Goal: Task Accomplishment & Management: Complete application form

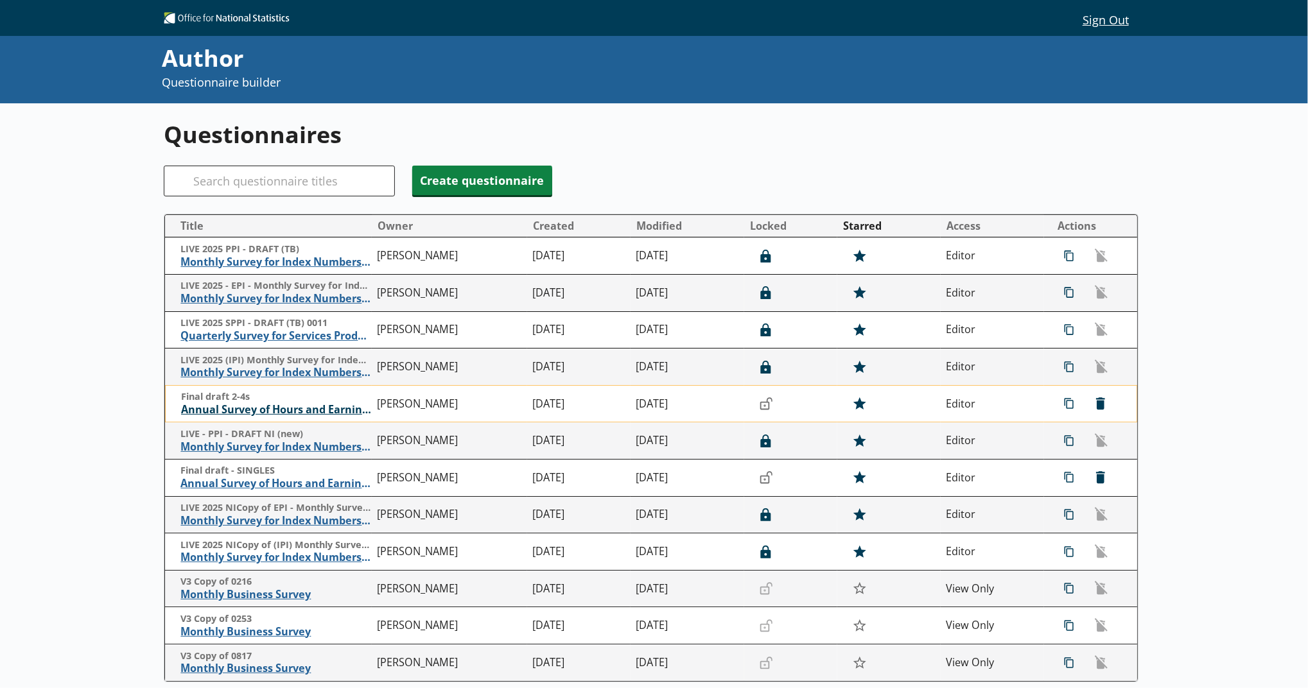
click at [354, 412] on span "Annual Survey of Hours and Earnings ([PERSON_NAME])" at bounding box center [276, 409] width 190 height 13
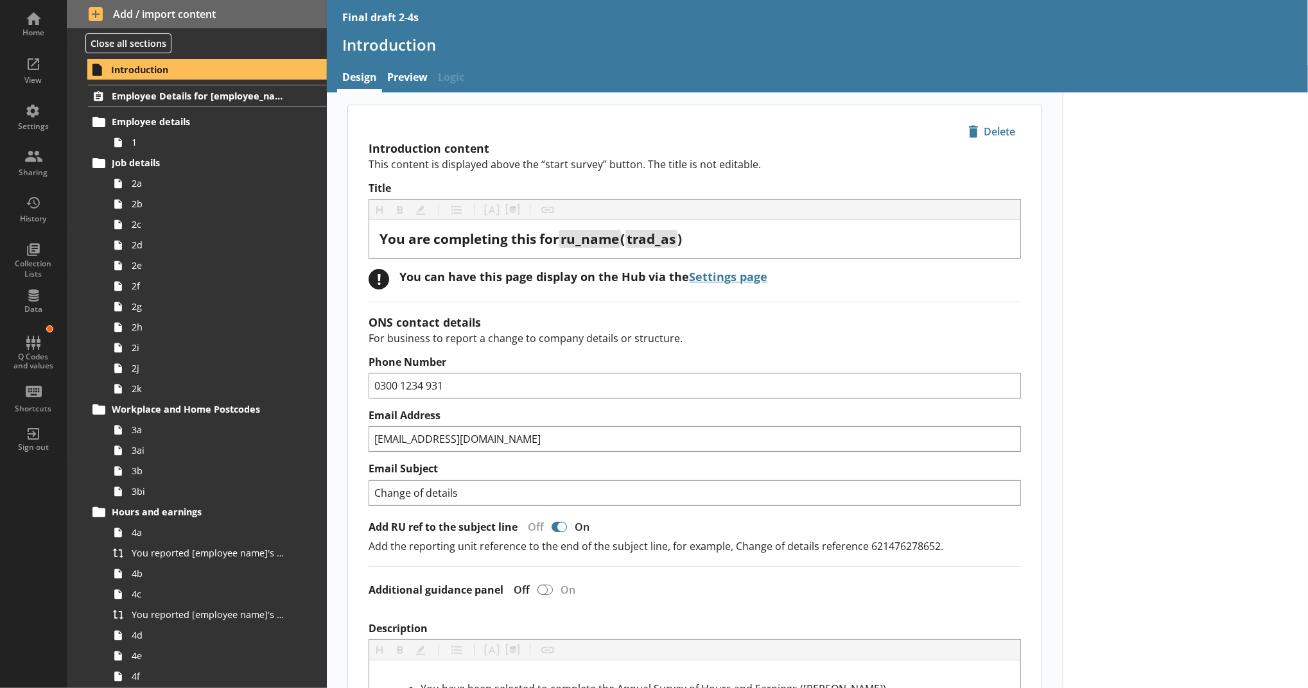
click at [192, 89] on link "Employee Details for [employee_name]" at bounding box center [207, 96] width 239 height 22
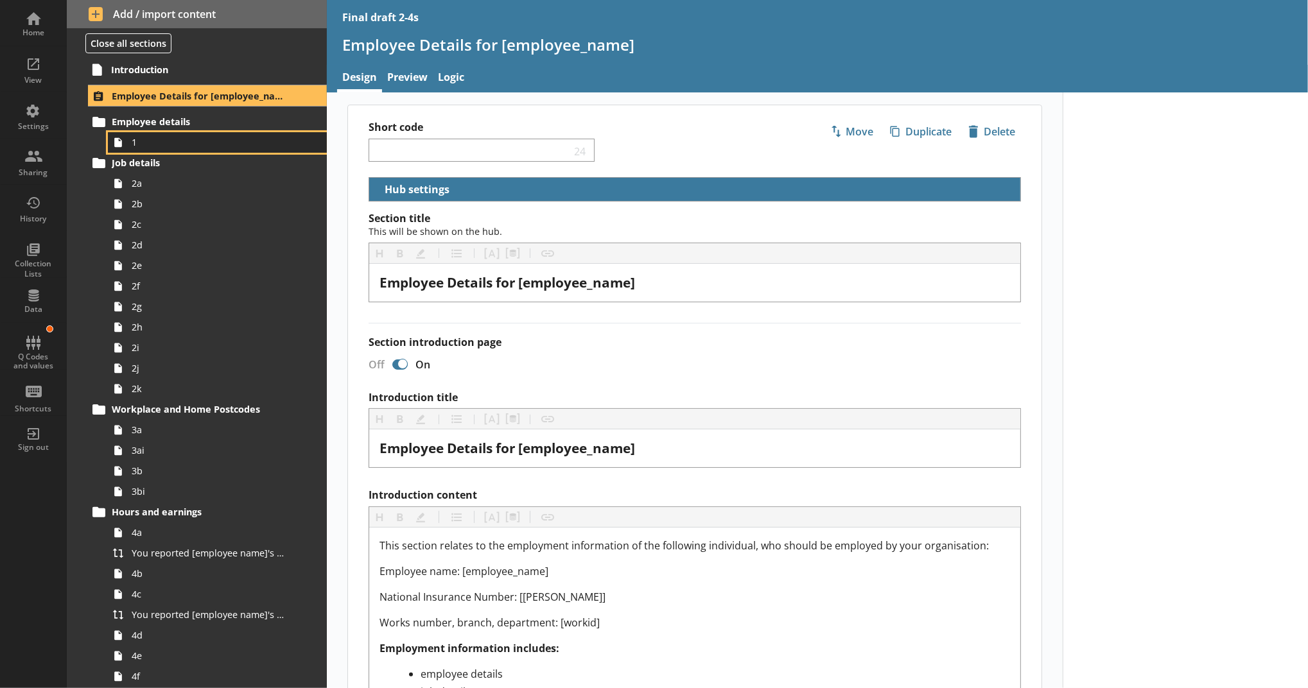
click at [149, 137] on span "1" at bounding box center [210, 142] width 157 height 12
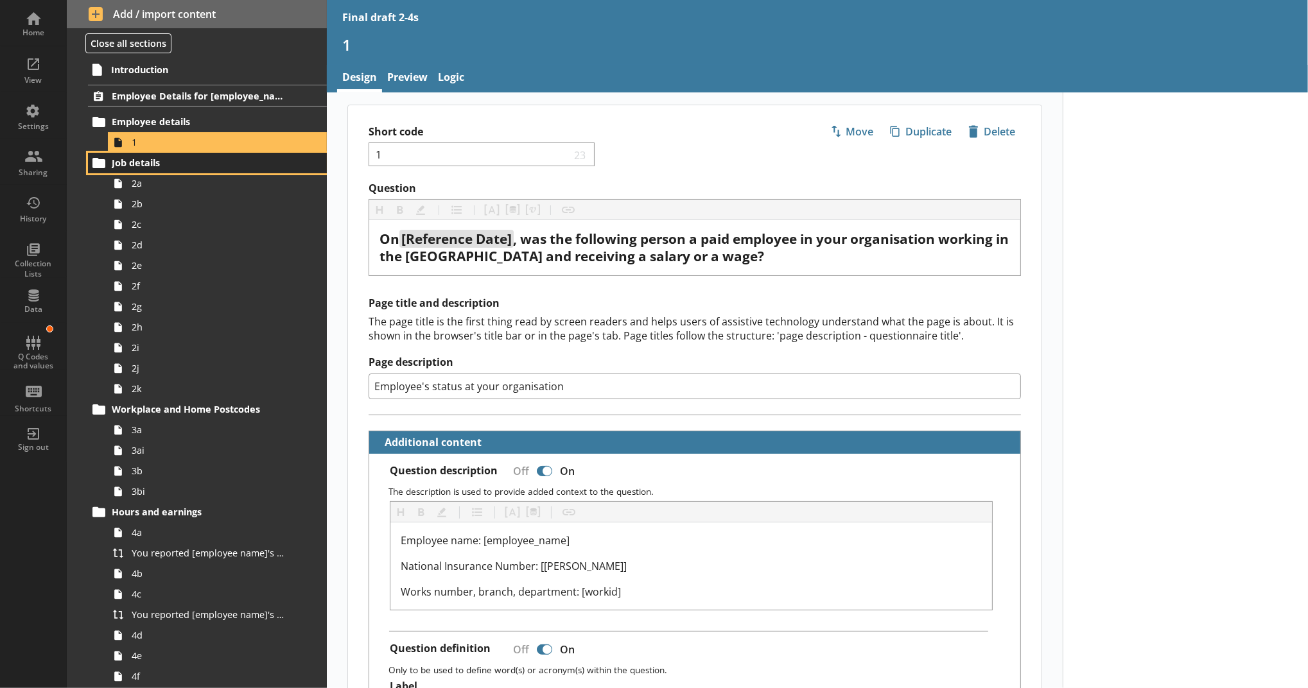
click at [283, 171] on link "Job details" at bounding box center [207, 163] width 239 height 21
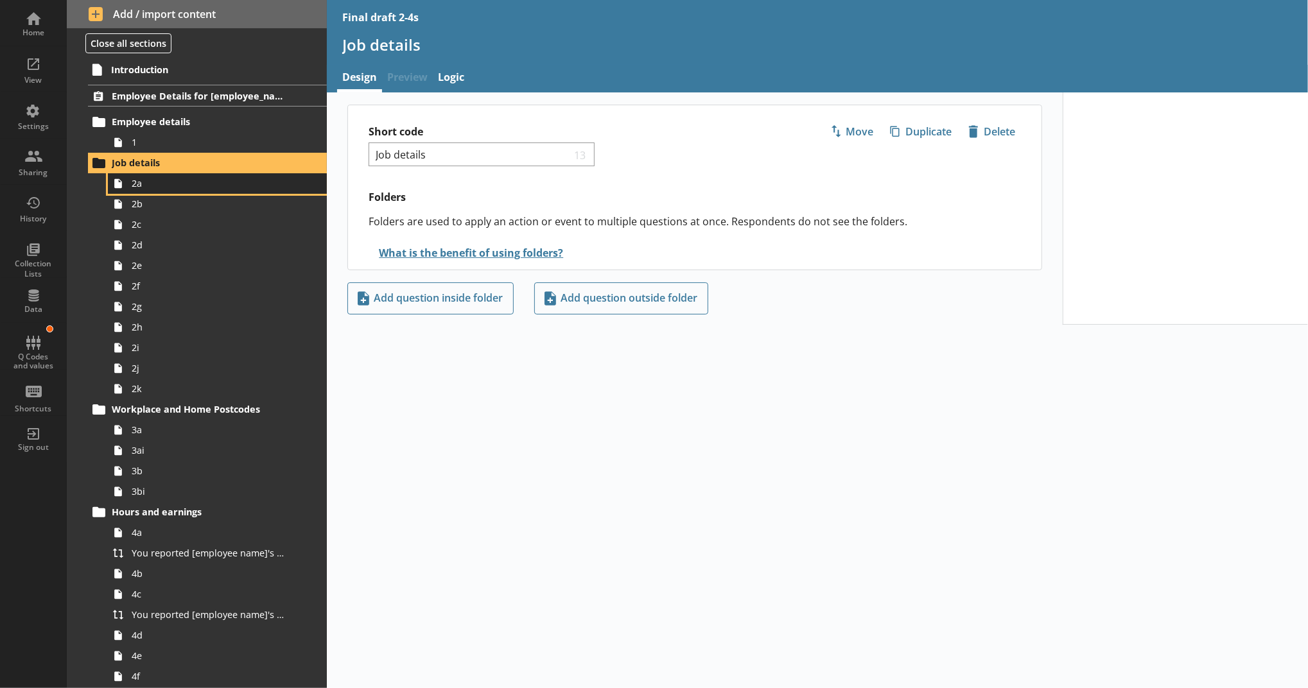
click at [274, 179] on span "2a" at bounding box center [210, 183] width 157 height 12
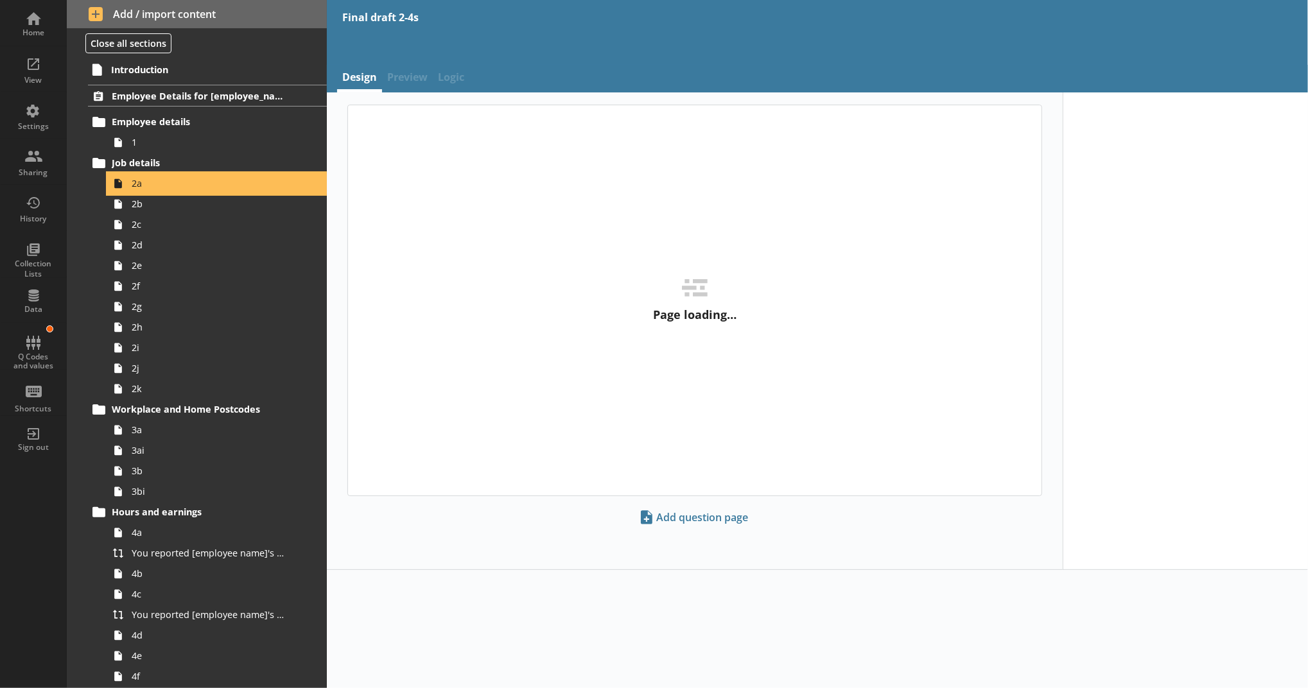
type textarea "x"
select select "mm/yyyy"
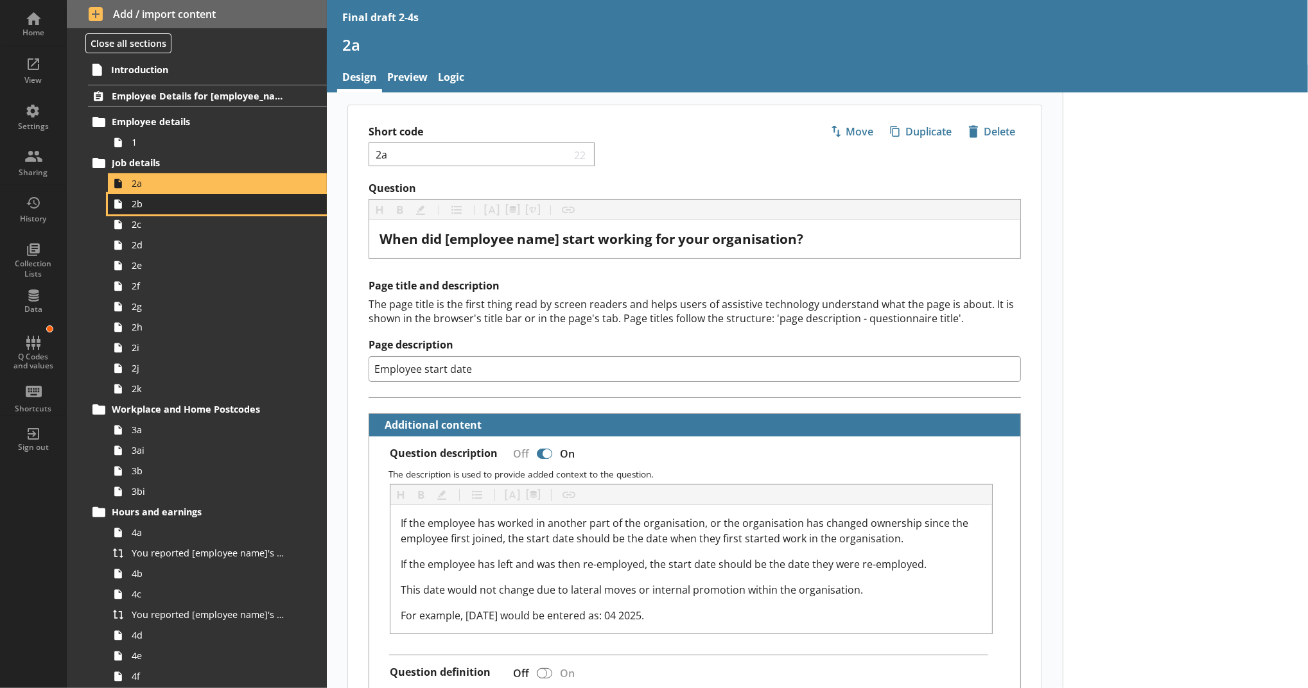
click at [180, 207] on span "2b" at bounding box center [210, 204] width 157 height 12
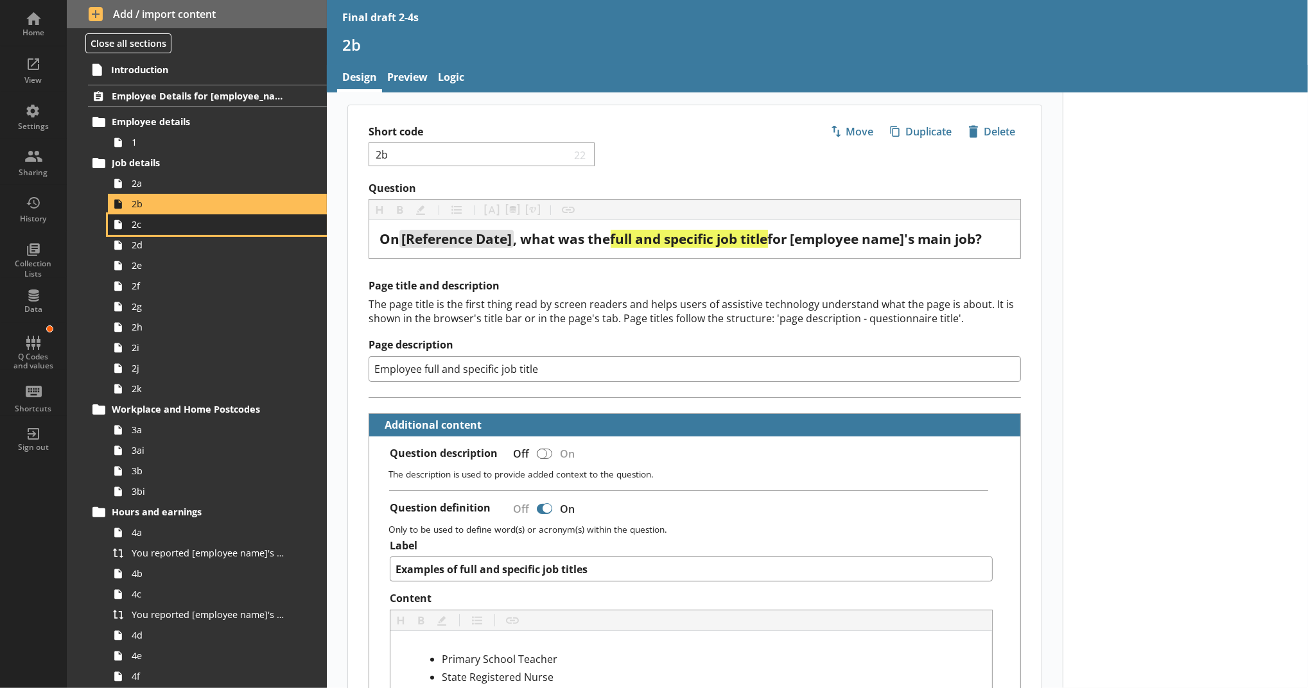
click at [175, 229] on span "2c" at bounding box center [210, 224] width 157 height 12
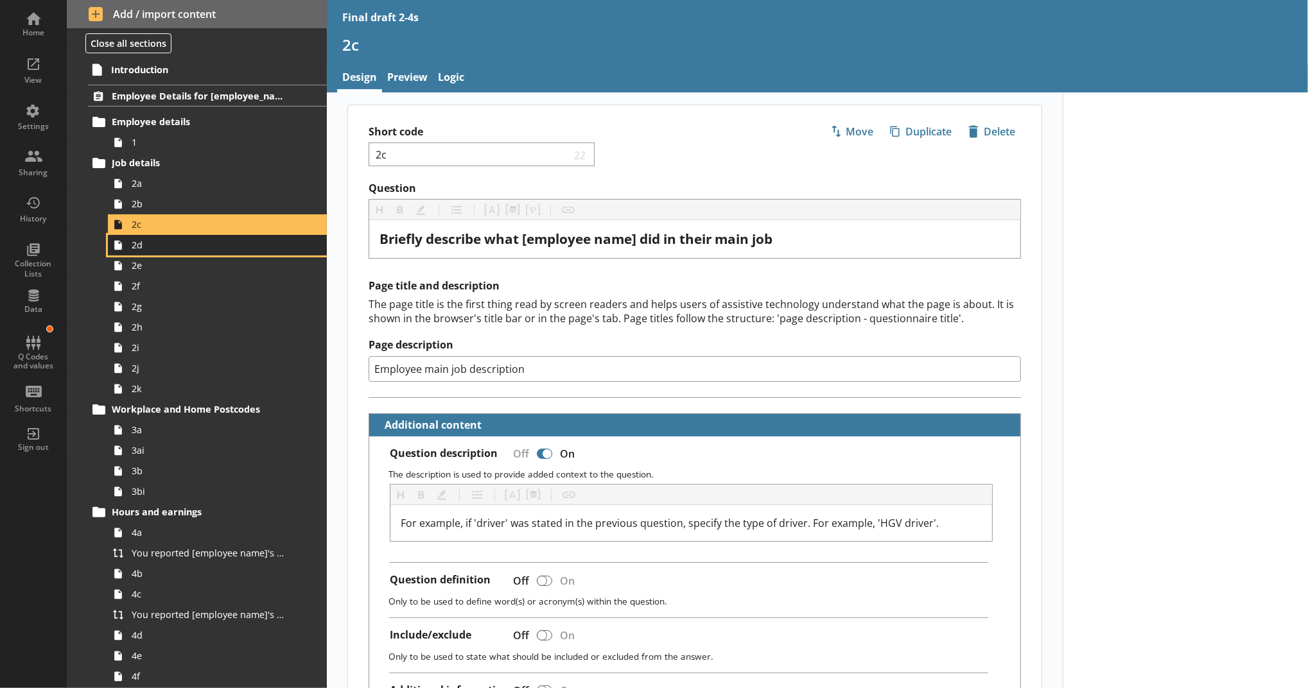
click at [175, 244] on span "2d" at bounding box center [210, 245] width 157 height 12
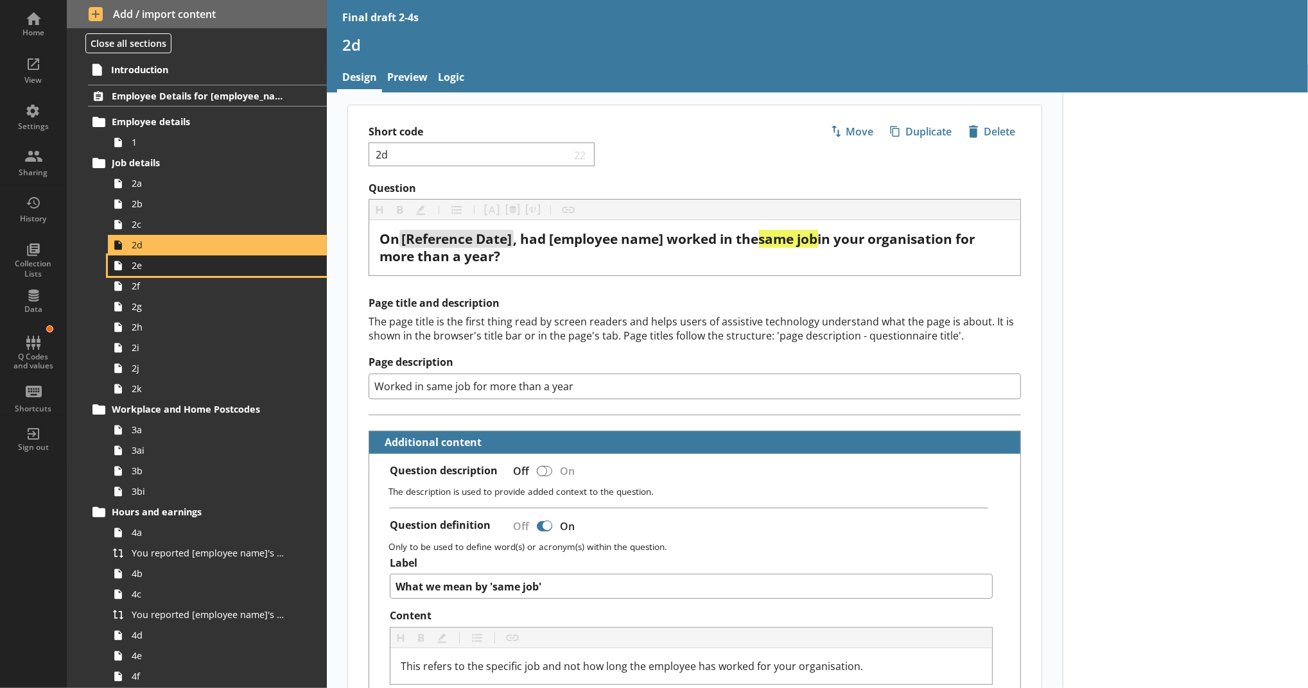
click at [234, 273] on link "2e" at bounding box center [217, 266] width 219 height 21
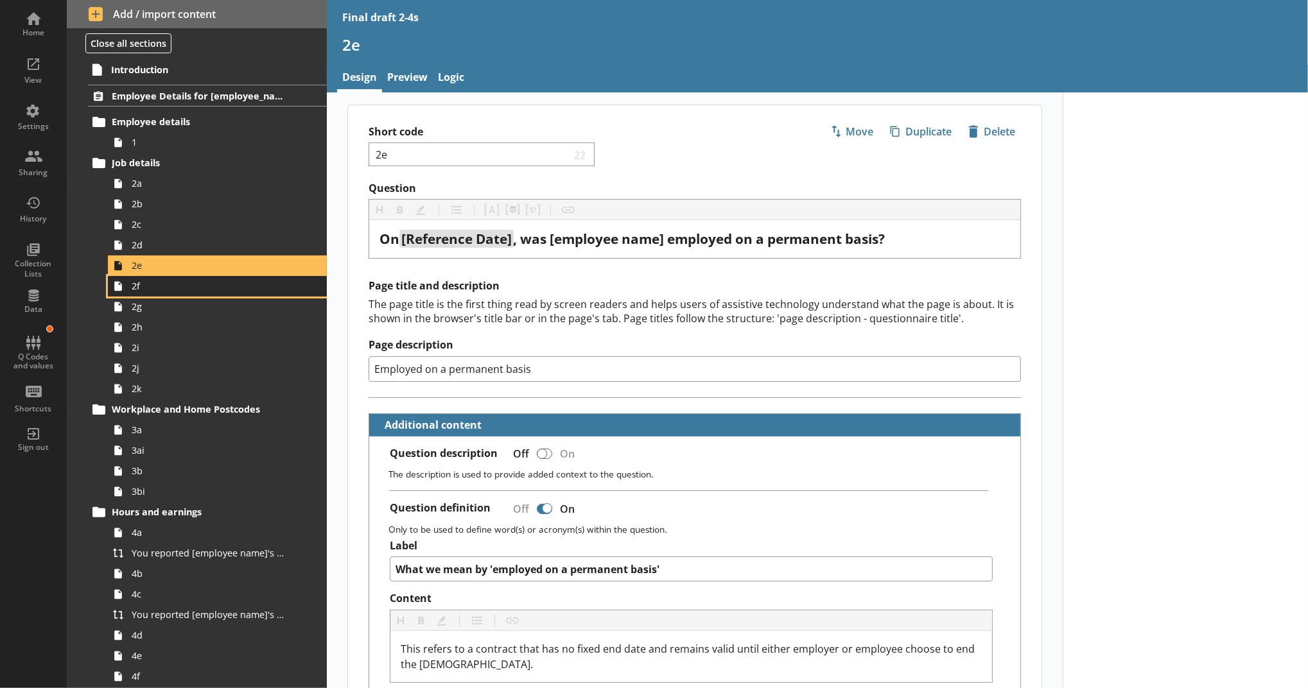
click at [229, 289] on span "2f" at bounding box center [210, 286] width 157 height 12
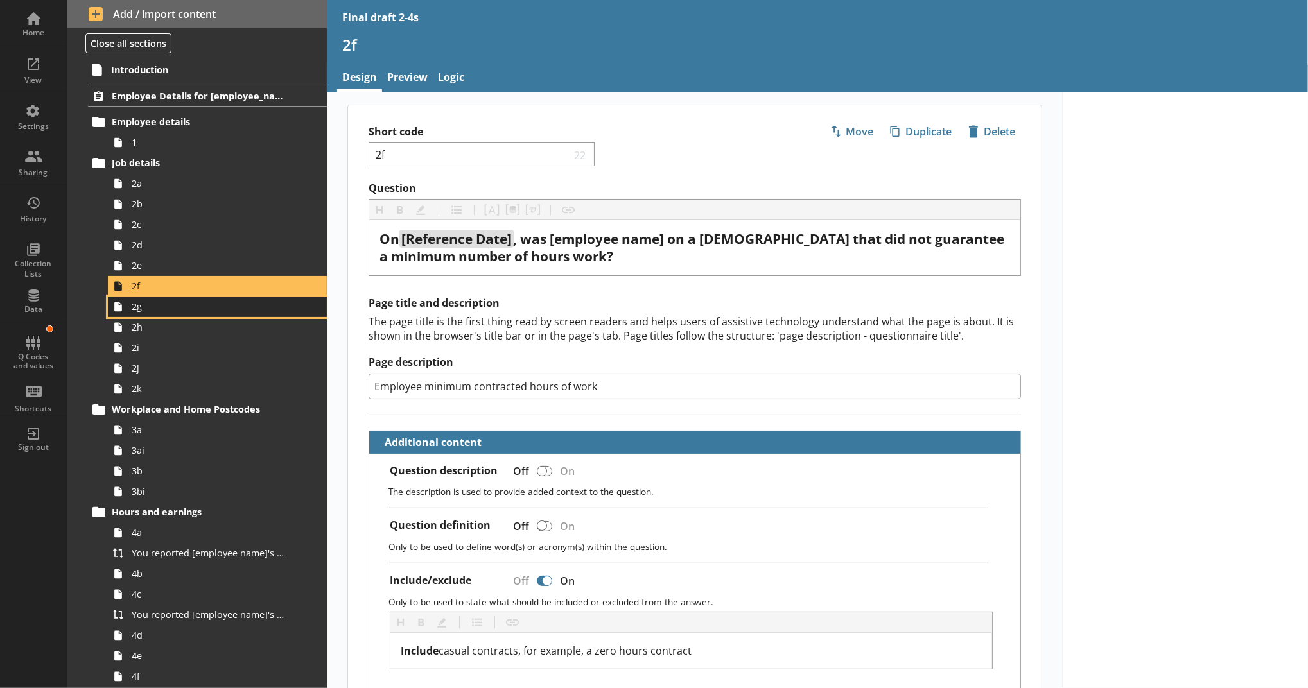
click at [230, 303] on span "2g" at bounding box center [210, 306] width 157 height 12
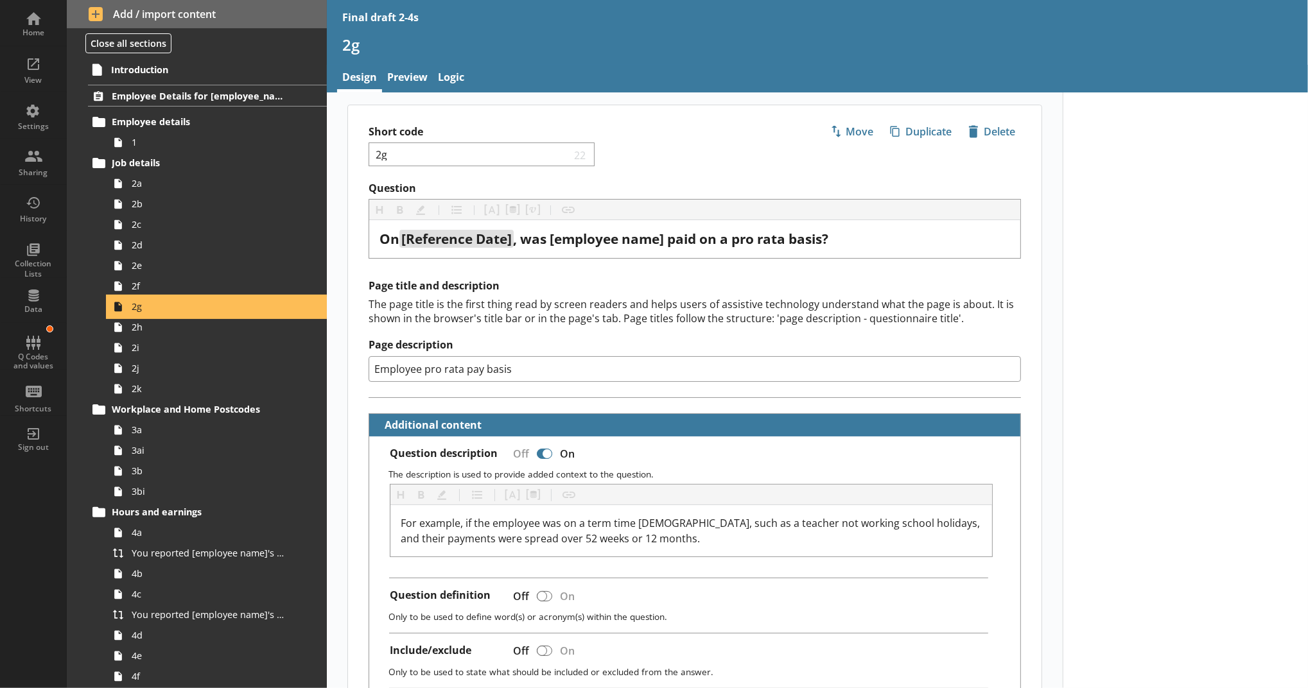
click at [230, 303] on span "2g" at bounding box center [210, 306] width 157 height 12
click at [234, 319] on link "2h" at bounding box center [217, 327] width 219 height 21
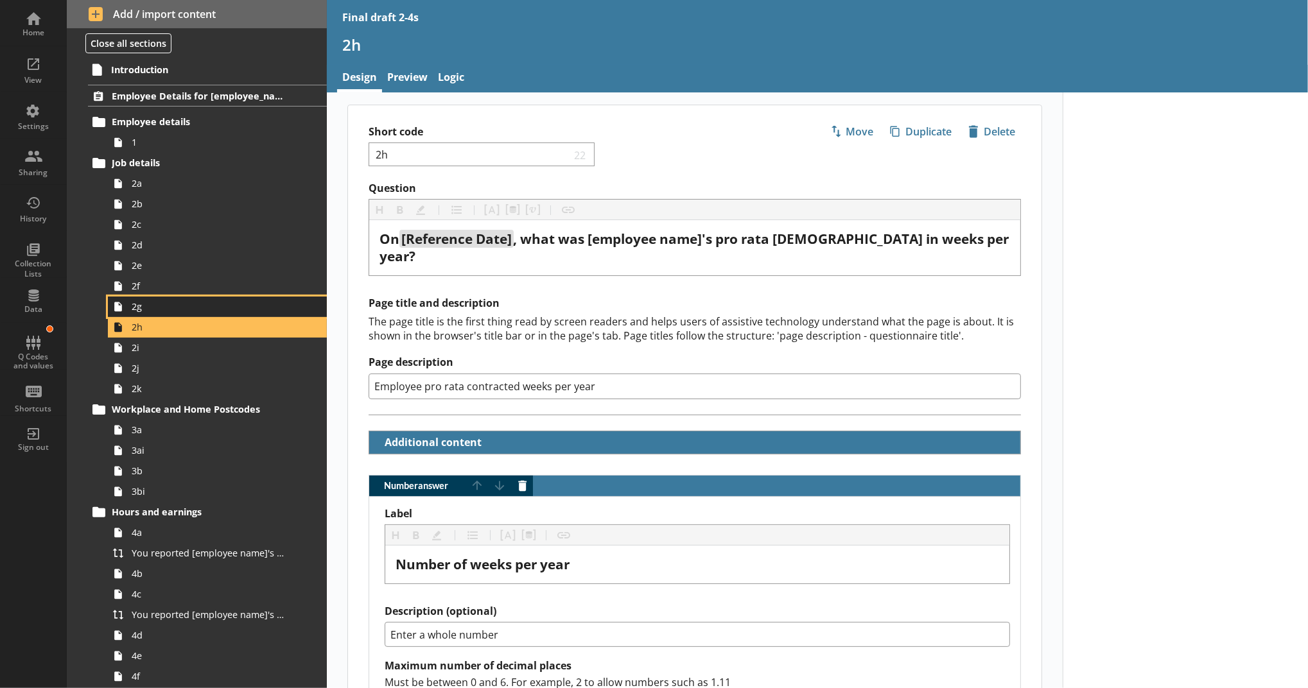
click at [141, 308] on span "2g" at bounding box center [210, 306] width 157 height 12
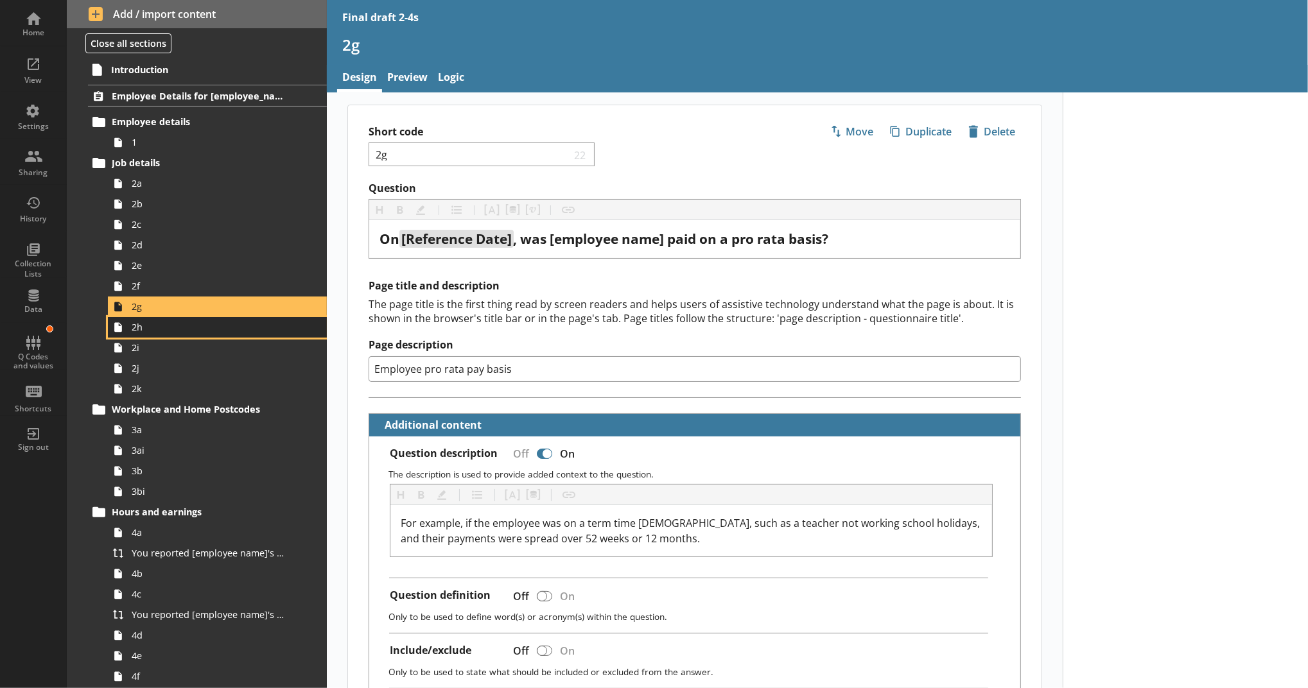
click at [149, 327] on span "2h" at bounding box center [210, 327] width 157 height 12
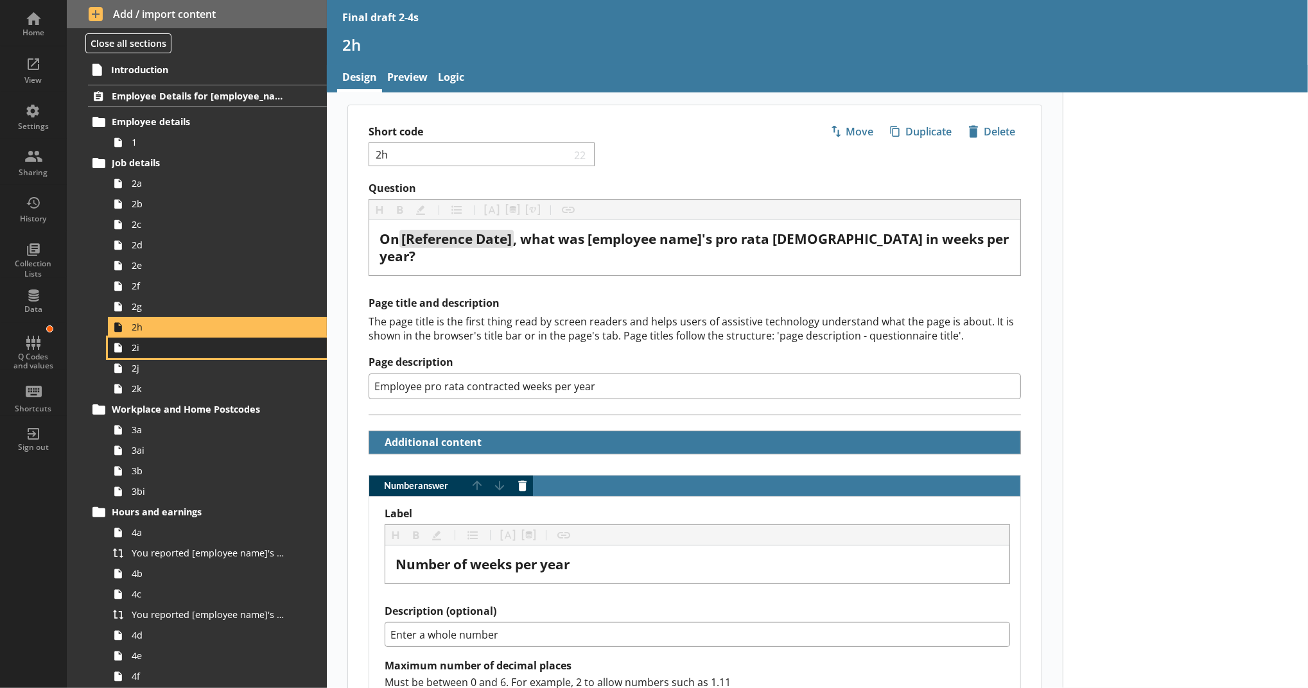
click at [153, 339] on link "2i" at bounding box center [217, 348] width 219 height 21
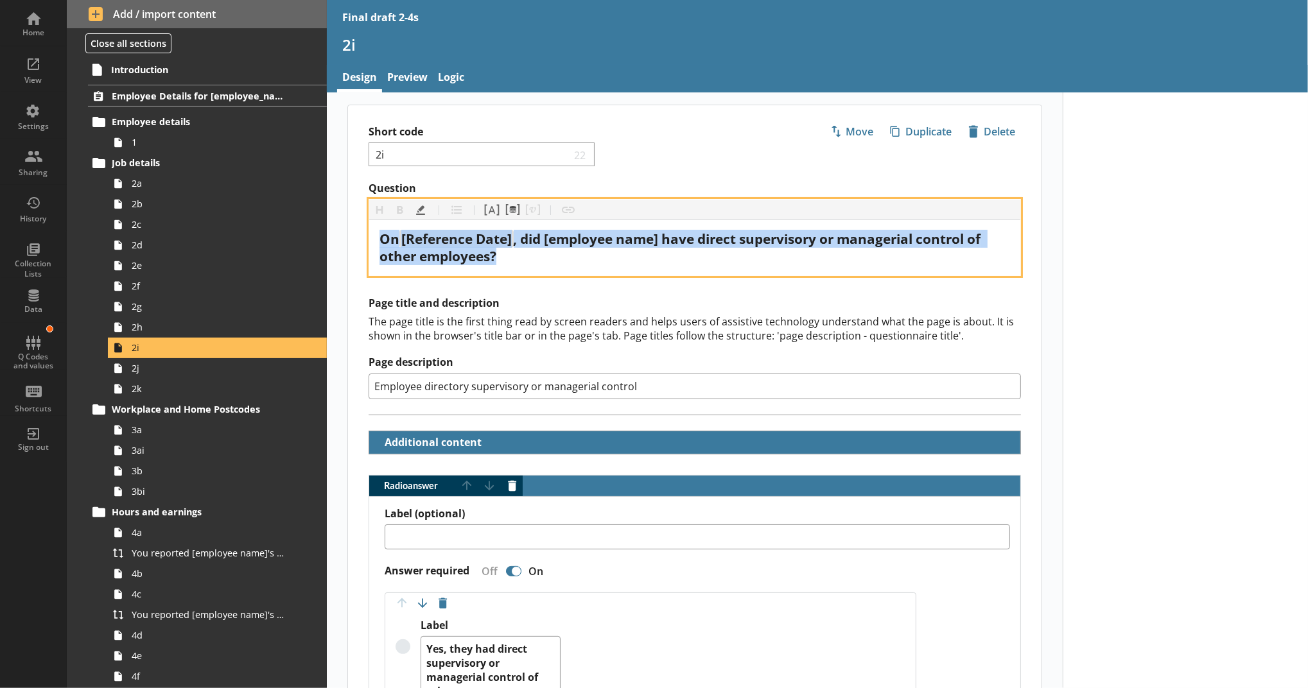
drag, startPoint x: 889, startPoint y: 257, endPoint x: 361, endPoint y: 224, distance: 528.1
click at [361, 224] on div "Question Heading Heading Bold Bold Highlight Highlight List List Pipe answer Pi…" at bounding box center [694, 229] width 693 height 94
copy div "On [Reference Date] , did [employee name] have direct supervisory or managerial…"
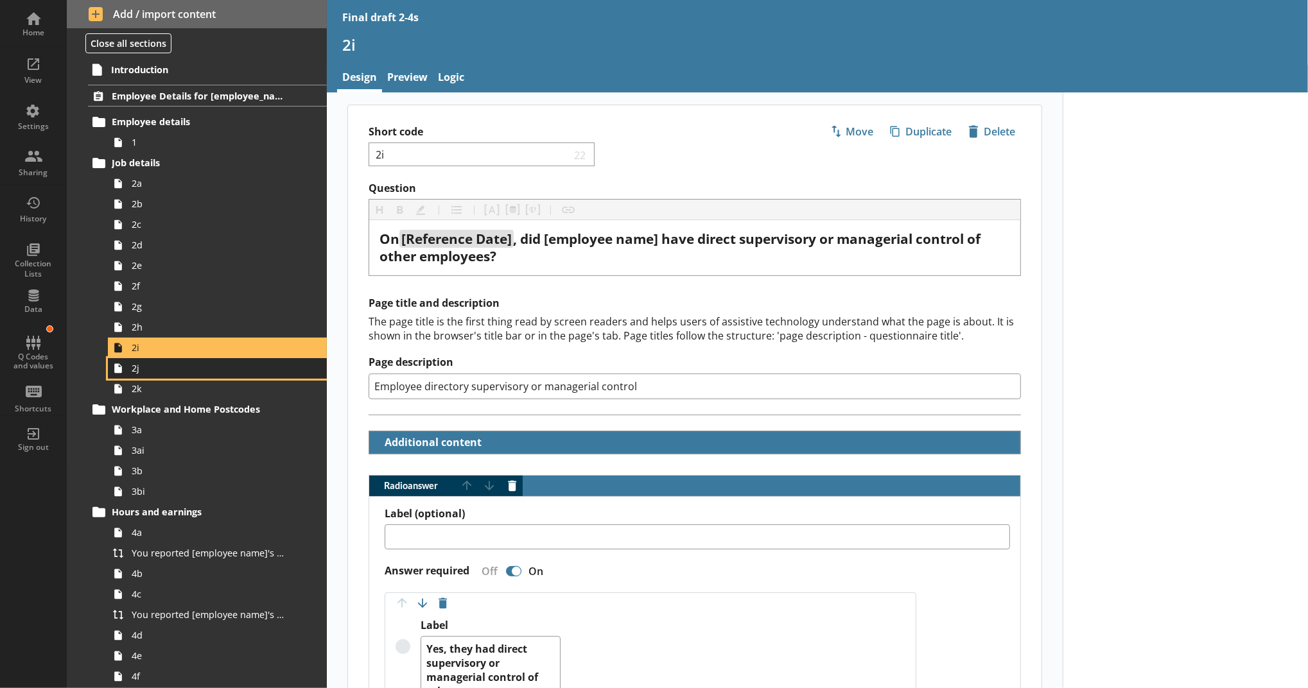
click at [202, 365] on span "2j" at bounding box center [210, 368] width 157 height 12
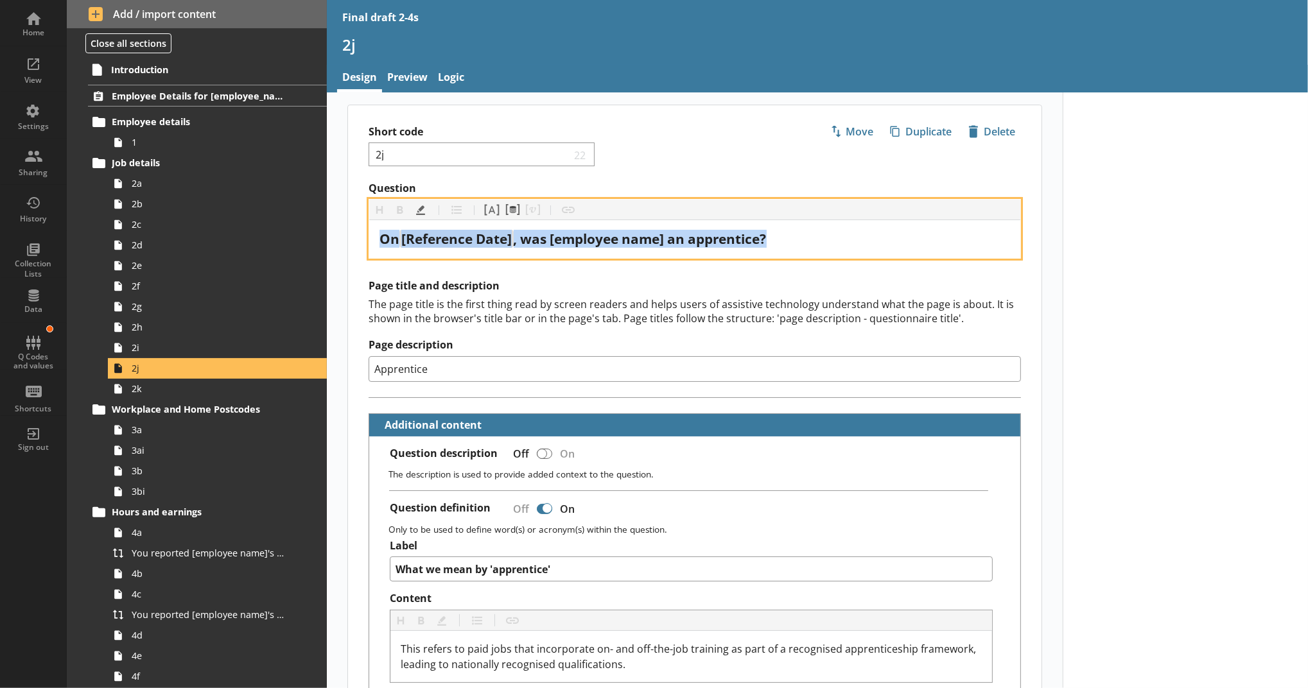
drag, startPoint x: 803, startPoint y: 240, endPoint x: 360, endPoint y: 237, distance: 443.0
click at [360, 237] on div "Question Heading Heading Bold Bold Highlight Highlight List List Pipe answer Pi…" at bounding box center [694, 220] width 693 height 77
copy div "On [Reference Date] , was [employee name] an apprentice?"
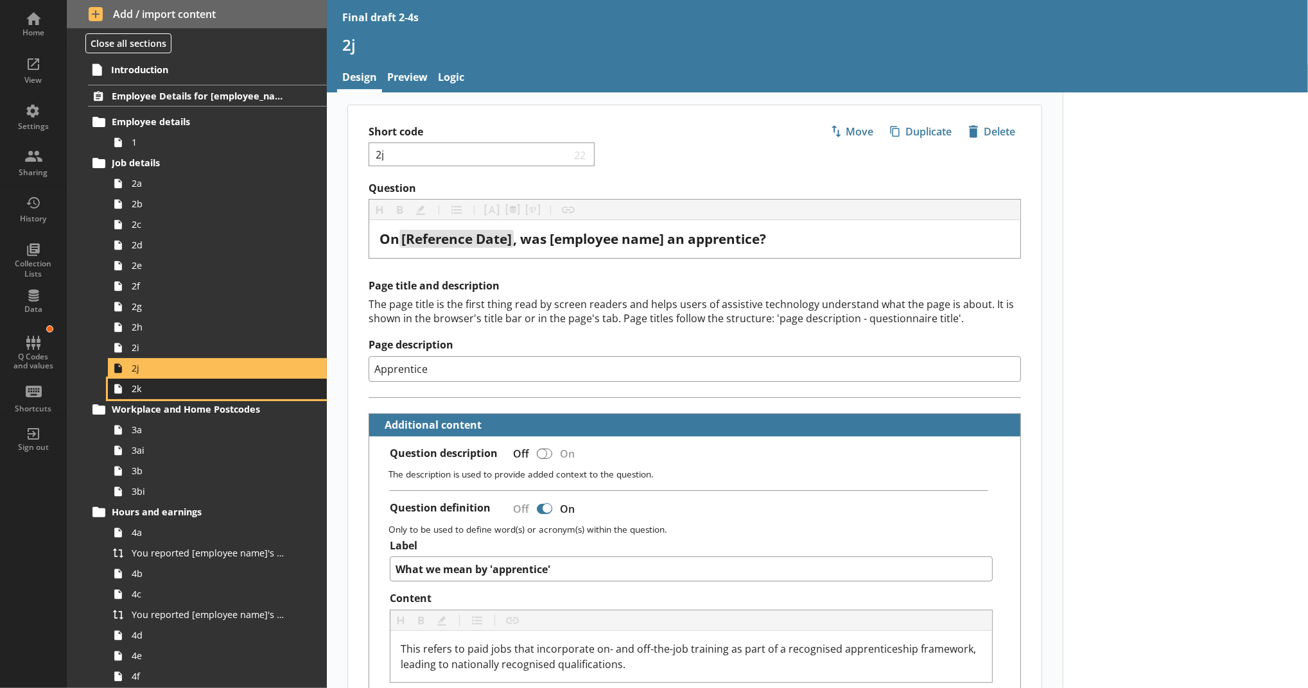
click at [291, 390] on link "2k" at bounding box center [217, 389] width 219 height 21
type textarea "x"
select select "mm/yyyy"
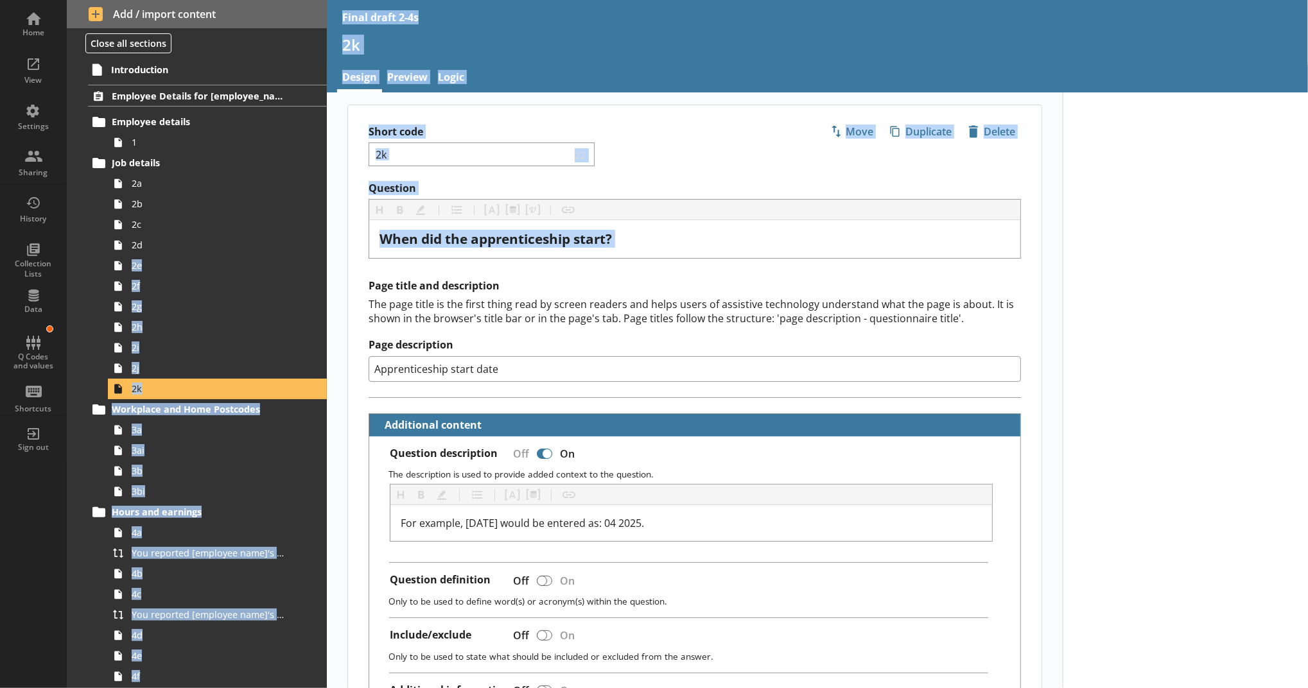
drag, startPoint x: 747, startPoint y: 248, endPoint x: 325, endPoint y: 248, distance: 421.1
click at [325, 248] on div "Home View Settings Sharing History Collection Lists Data Q Codes and values Sho…" at bounding box center [654, 344] width 1308 height 688
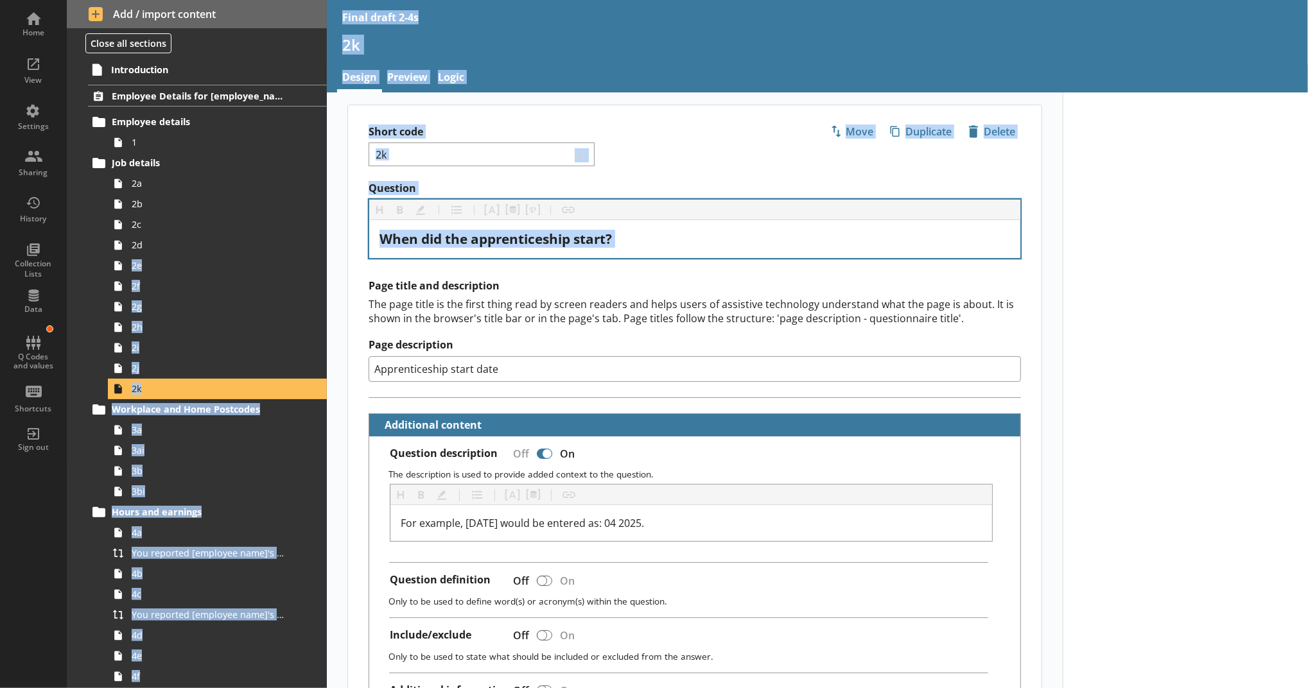
click at [704, 255] on div "When did the apprenticeship start?" at bounding box center [694, 239] width 651 height 38
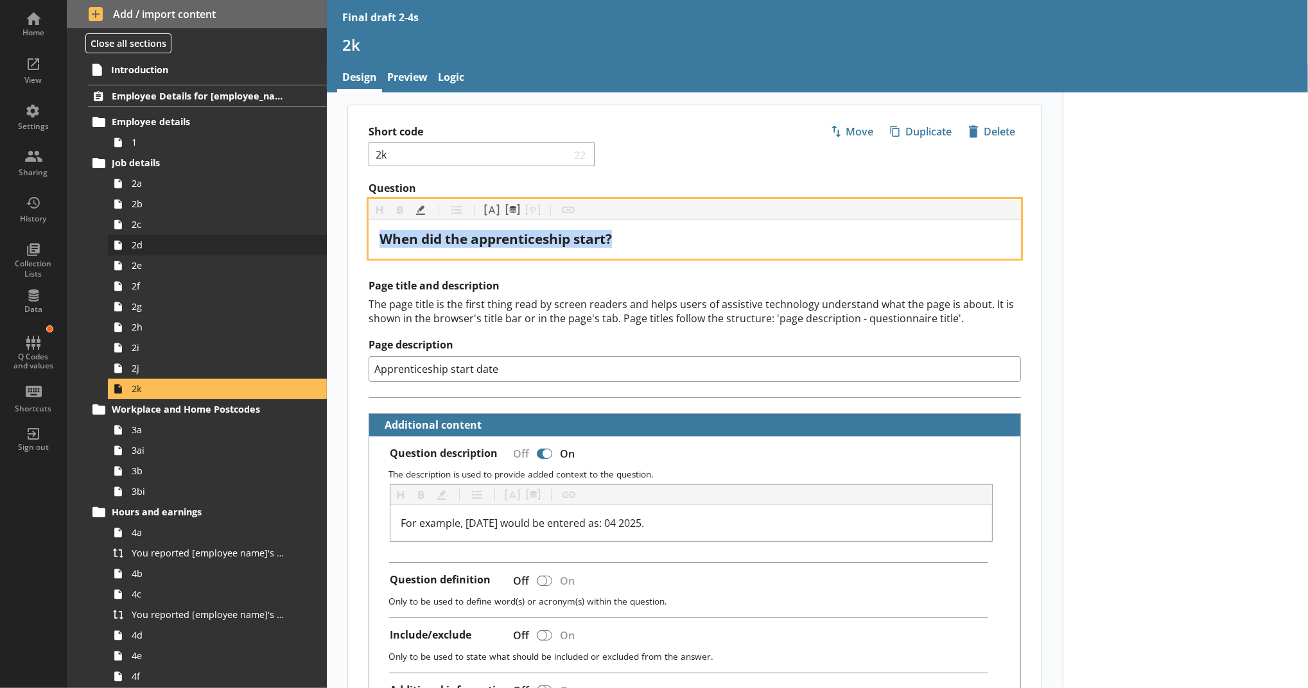
drag, startPoint x: 694, startPoint y: 237, endPoint x: 302, endPoint y: 237, distance: 391.6
click at [302, 237] on div "Home View Settings Sharing History Collection Lists Data Q Codes and values Sho…" at bounding box center [654, 344] width 1308 height 688
copy span "When did the apprenticeship start?"
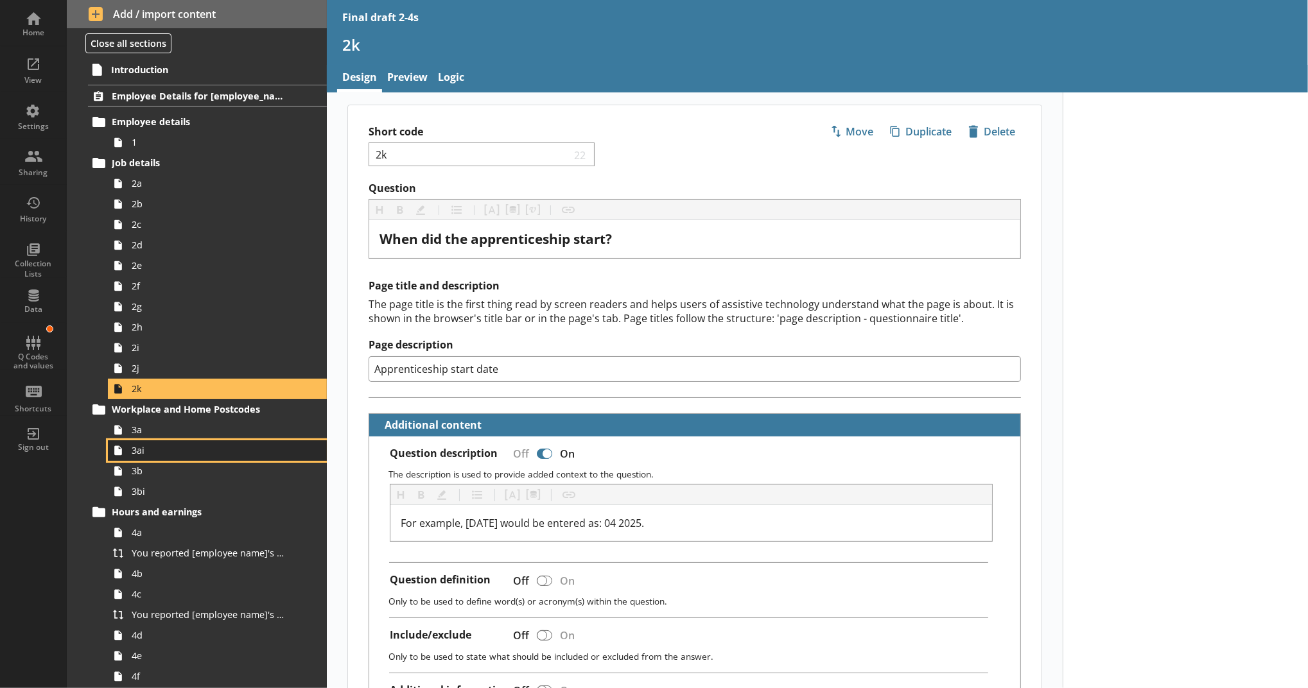
click at [183, 442] on link "3ai" at bounding box center [217, 450] width 219 height 21
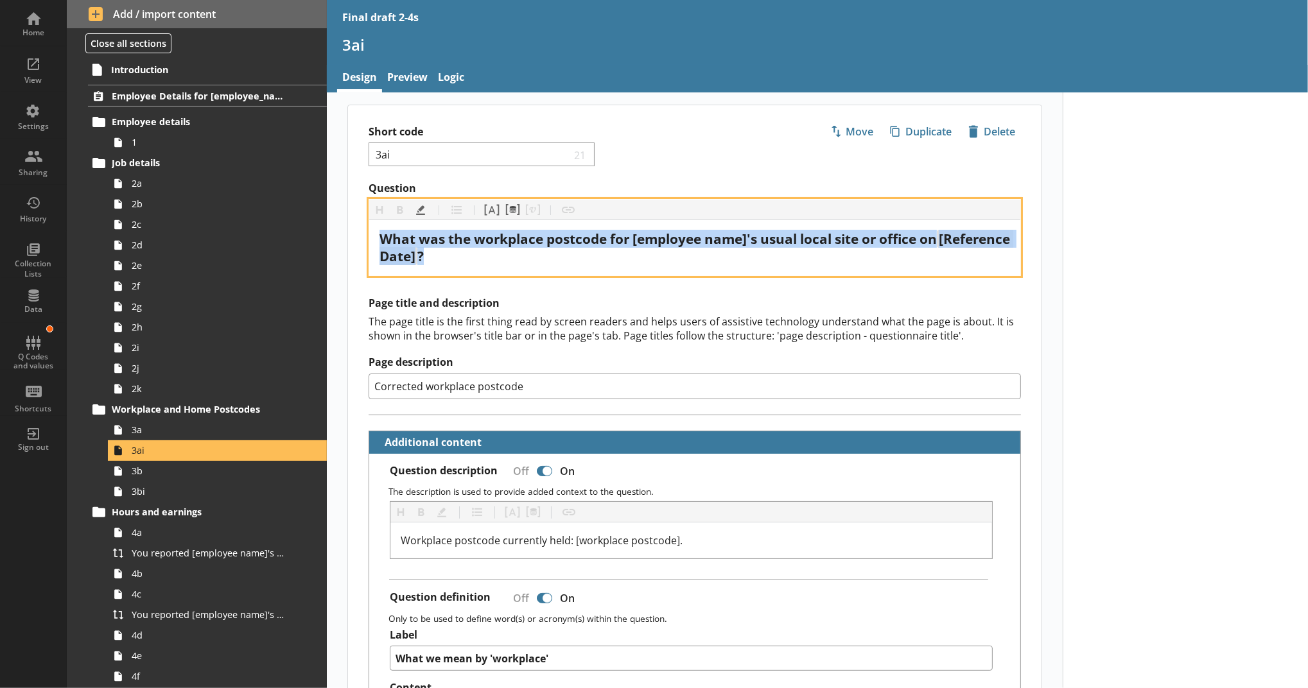
drag, startPoint x: 577, startPoint y: 257, endPoint x: 368, endPoint y: 232, distance: 210.8
click at [369, 232] on div "What was the workplace postcode for [employee name]'s usual local site or offic…" at bounding box center [694, 247] width 651 height 55
copy div "What was the workplace postcode for [employee name]'s usual local site or offic…"
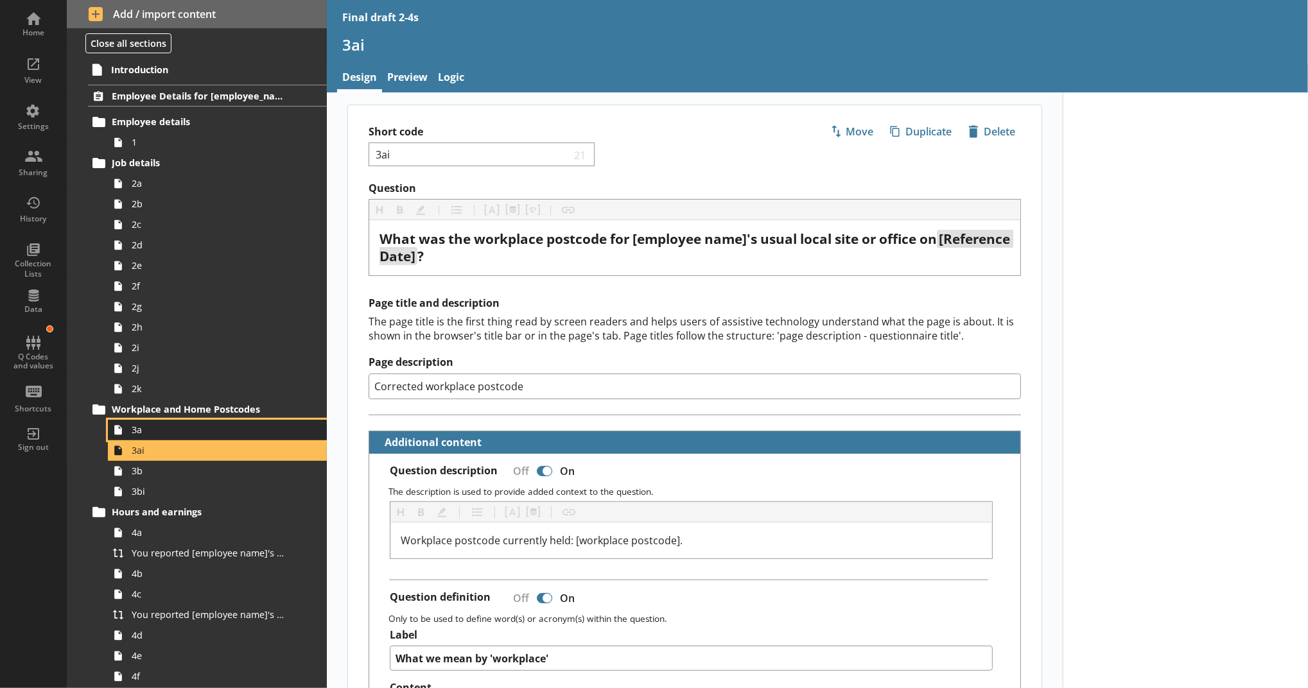
click at [207, 428] on span "3a" at bounding box center [210, 430] width 157 height 12
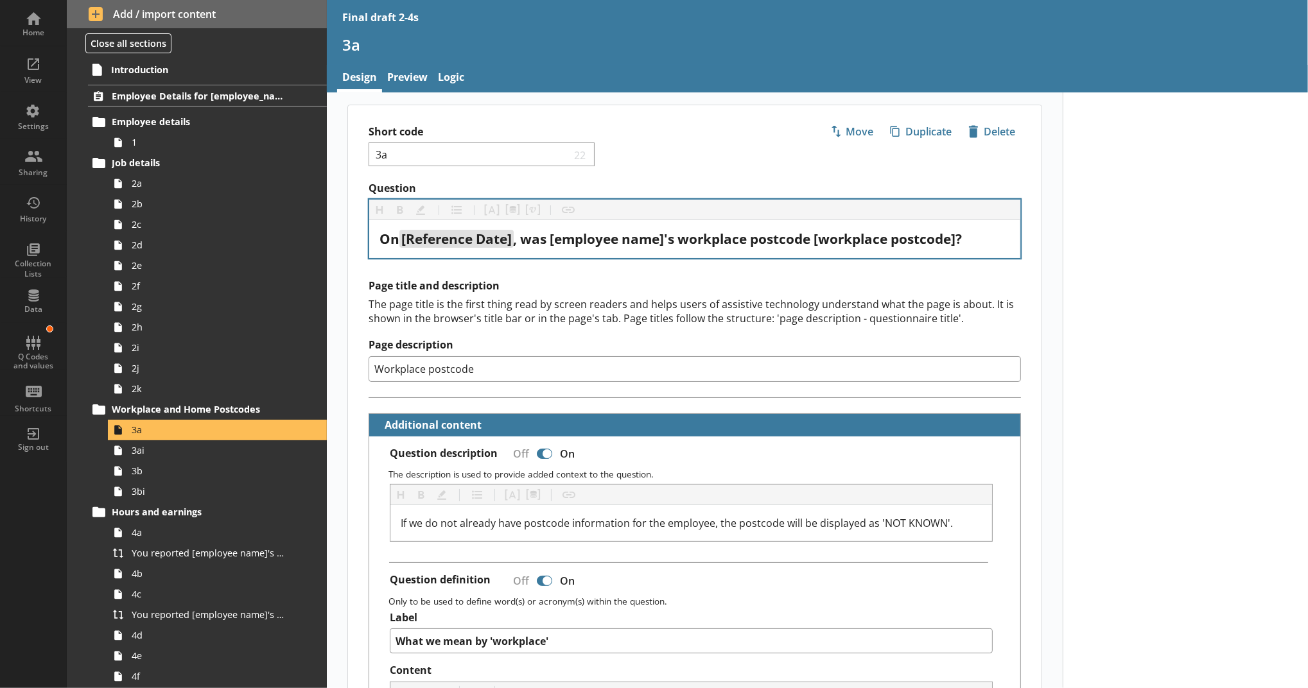
click at [1013, 239] on div "On [Reference Date] , was [employee name]'s workplace postcode [workplace postc…" at bounding box center [694, 239] width 651 height 38
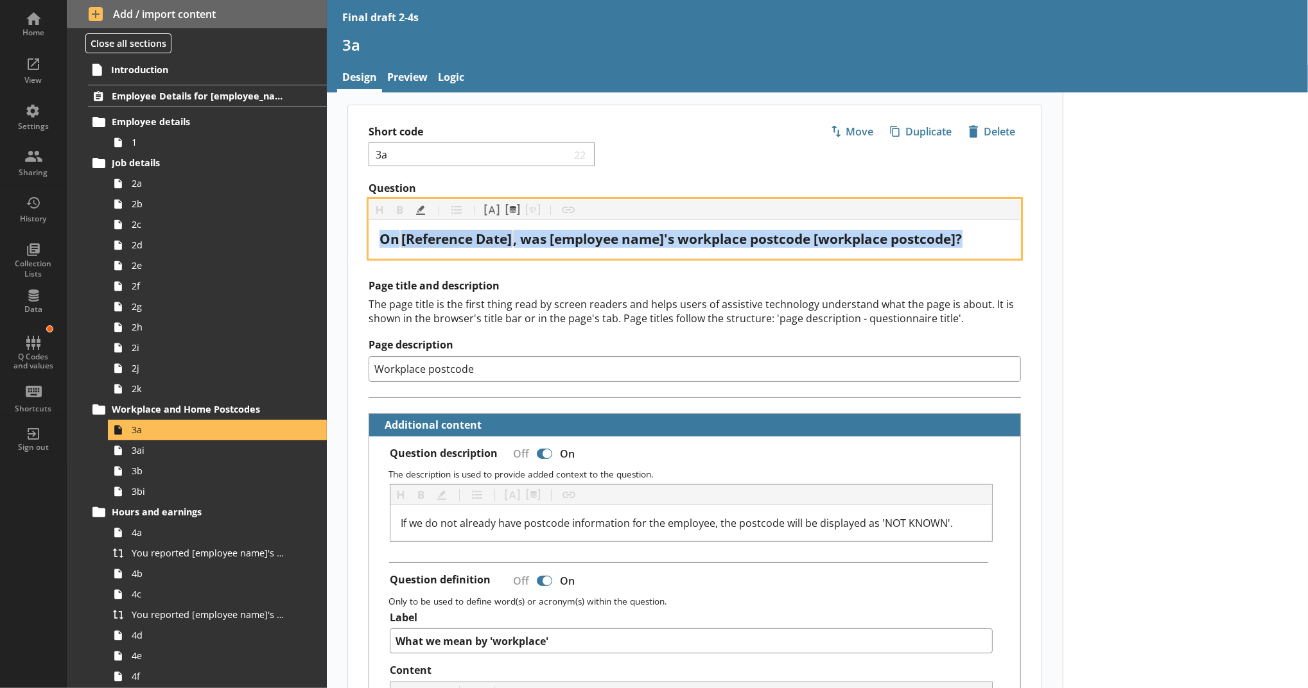
drag, startPoint x: 1000, startPoint y: 239, endPoint x: 374, endPoint y: 247, distance: 626.0
click at [379, 247] on div "On [Reference Date] , was [employee name]'s workplace postcode [workplace postc…" at bounding box center [694, 238] width 630 height 17
copy div "On [Reference Date] , was [employee name]'s workplace postcode [workplace postc…"
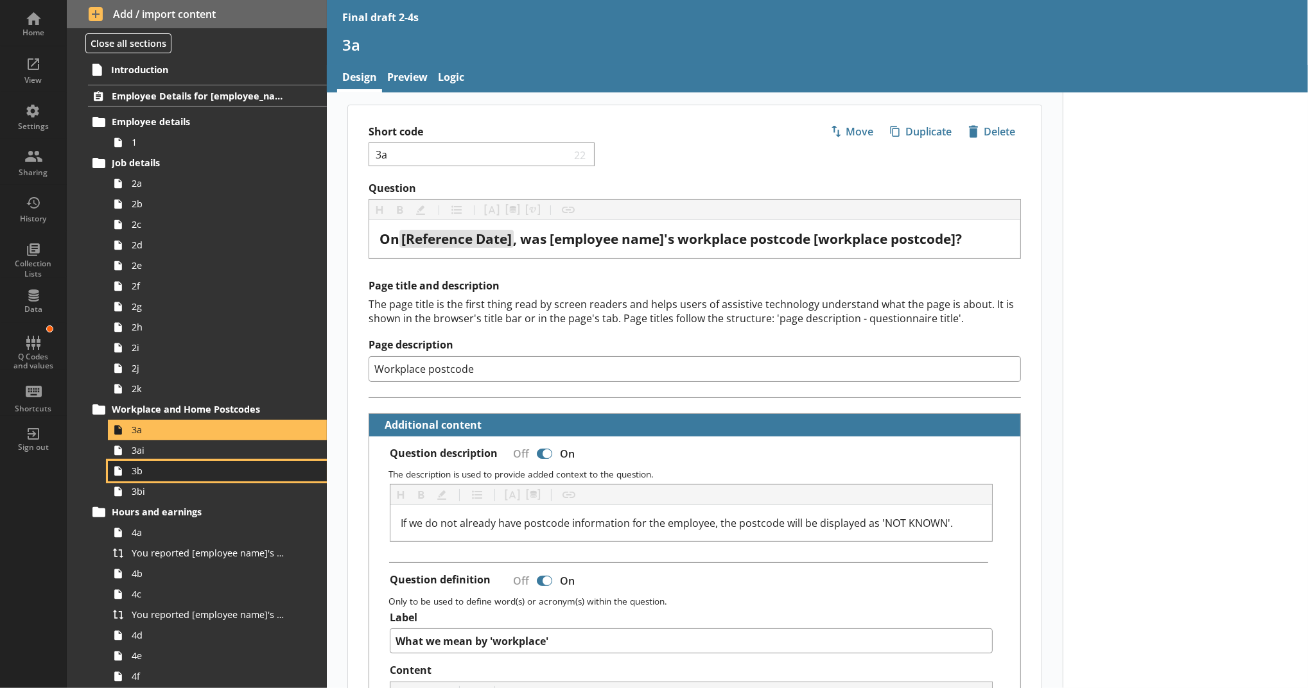
click at [271, 480] on link "3b" at bounding box center [217, 471] width 219 height 21
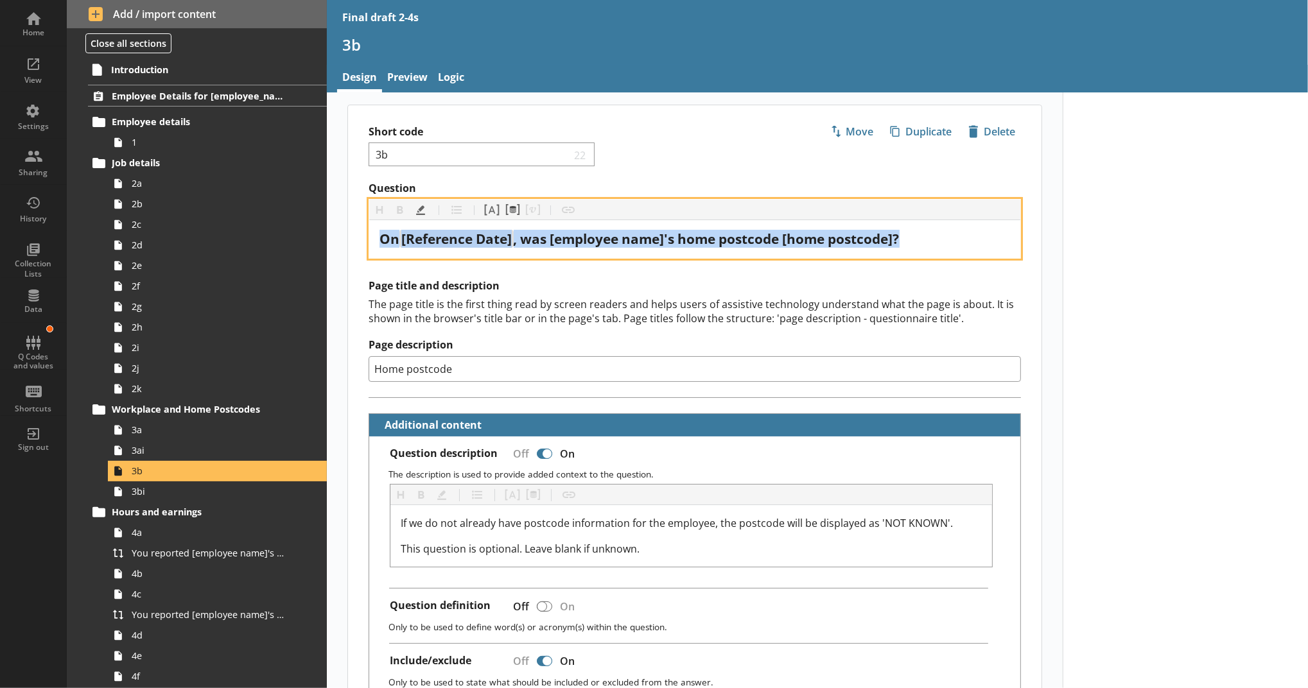
drag, startPoint x: 908, startPoint y: 233, endPoint x: 365, endPoint y: 233, distance: 543.1
click at [369, 233] on div "On [Reference Date] , was [employee name]'s home postcode [home postcode]?" at bounding box center [694, 239] width 651 height 38
copy div "On [Reference Date] , was [employee name]'s home postcode [home postcode]?"
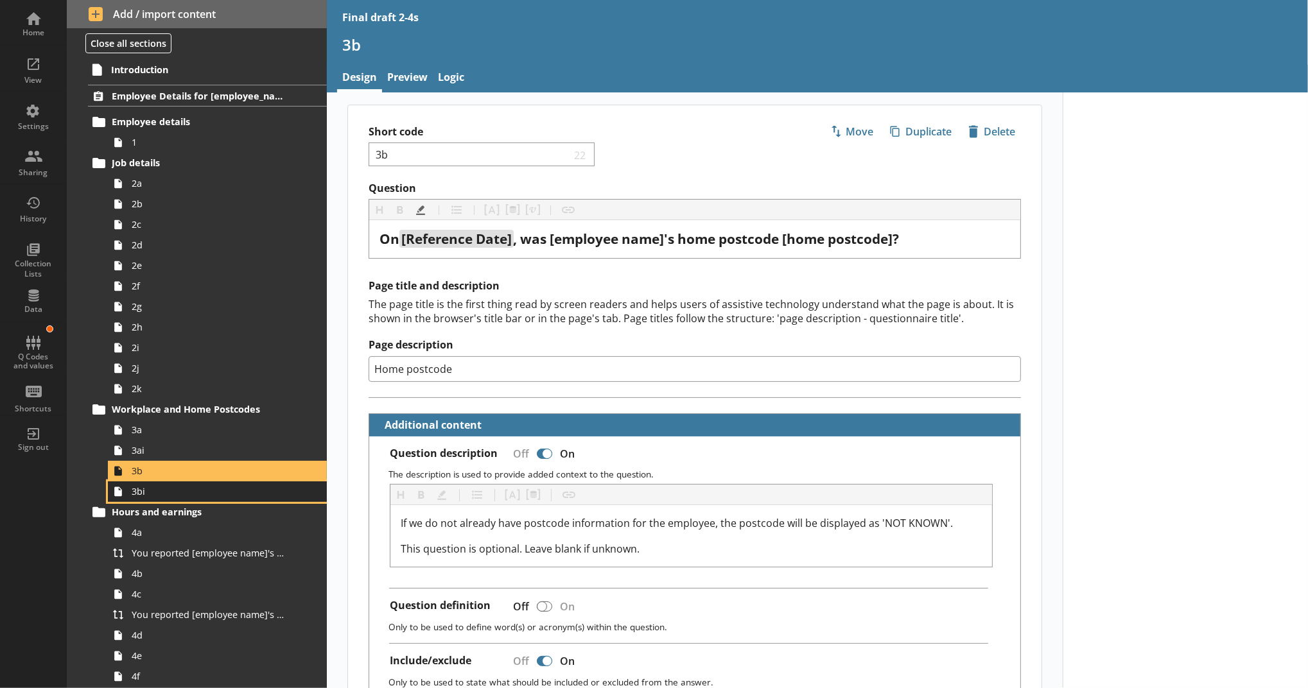
click at [291, 489] on link "3bi" at bounding box center [217, 491] width 219 height 21
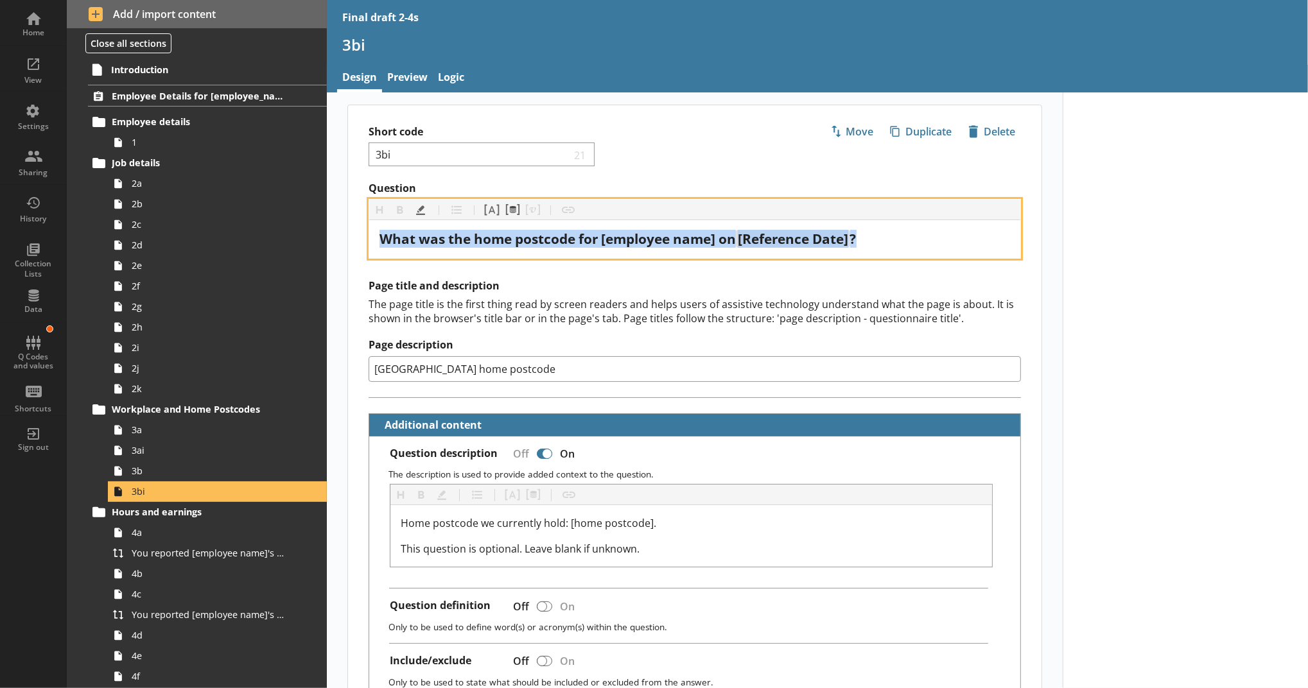
drag, startPoint x: 938, startPoint y: 241, endPoint x: 345, endPoint y: 239, distance: 592.6
click at [348, 238] on div "Question Heading Heading Bold Bold Highlight Highlight List List Pipe answer Pi…" at bounding box center [694, 220] width 693 height 77
copy div "What was the home postcode for [employee name] on [Reference Date] ?"
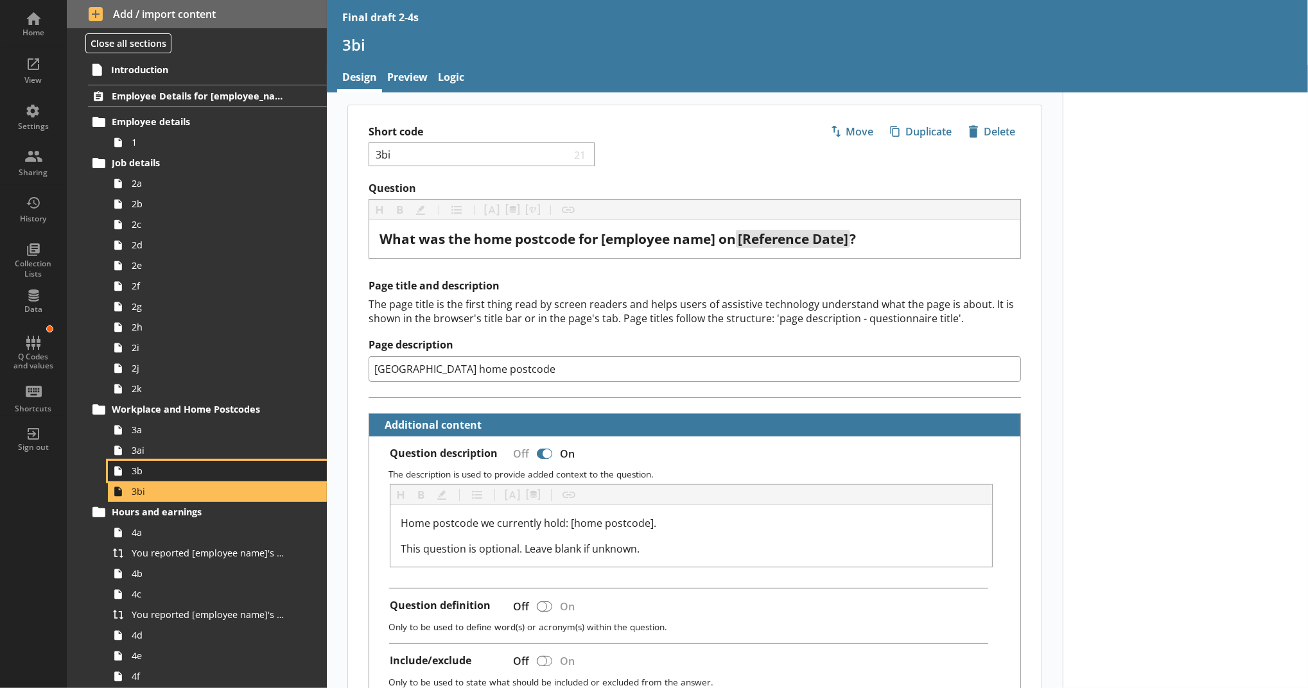
click at [204, 476] on span "3b" at bounding box center [210, 471] width 157 height 12
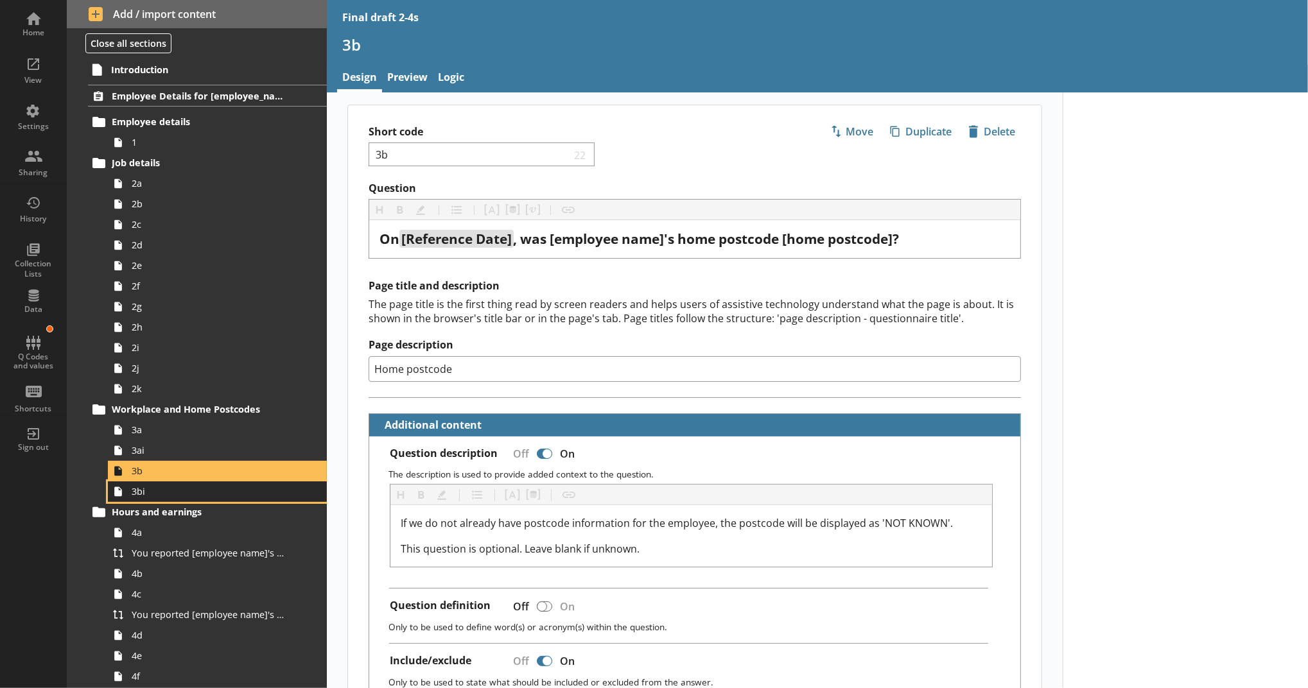
click at [204, 488] on span "3bi" at bounding box center [210, 491] width 157 height 12
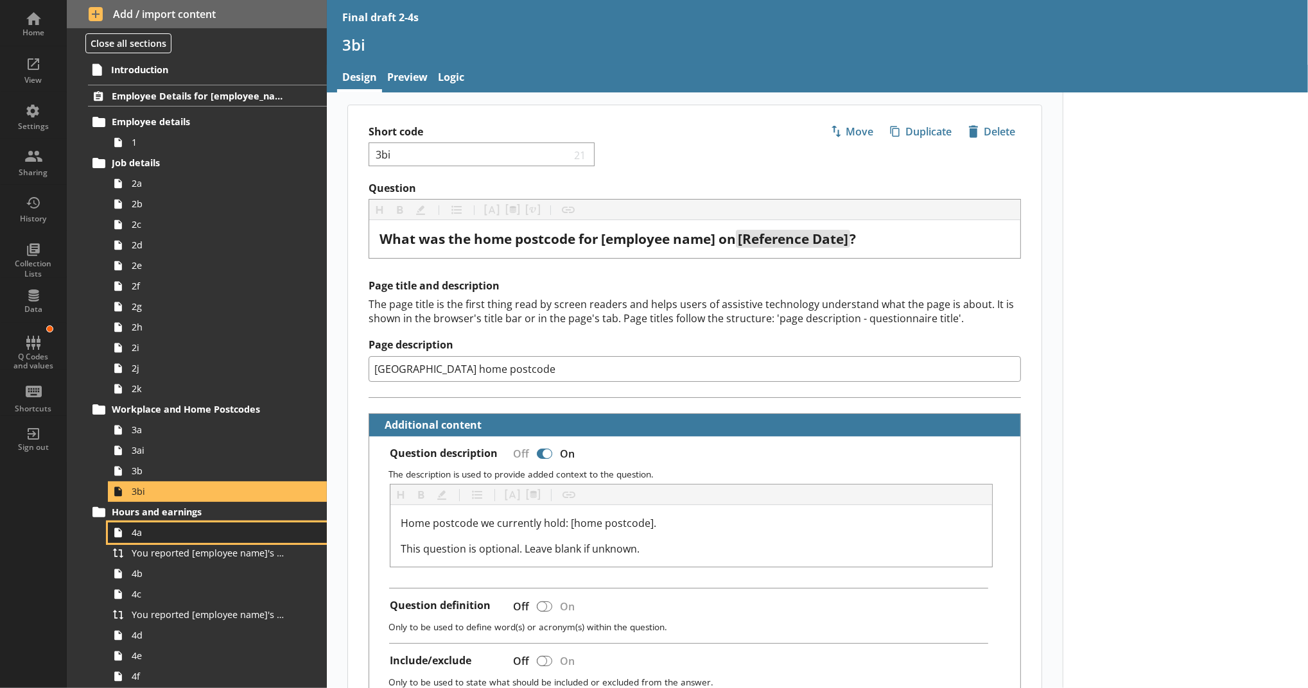
click at [239, 528] on span "4a" at bounding box center [210, 532] width 157 height 12
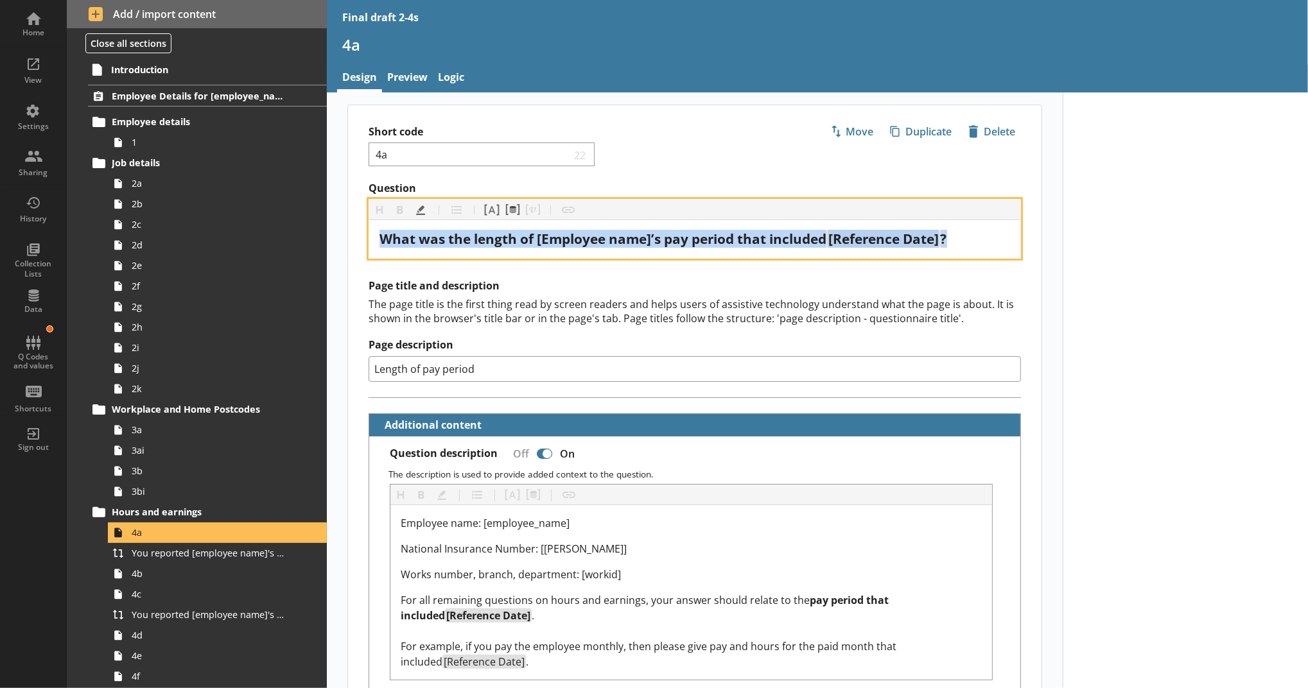
drag, startPoint x: 955, startPoint y: 241, endPoint x: 360, endPoint y: 237, distance: 595.8
click at [360, 237] on div "Question Heading Heading Bold Bold Highlight Highlight List List Pipe answer Pi…" at bounding box center [694, 220] width 693 height 77
copy div "What was the length of [Employee name]’s pay period that included [Reference Da…"
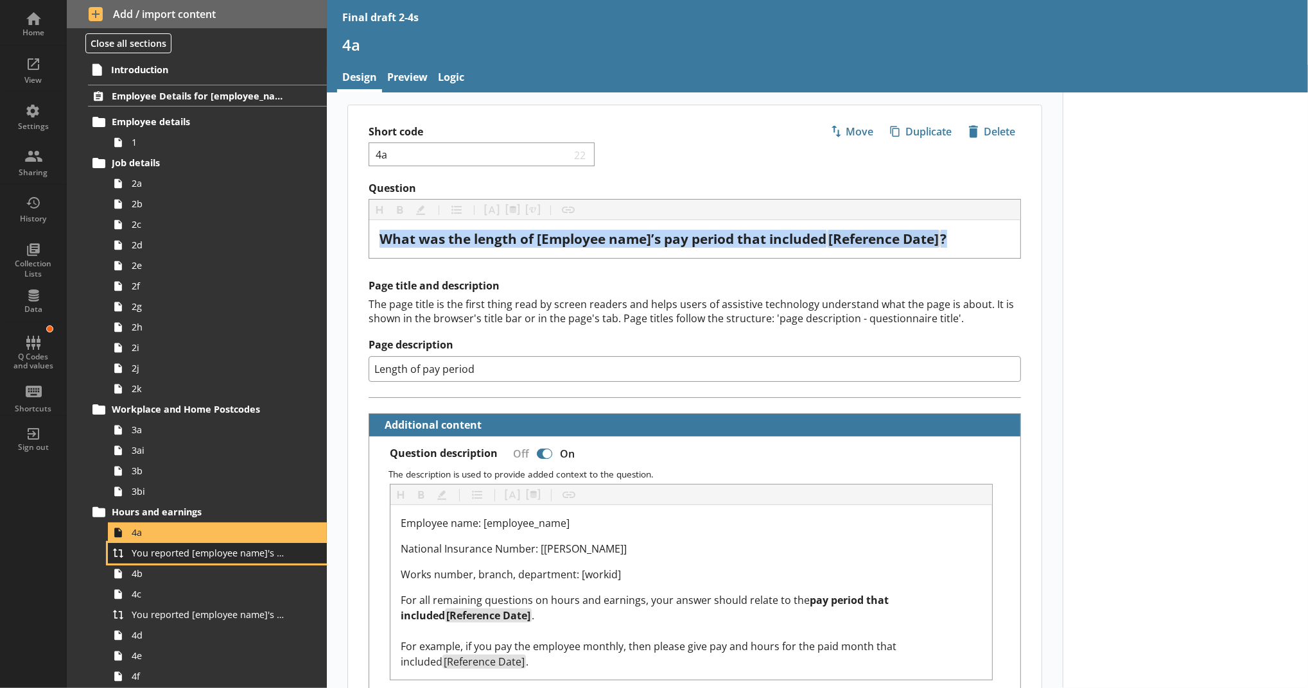
click at [208, 562] on link "You reported [employee name]'s pay period that included [Reference Date] to be …" at bounding box center [217, 553] width 219 height 21
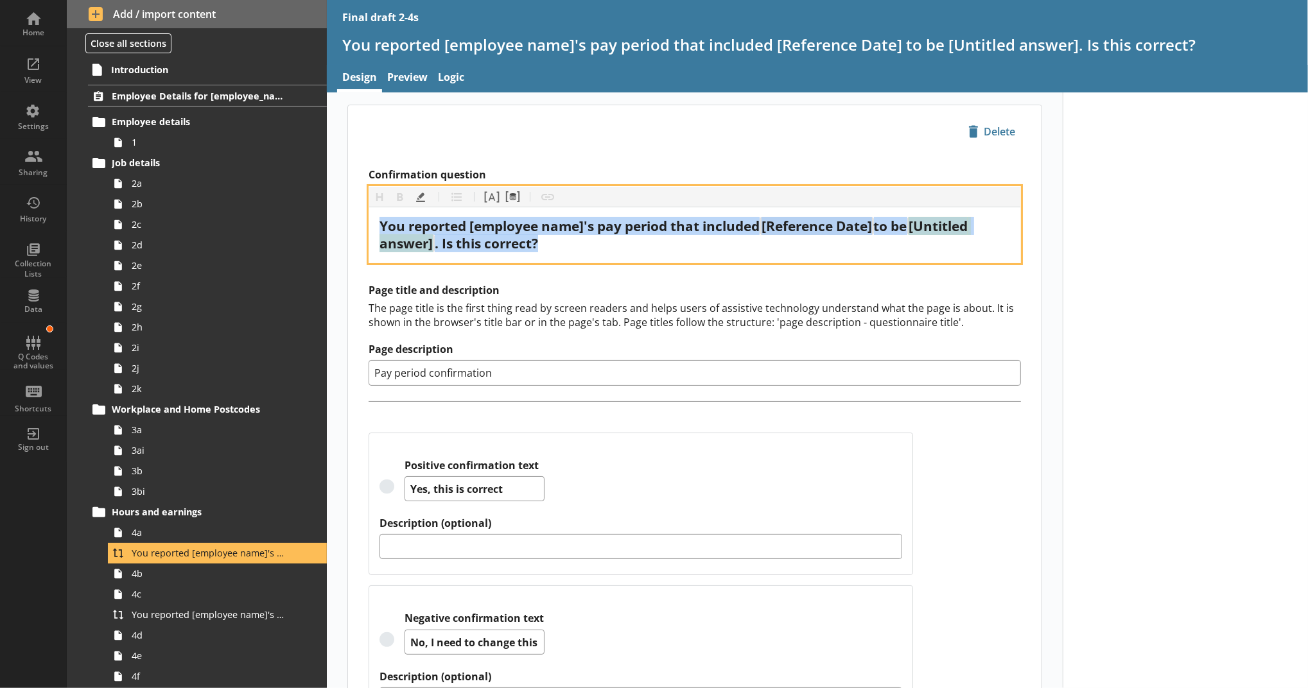
drag, startPoint x: 757, startPoint y: 243, endPoint x: 344, endPoint y: 220, distance: 413.5
click at [348, 220] on div "Confirmation question Heading Heading Bold Bold Highlight Highlight List List P…" at bounding box center [694, 459] width 693 height 602
copy div "You reported [employee name]'s pay period that included [Reference Date] to be …"
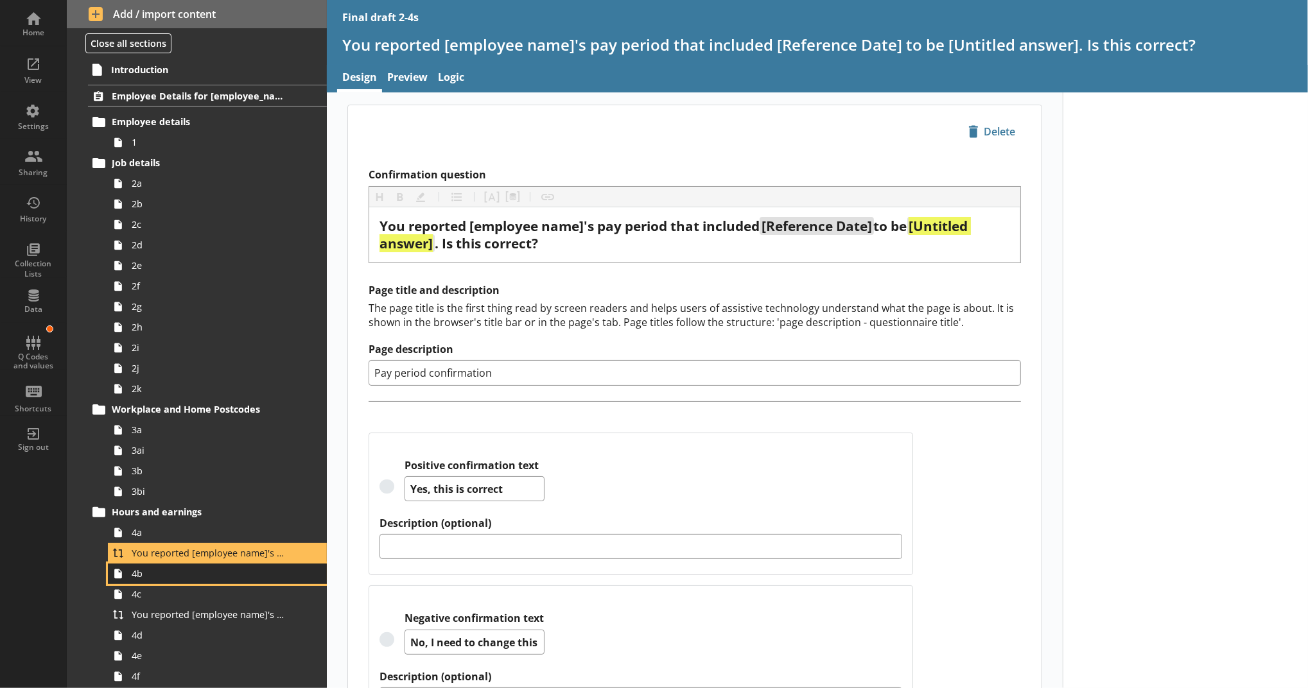
click at [254, 571] on span "4b" at bounding box center [210, 574] width 157 height 12
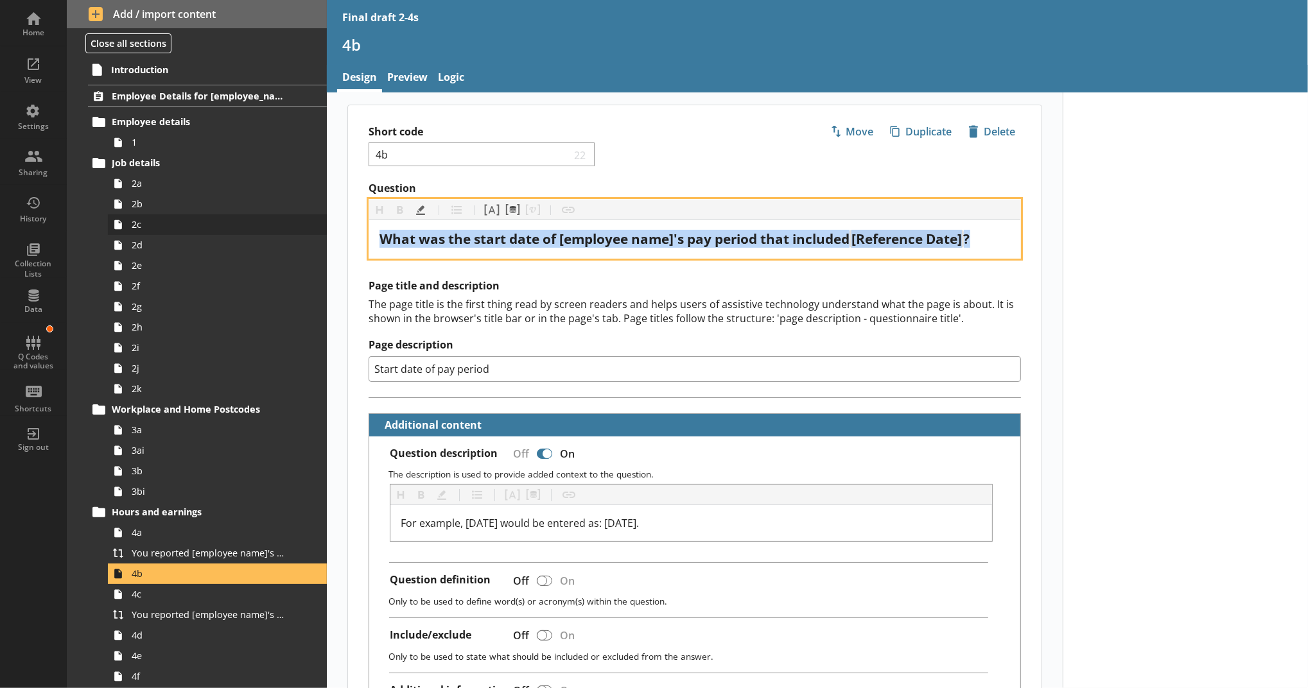
drag, startPoint x: 986, startPoint y: 232, endPoint x: 282, endPoint y: 228, distance: 703.6
click at [282, 228] on div "Home View Settings Sharing History Collection Lists Data Q Codes and values Sho…" at bounding box center [654, 344] width 1308 height 688
copy div "What was the start date of [employee name]'s pay period that included [Referenc…"
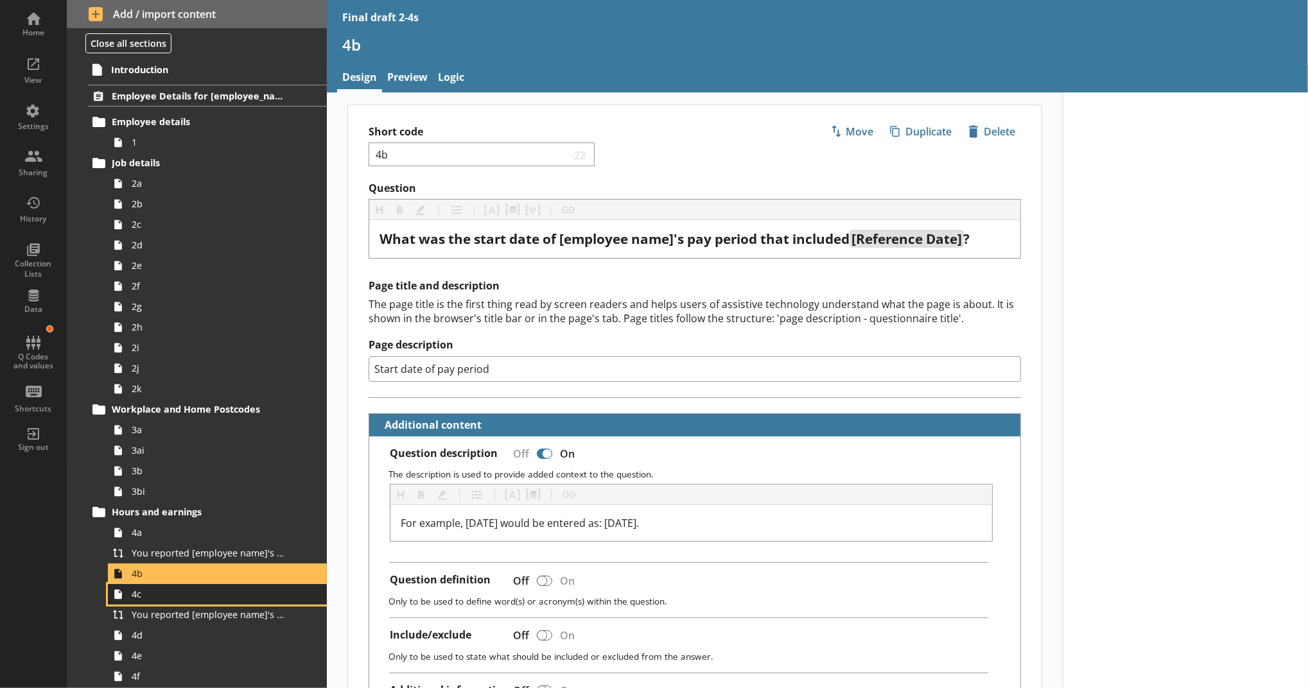
click at [193, 589] on span "4c" at bounding box center [210, 594] width 157 height 12
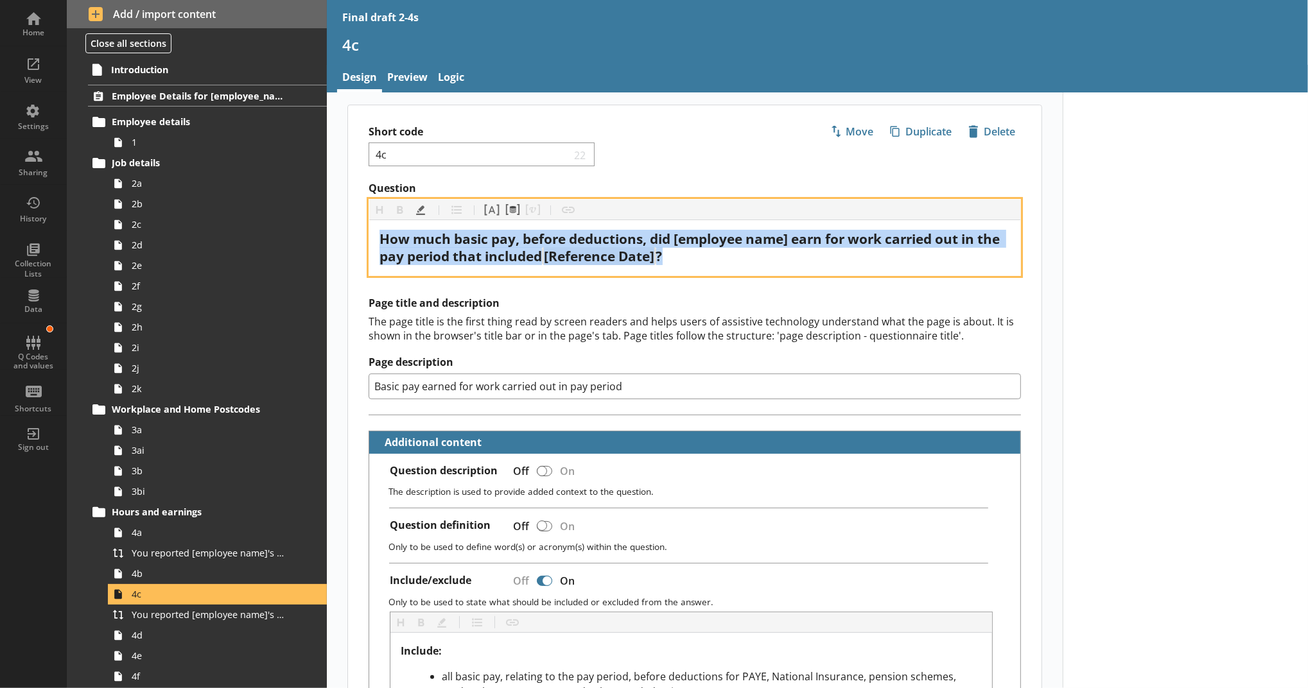
drag, startPoint x: 959, startPoint y: 256, endPoint x: 363, endPoint y: 245, distance: 596.5
click at [363, 245] on div "Question Heading Heading Bold Bold Highlight Highlight List List Pipe answer Pi…" at bounding box center [694, 229] width 693 height 94
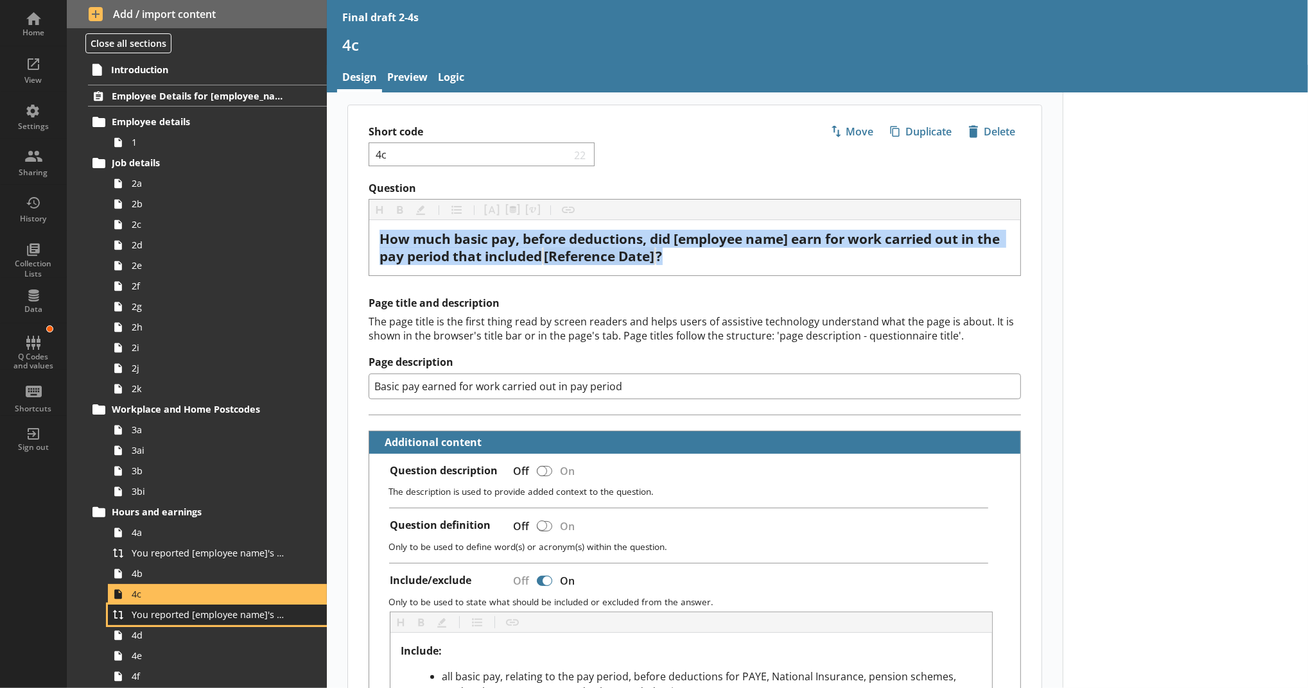
drag, startPoint x: 164, startPoint y: 614, endPoint x: 172, endPoint y: 611, distance: 8.3
click at [164, 614] on span "You reported [employee name]'s basic pay earned for work carried out in the pay…" at bounding box center [210, 615] width 157 height 12
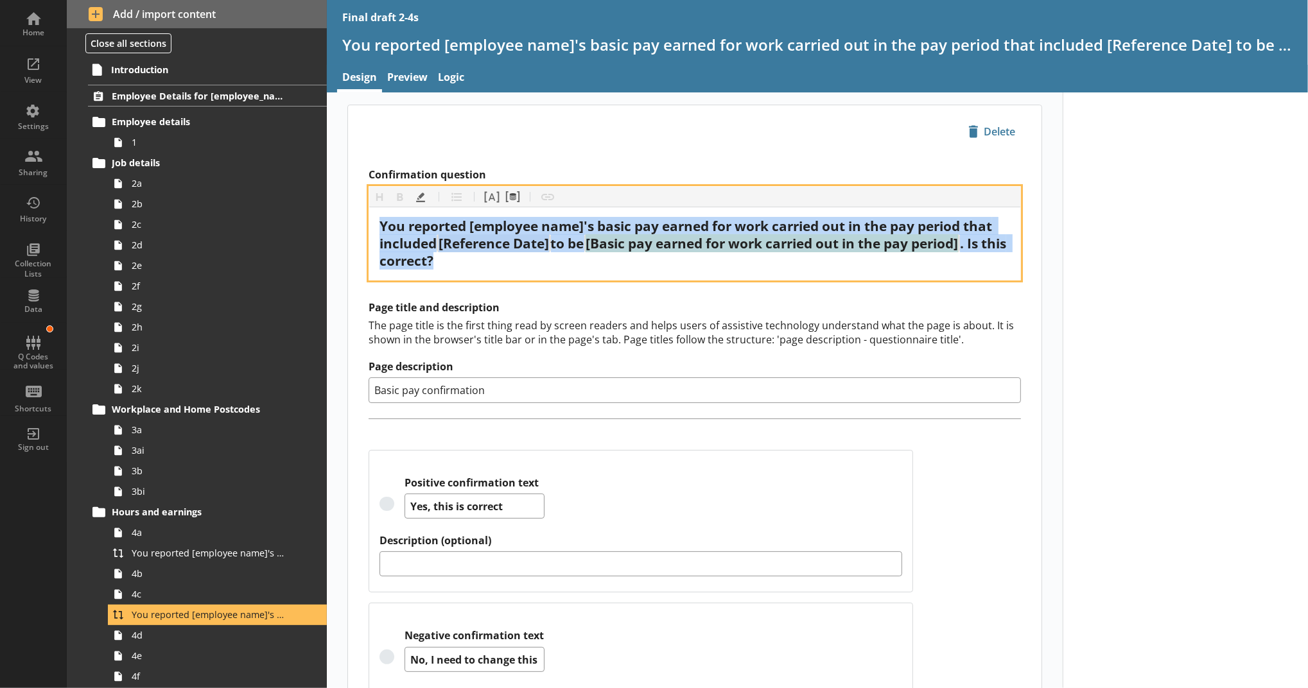
drag, startPoint x: 500, startPoint y: 265, endPoint x: 319, endPoint y: 221, distance: 186.2
click at [319, 221] on div "Home View Settings Sharing History Collection Lists Data Q Codes and values Sho…" at bounding box center [654, 344] width 1308 height 688
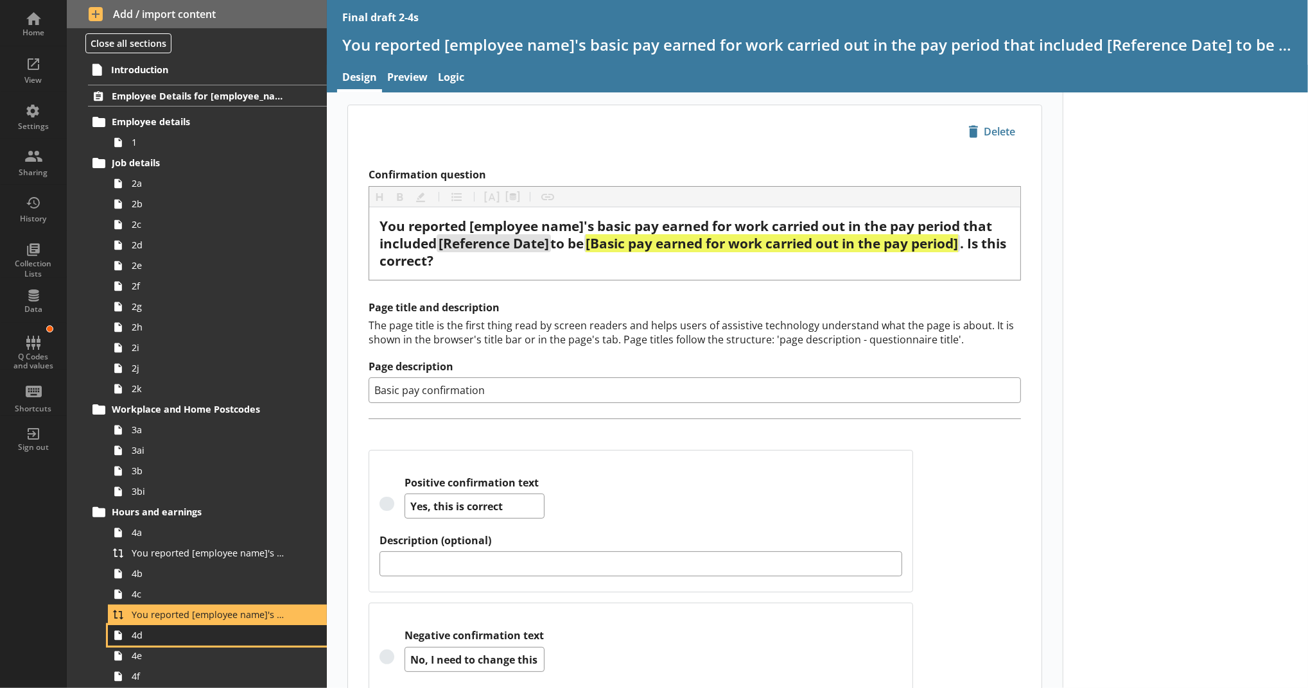
click at [283, 632] on link "4d" at bounding box center [217, 635] width 219 height 21
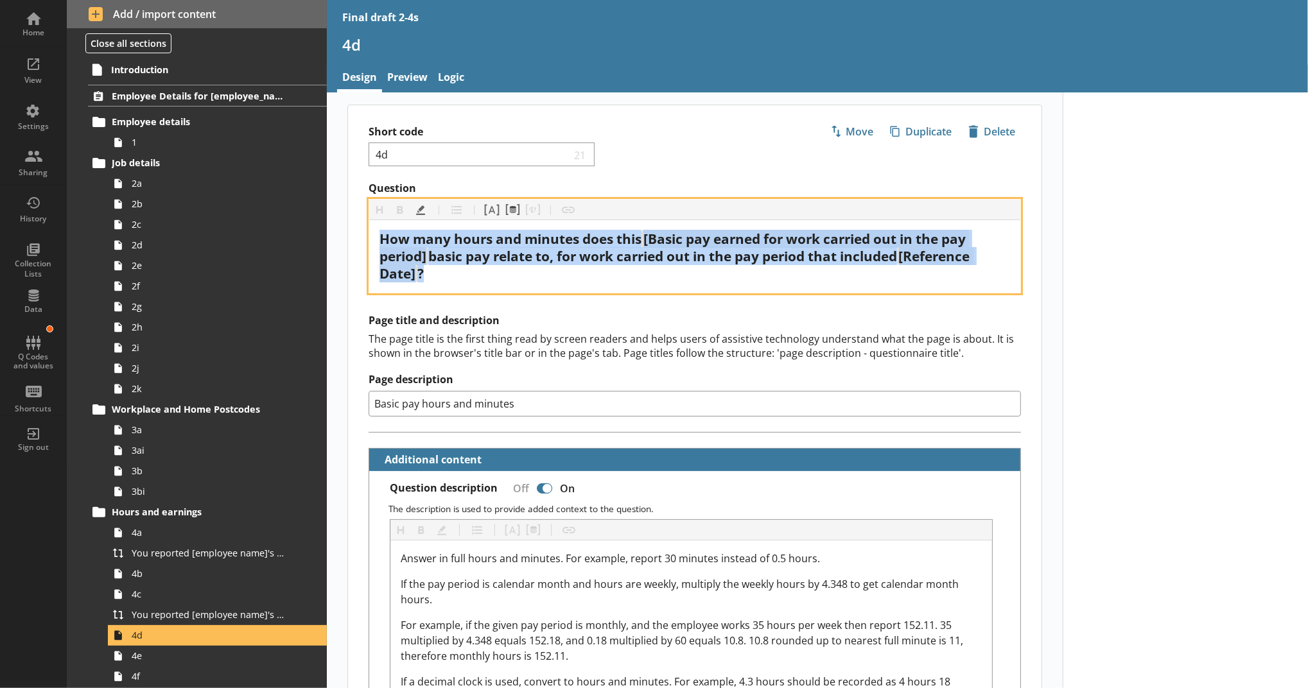
drag, startPoint x: 456, startPoint y: 275, endPoint x: 354, endPoint y: 232, distance: 111.4
click at [354, 232] on div "Question Heading Heading Bold Bold Highlight Highlight List List Pipe answer Pi…" at bounding box center [694, 238] width 693 height 112
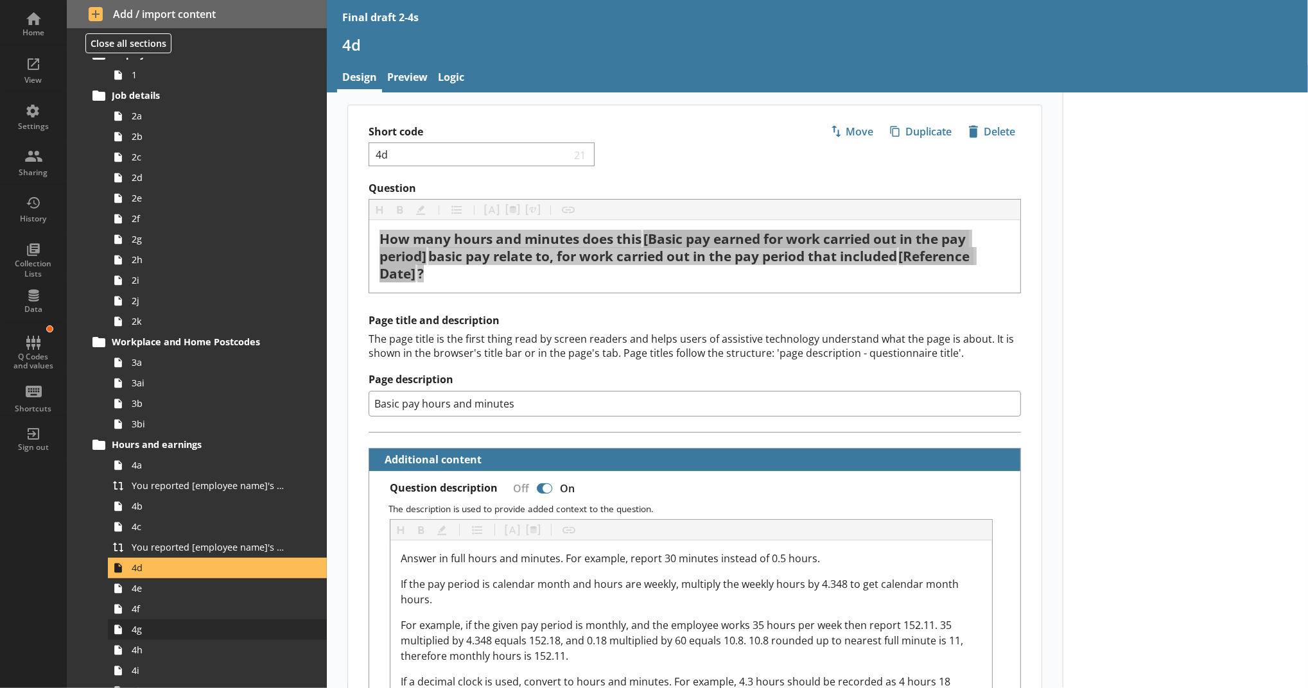
scroll to position [142, 0]
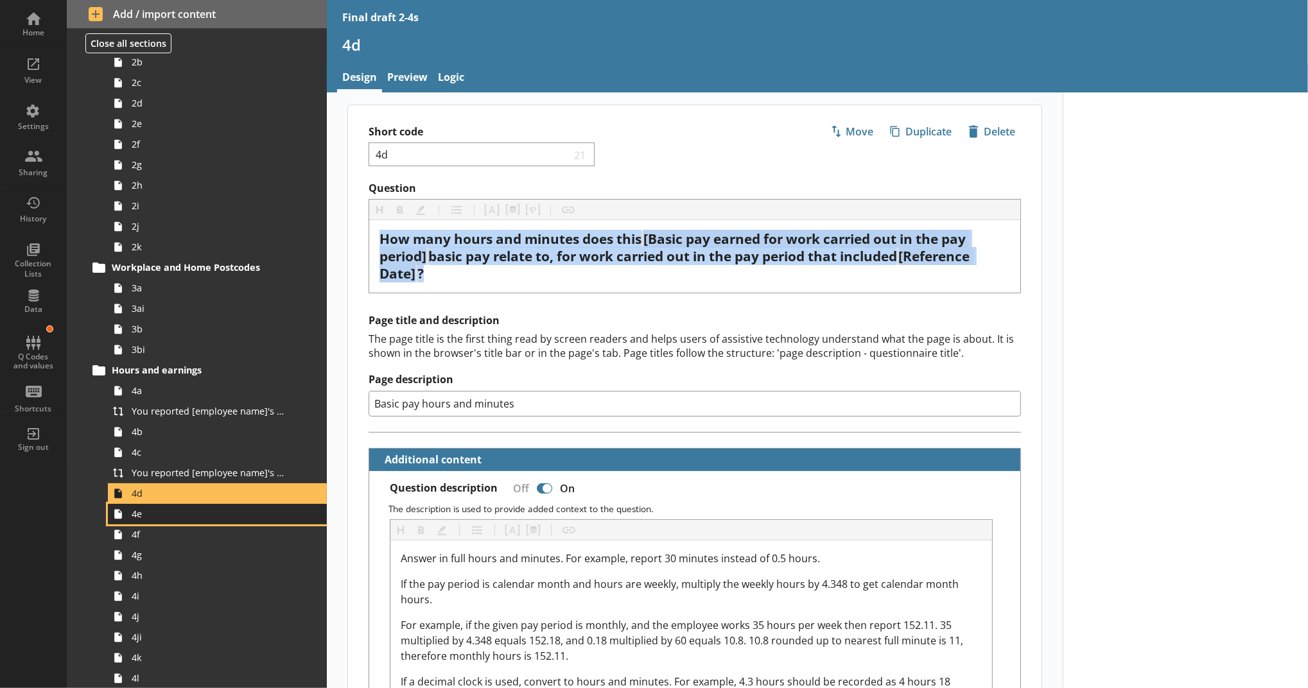
drag, startPoint x: 205, startPoint y: 512, endPoint x: 206, endPoint y: 505, distance: 7.1
click at [205, 512] on span "4e" at bounding box center [210, 514] width 157 height 12
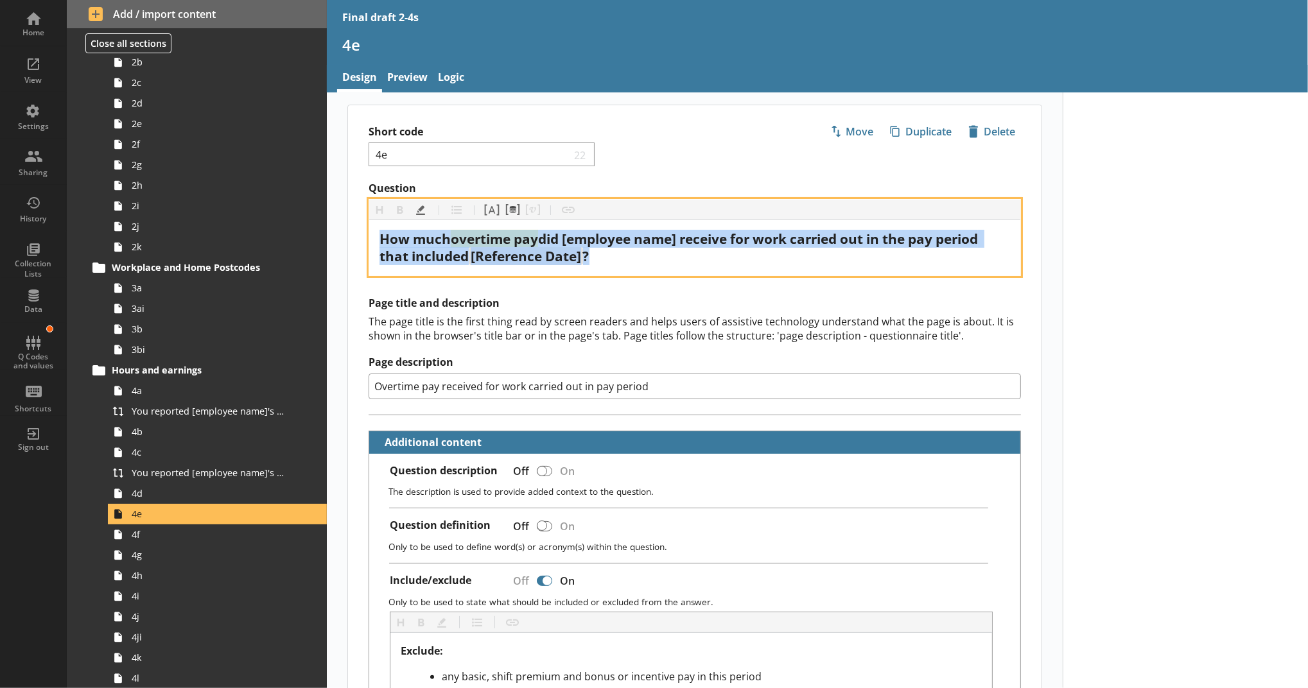
drag, startPoint x: 598, startPoint y: 254, endPoint x: 345, endPoint y: 229, distance: 254.1
click at [348, 229] on div "Question Heading Heading Bold Bold Highlight Highlight List List Pipe answer Pi…" at bounding box center [694, 229] width 693 height 94
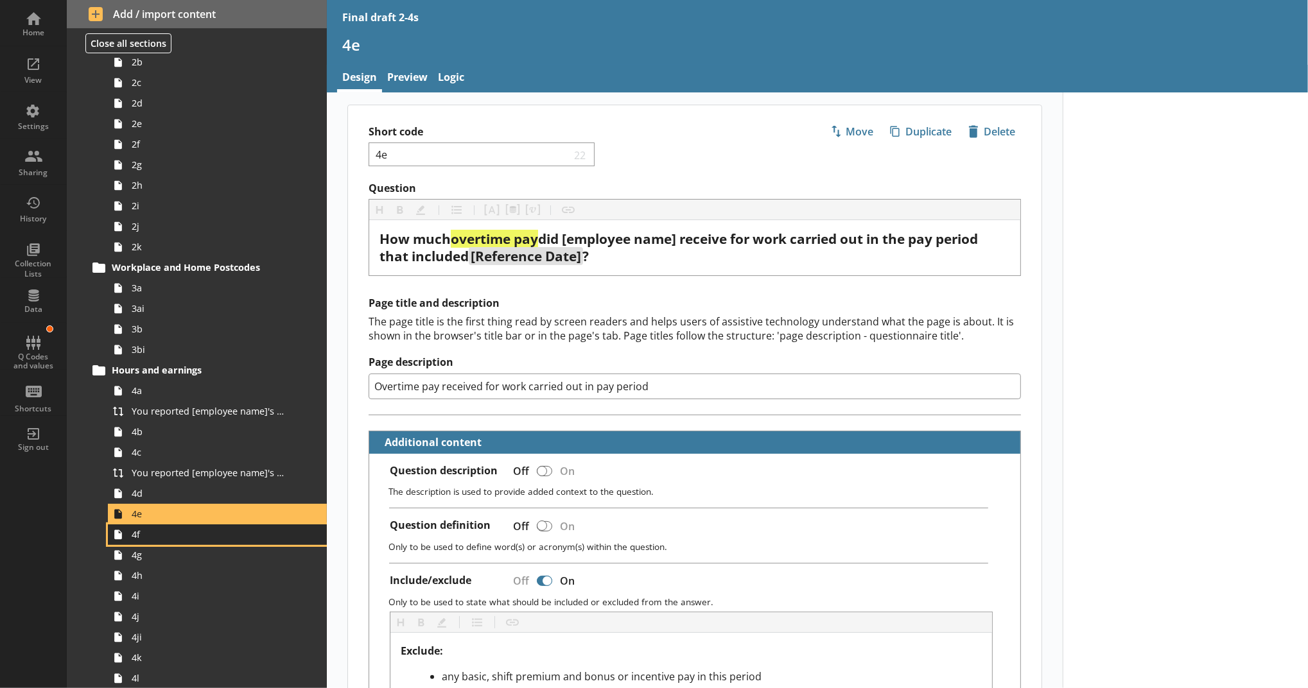
click at [146, 536] on span "4f" at bounding box center [210, 534] width 157 height 12
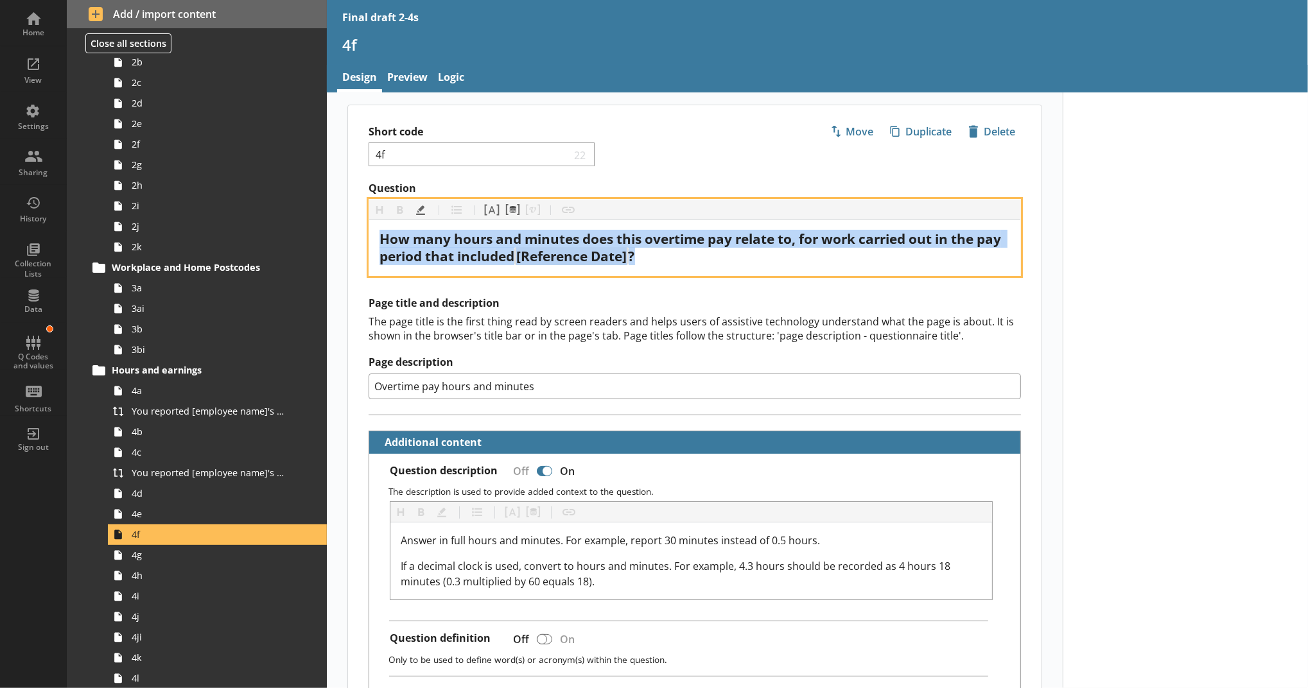
drag, startPoint x: 663, startPoint y: 257, endPoint x: 356, endPoint y: 239, distance: 307.4
click at [356, 239] on div "Question Heading Heading Bold Bold Highlight Highlight List List Pipe answer Pi…" at bounding box center [694, 229] width 693 height 94
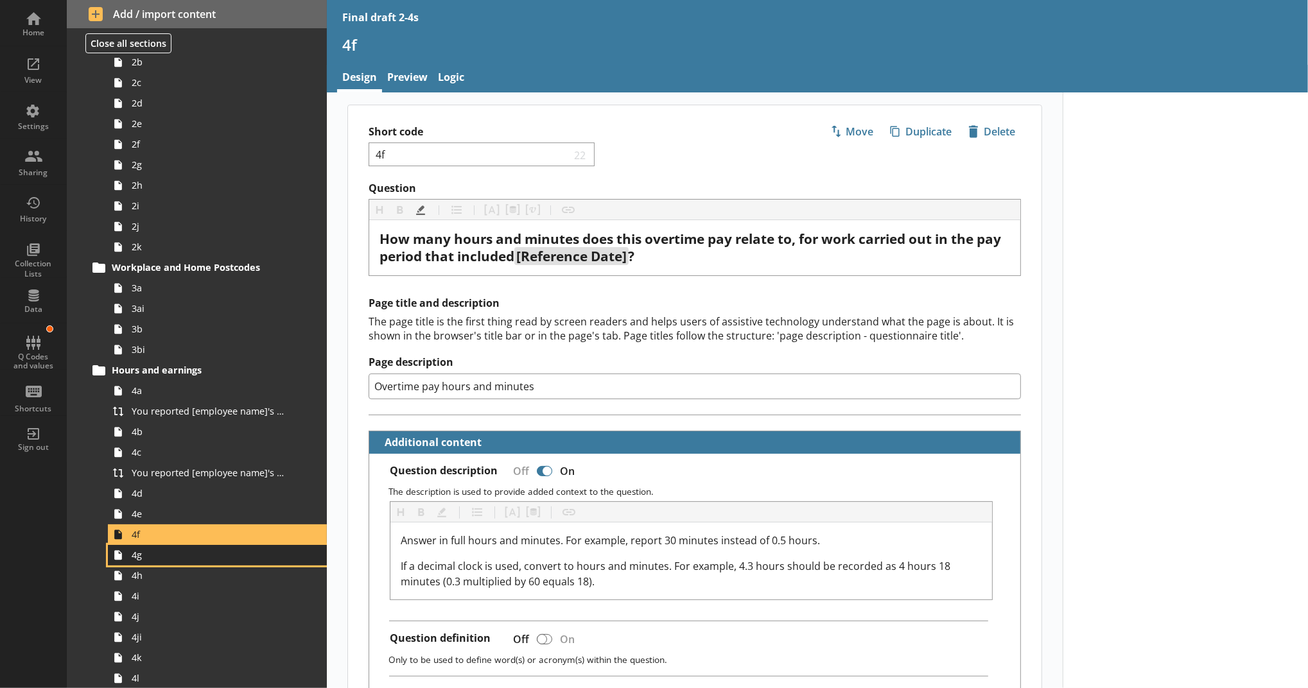
click at [243, 552] on span "4g" at bounding box center [210, 555] width 157 height 12
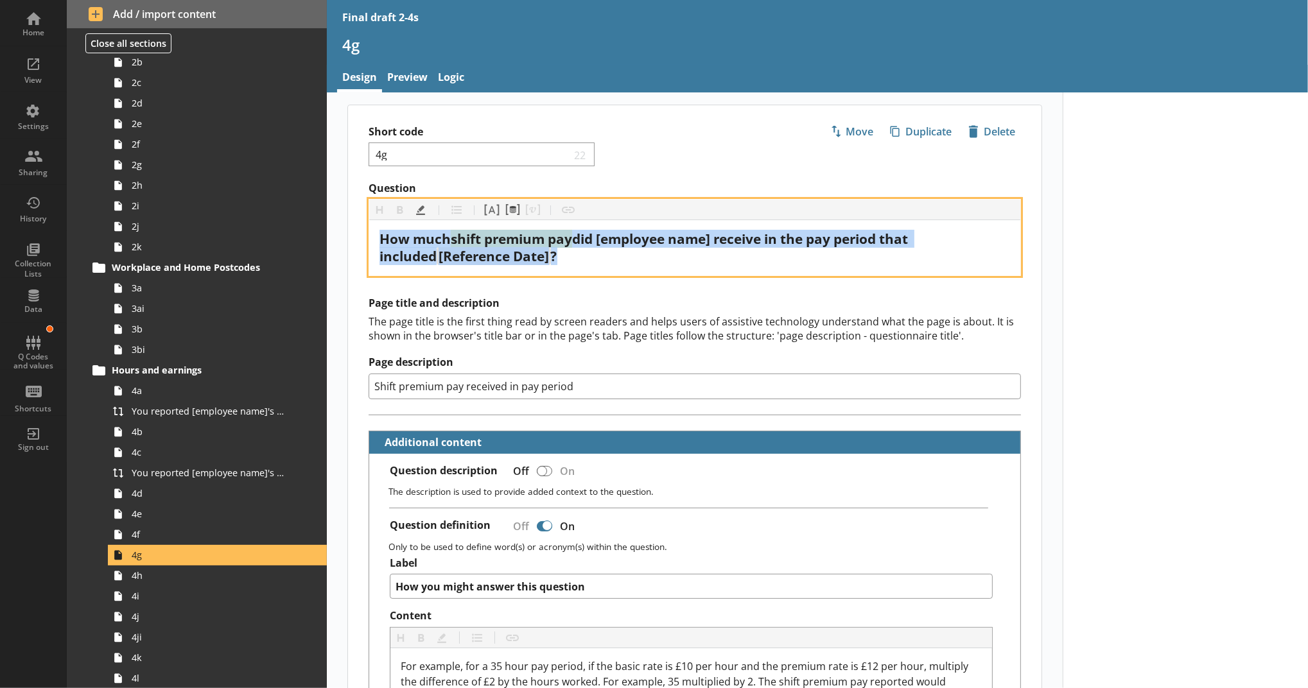
drag, startPoint x: 621, startPoint y: 259, endPoint x: 349, endPoint y: 243, distance: 272.0
click at [349, 243] on div "Question Heading Heading Bold Bold Highlight Highlight List List Pipe answer Pi…" at bounding box center [694, 229] width 693 height 94
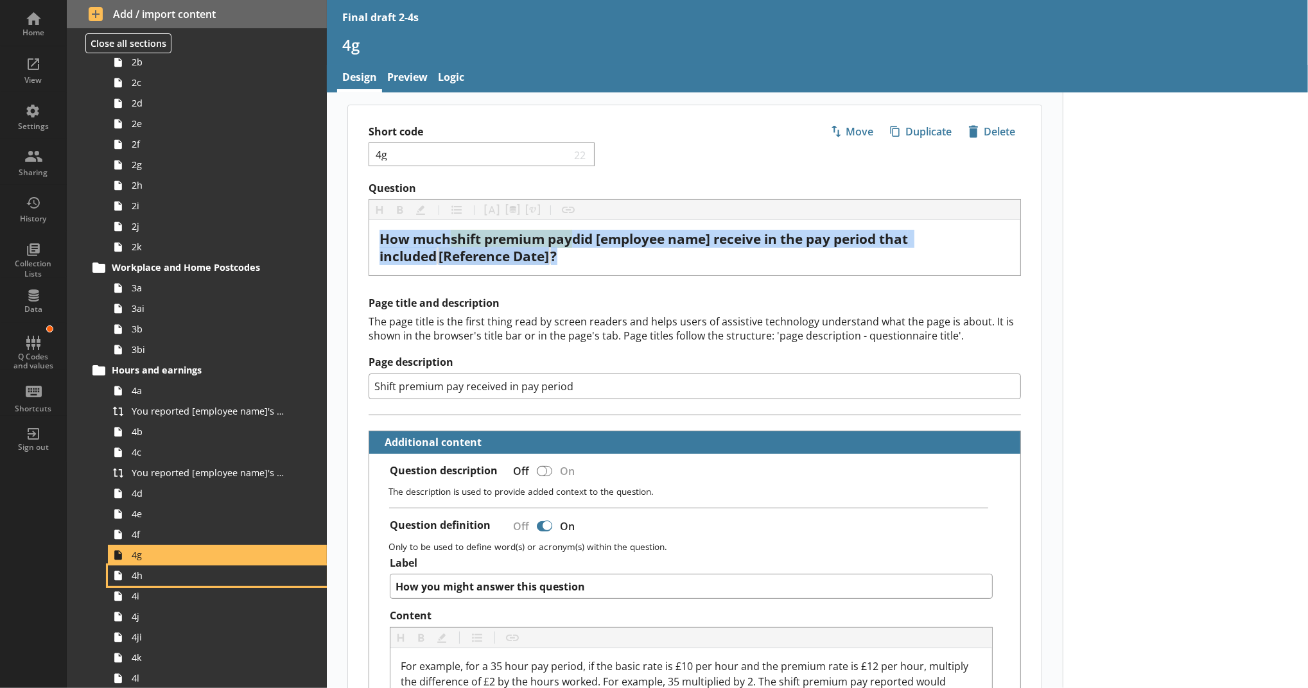
drag, startPoint x: 256, startPoint y: 578, endPoint x: 273, endPoint y: 551, distance: 32.4
click at [256, 578] on span "4h" at bounding box center [210, 575] width 157 height 12
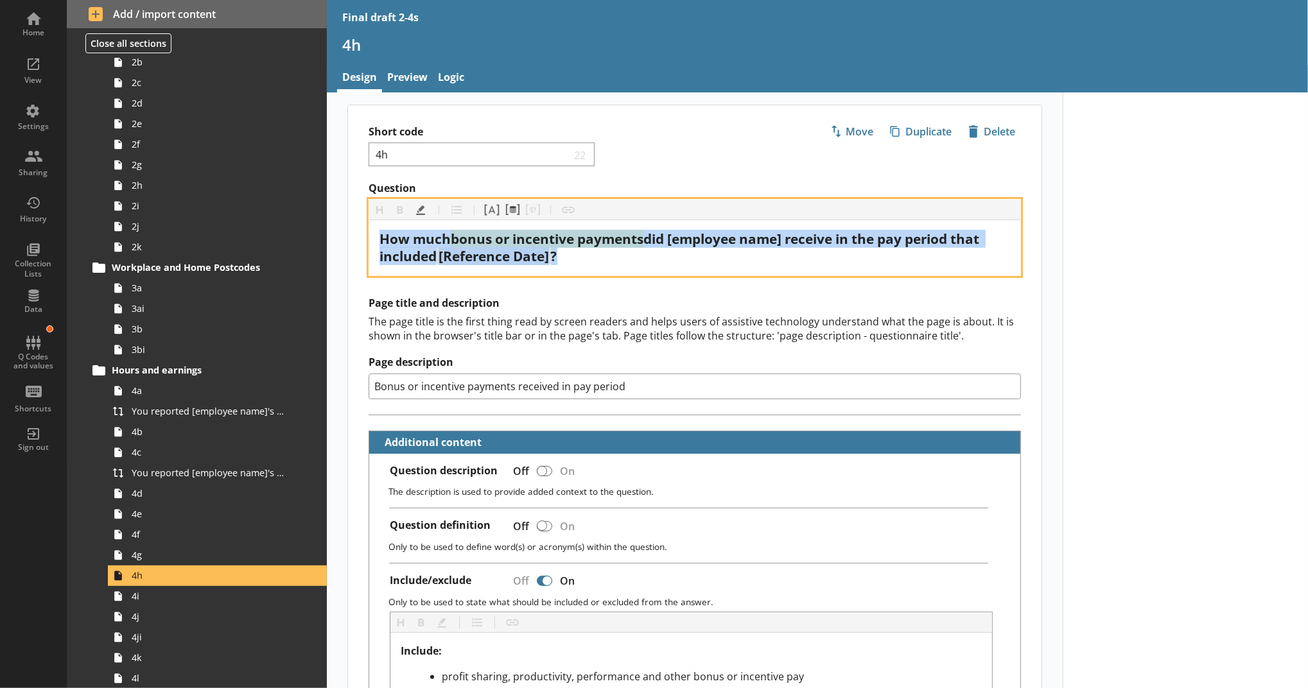
drag, startPoint x: 600, startPoint y: 259, endPoint x: 325, endPoint y: 218, distance: 278.4
click at [325, 218] on div "Home View Settings Sharing History Collection Lists Data Q Codes and values Sho…" at bounding box center [654, 344] width 1308 height 688
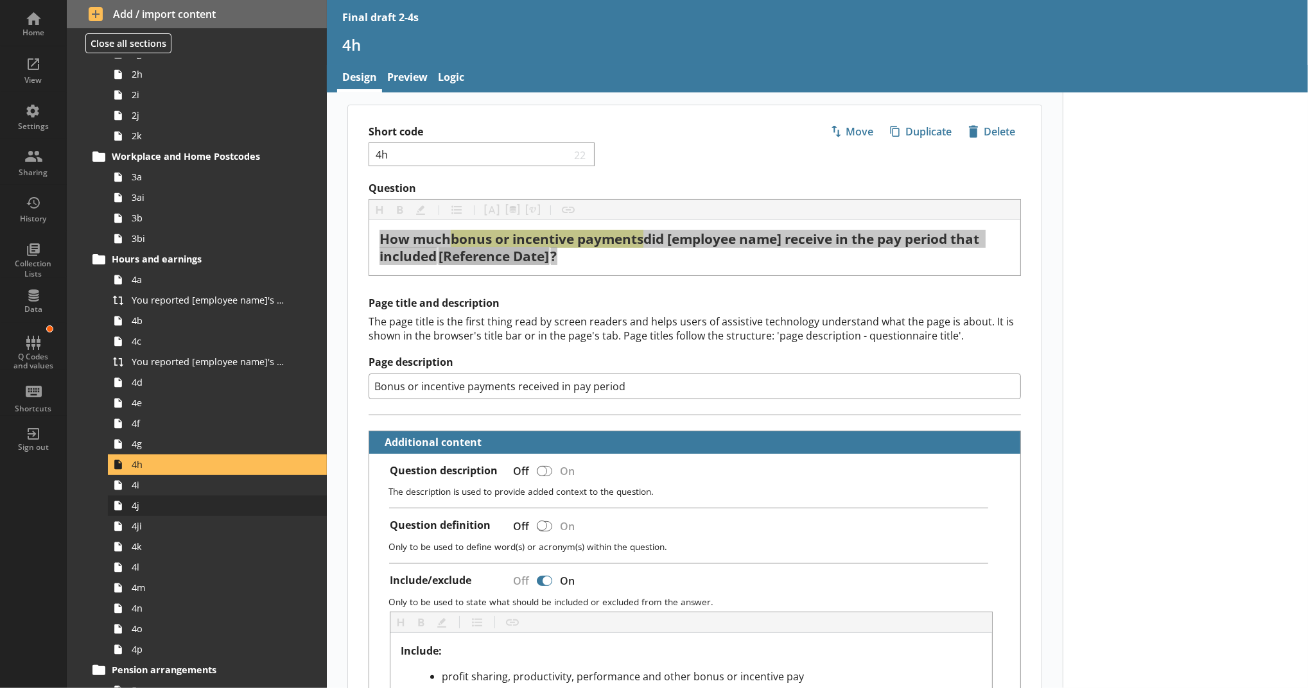
scroll to position [285, 0]
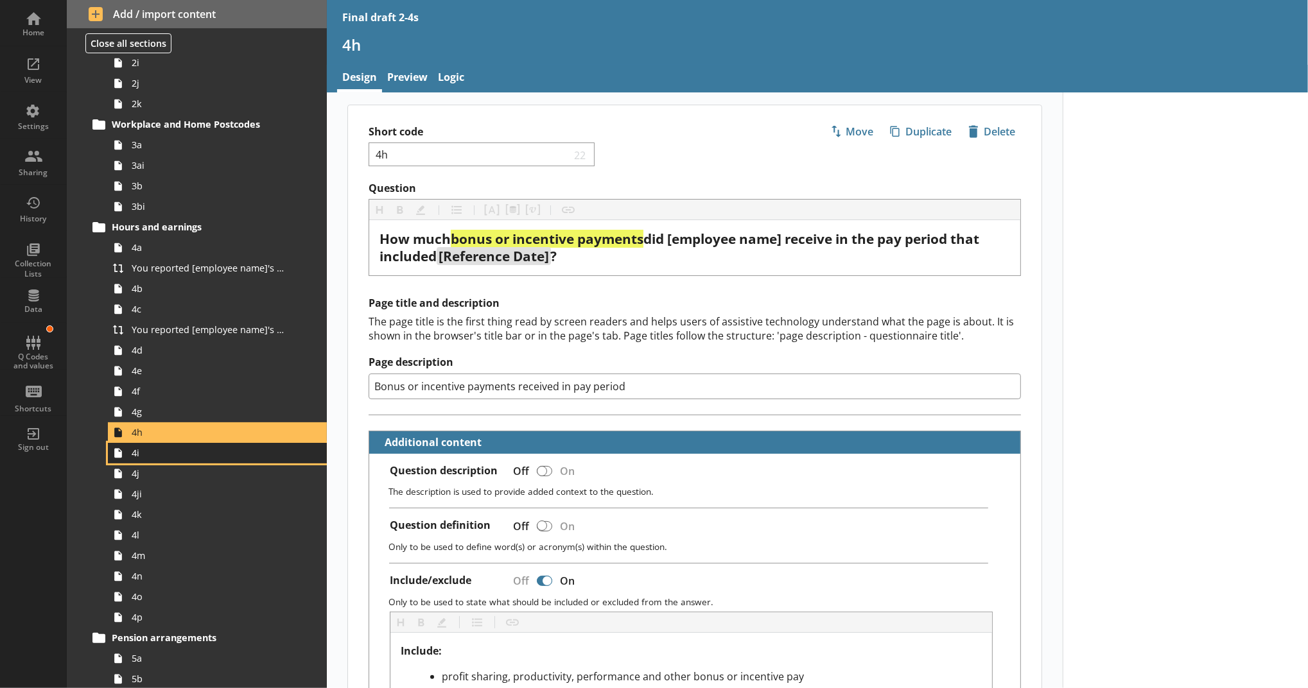
click at [161, 460] on link "4i" at bounding box center [217, 453] width 219 height 21
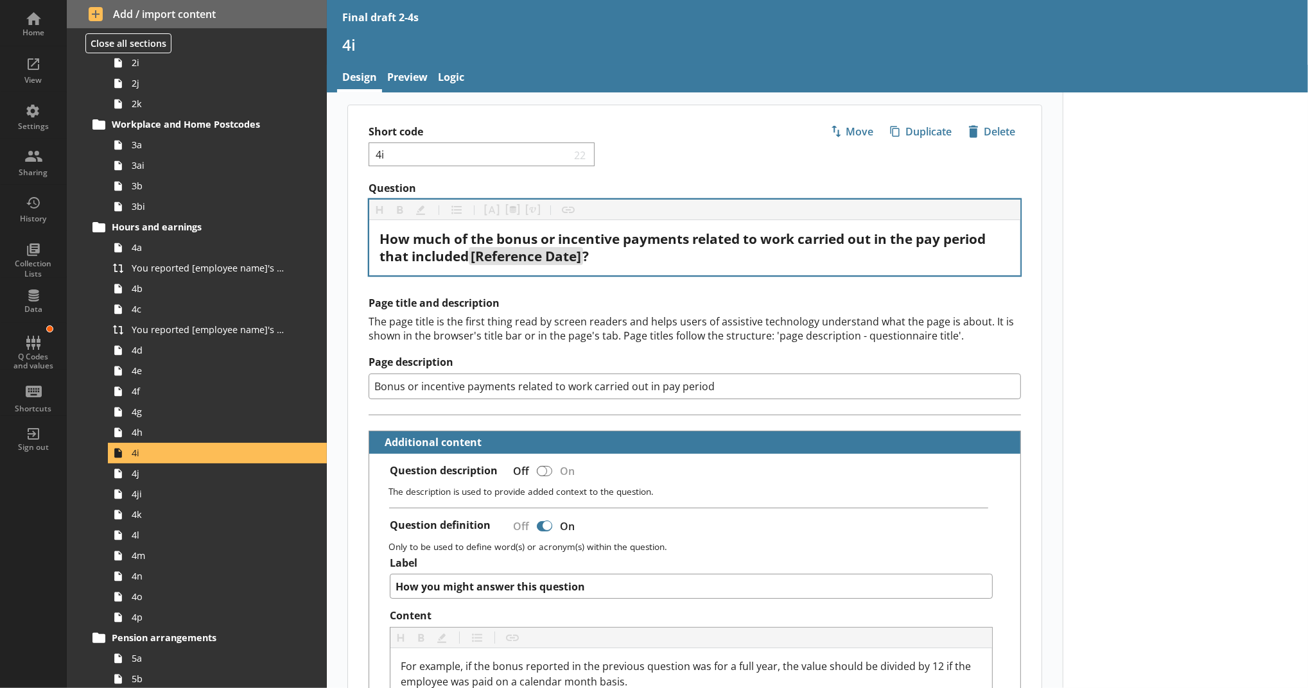
drag, startPoint x: 615, startPoint y: 265, endPoint x: 514, endPoint y: 263, distance: 101.5
click at [514, 263] on div "How much of the bonus or incentive payments related to work carried out in the …" at bounding box center [694, 247] width 651 height 55
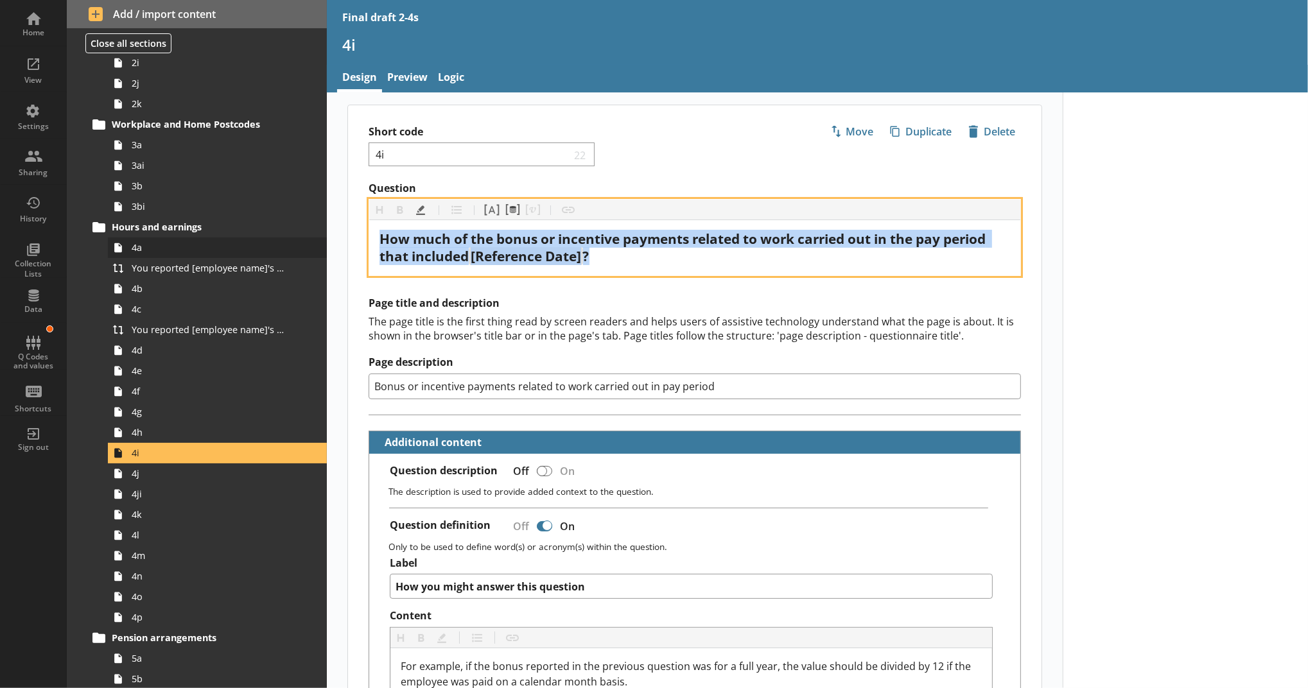
drag, startPoint x: 601, startPoint y: 255, endPoint x: 311, endPoint y: 243, distance: 289.8
click at [311, 243] on div "Home View Settings Sharing History Collection Lists Data Q Codes and values Sho…" at bounding box center [654, 344] width 1308 height 688
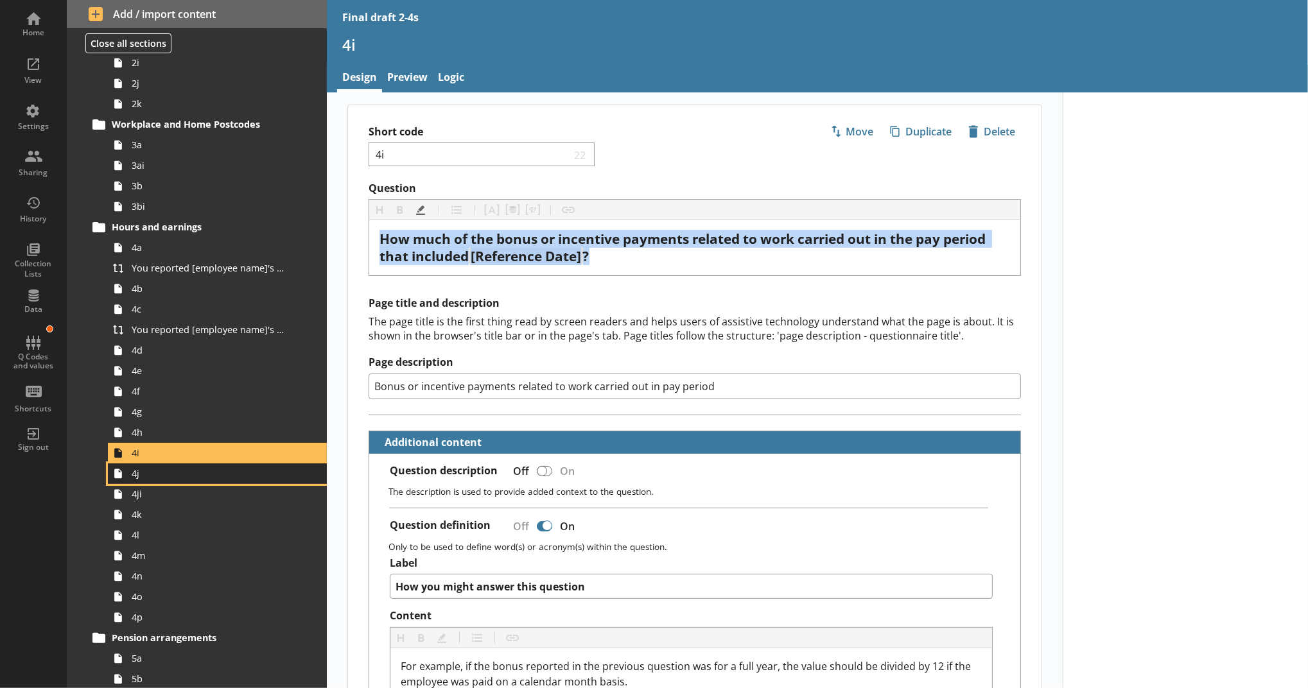
click at [140, 473] on span "4j" at bounding box center [210, 473] width 157 height 12
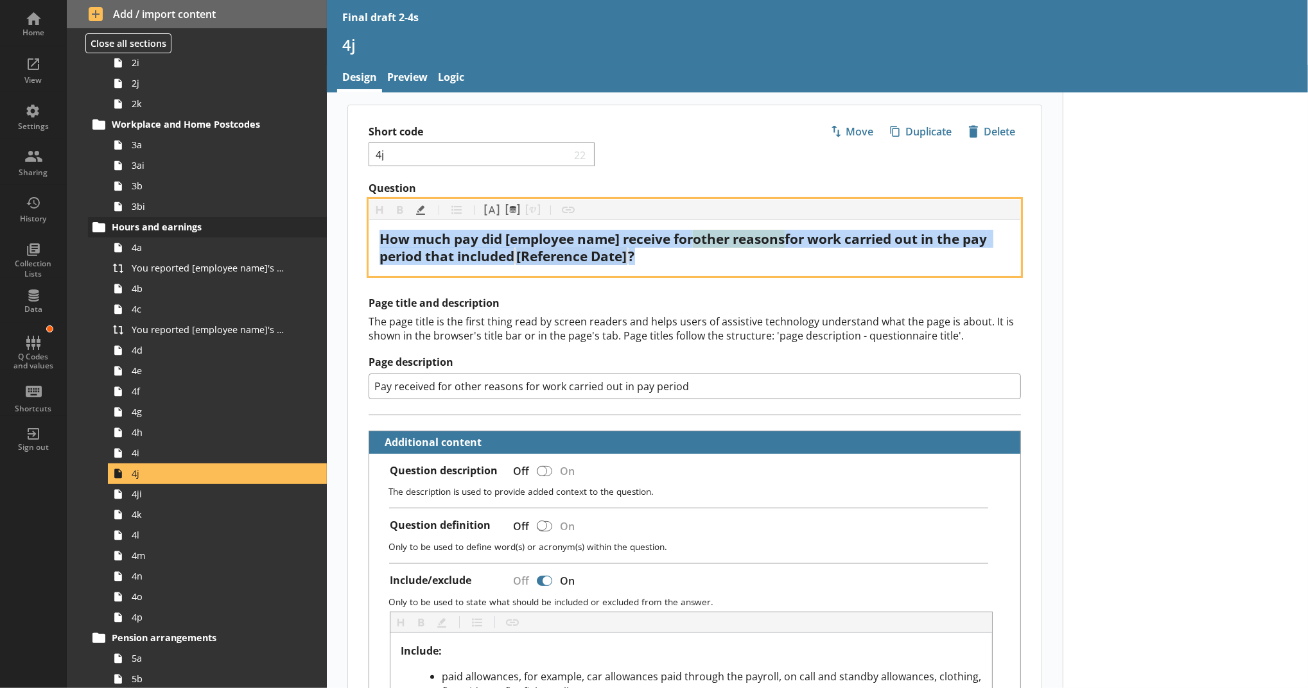
drag, startPoint x: 673, startPoint y: 248, endPoint x: 302, endPoint y: 232, distance: 370.8
click at [303, 225] on div "Home View Settings Sharing History Collection Lists Data Q Codes and values Sho…" at bounding box center [654, 344] width 1308 height 688
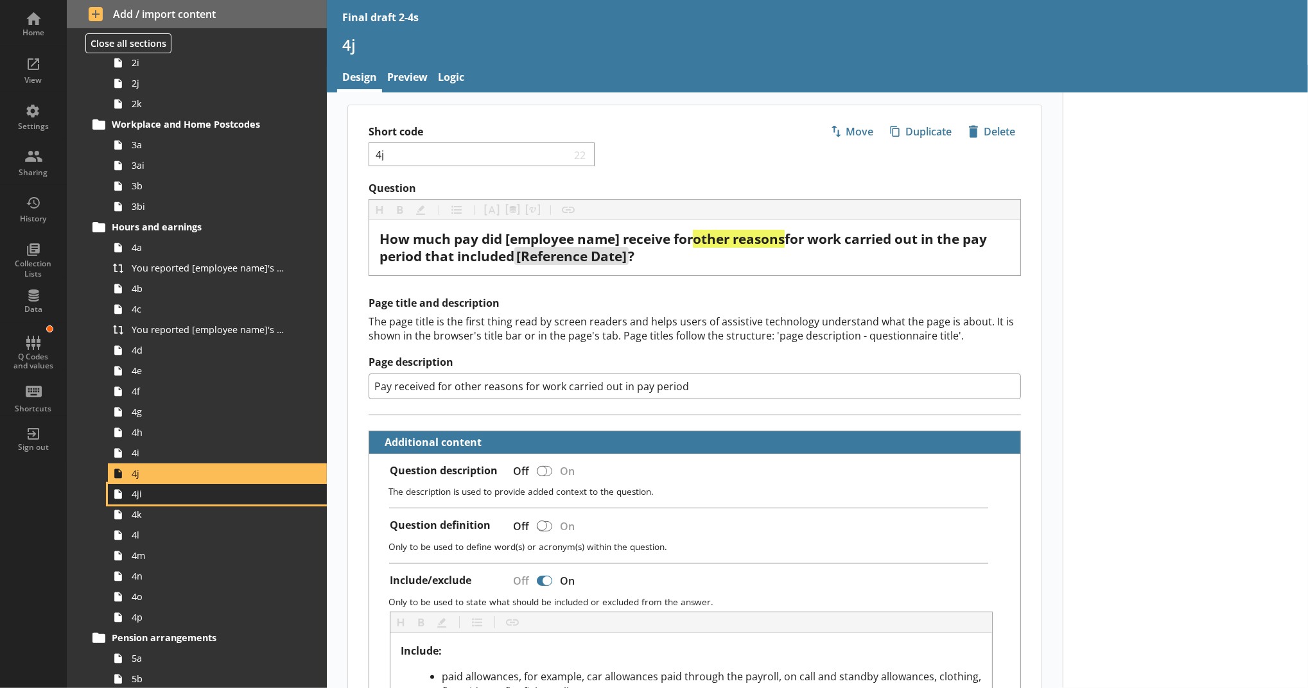
click at [205, 490] on span "4ji" at bounding box center [210, 494] width 157 height 12
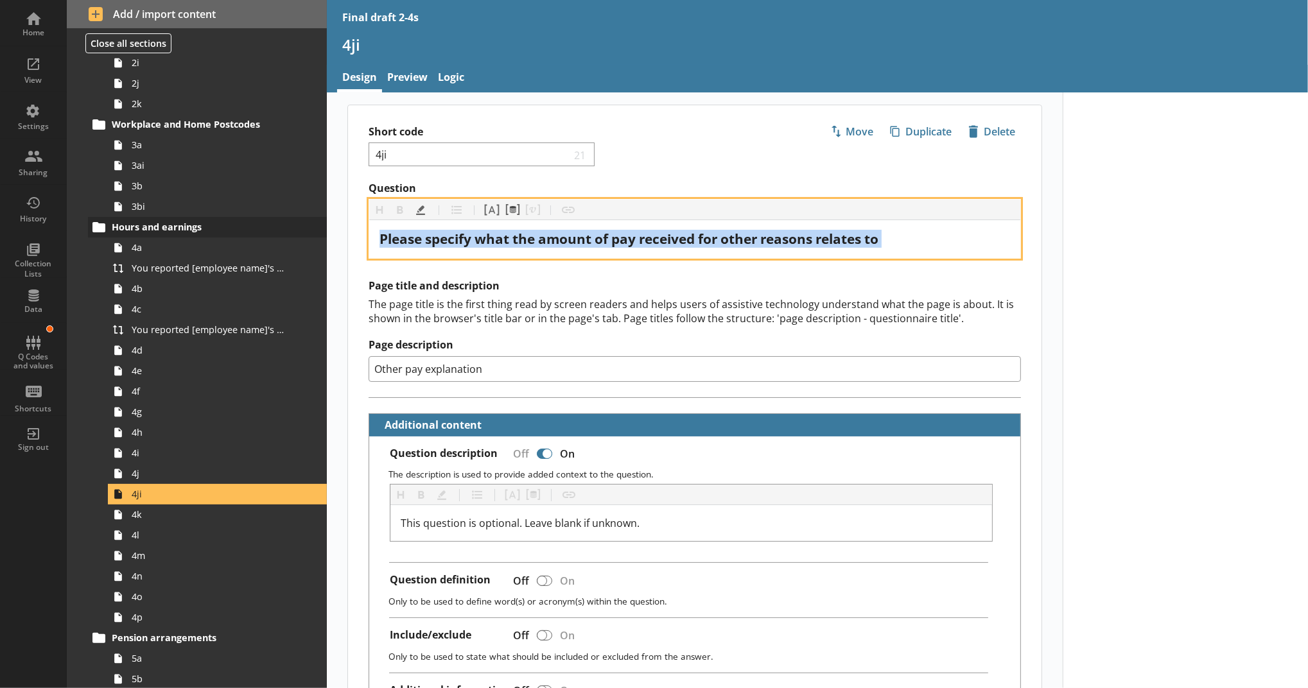
drag, startPoint x: 917, startPoint y: 227, endPoint x: 261, endPoint y: 229, distance: 656.8
click at [261, 229] on div "Home View Settings Sharing History Collection Lists Data Q Codes and values Sho…" at bounding box center [654, 344] width 1308 height 688
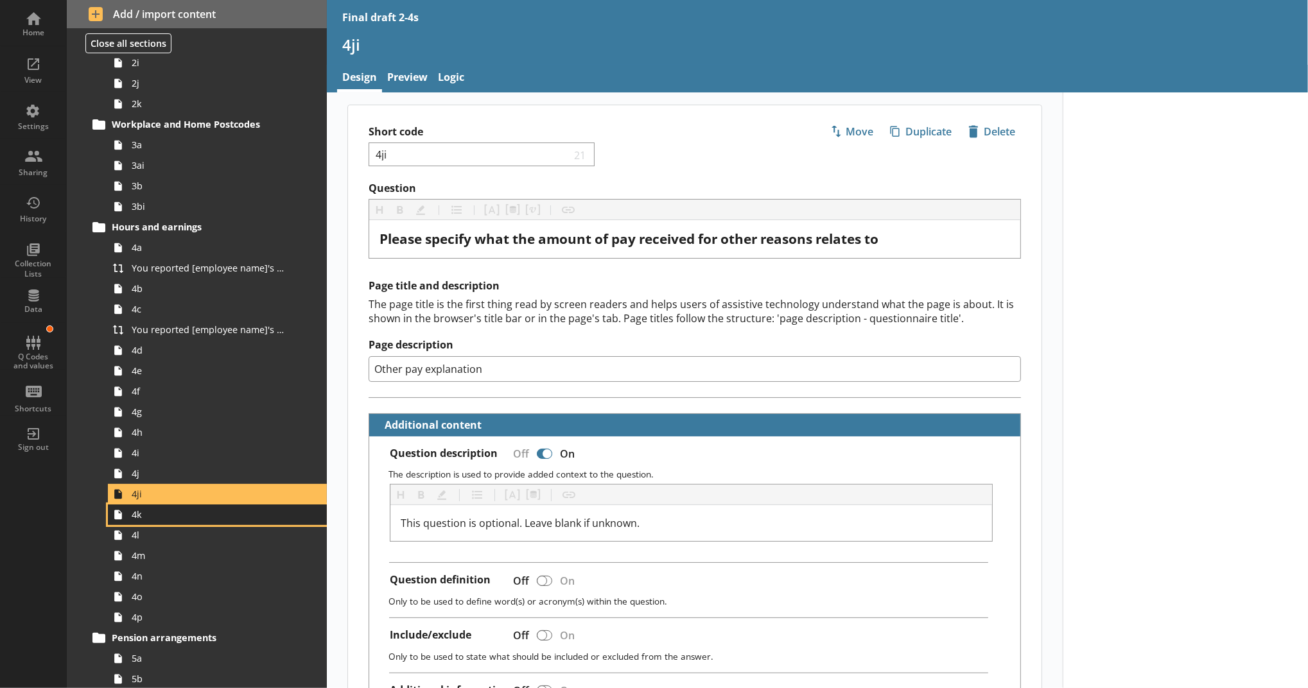
click at [163, 514] on span "4k" at bounding box center [210, 514] width 157 height 12
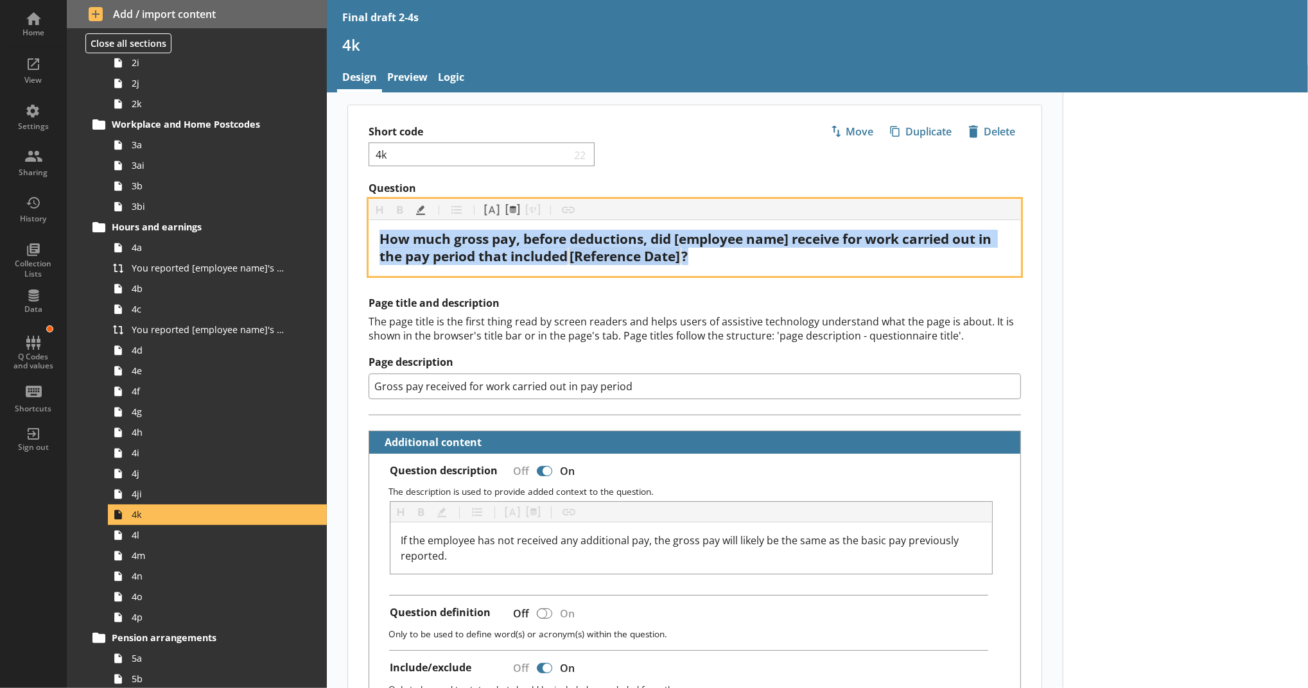
drag, startPoint x: 809, startPoint y: 249, endPoint x: 331, endPoint y: 245, distance: 477.7
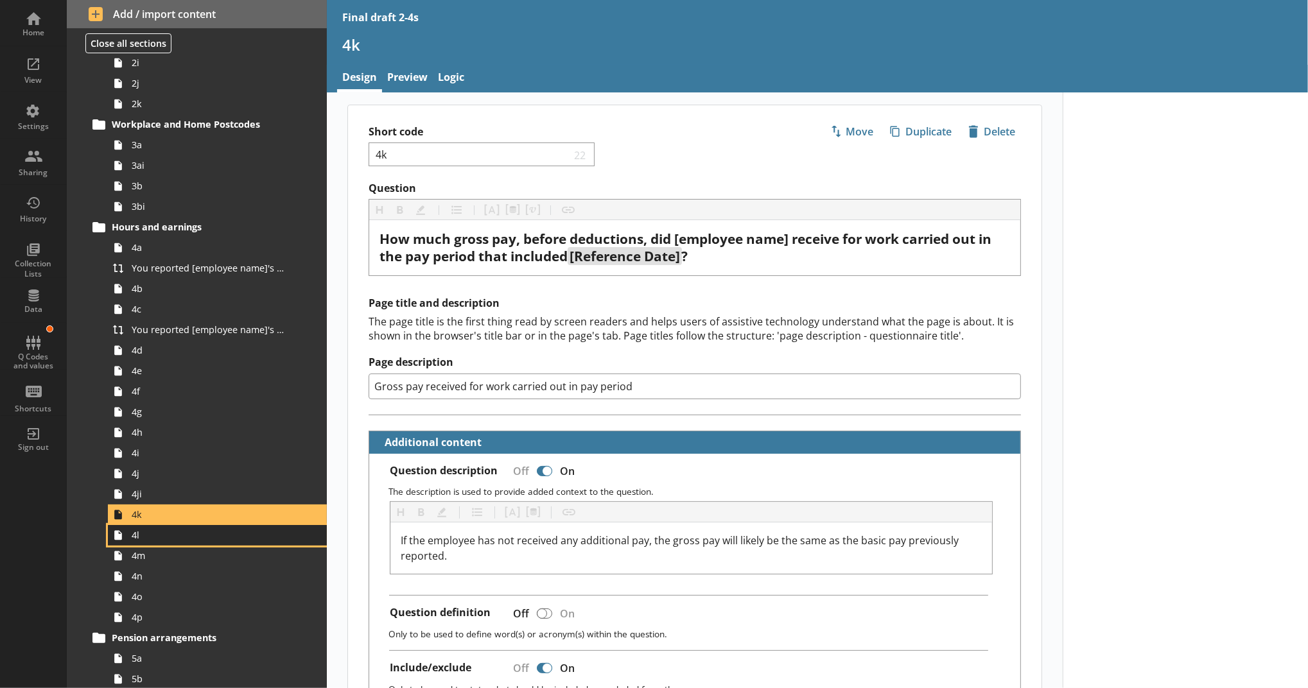
click at [171, 539] on span "4l" at bounding box center [210, 535] width 157 height 12
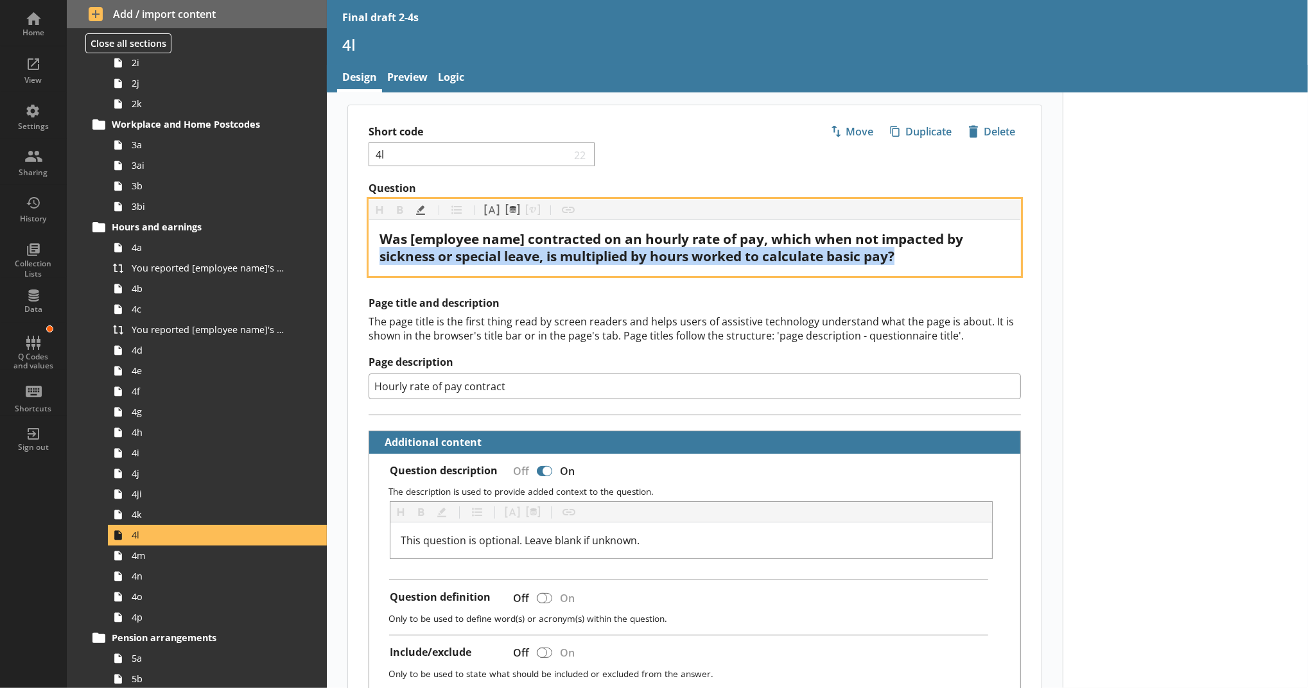
drag, startPoint x: 912, startPoint y: 247, endPoint x: 330, endPoint y: 254, distance: 582.3
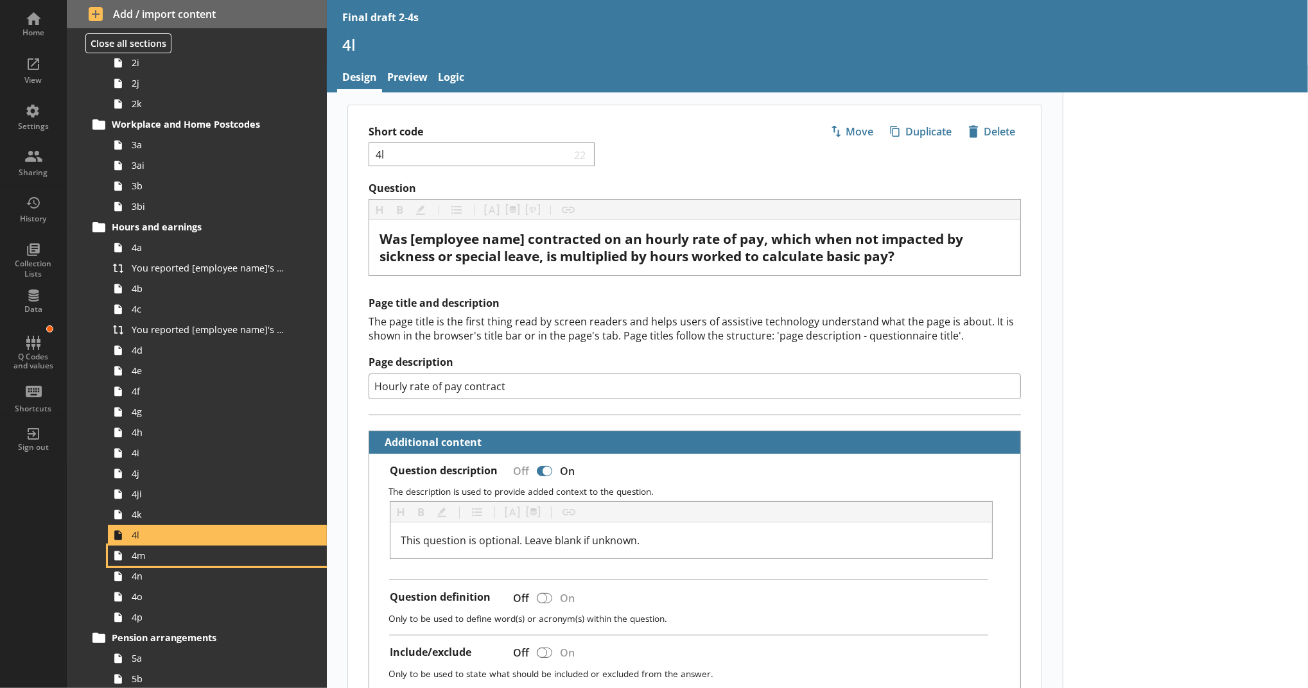
drag, startPoint x: 166, startPoint y: 549, endPoint x: 172, endPoint y: 539, distance: 11.8
click at [166, 550] on span "4m" at bounding box center [210, 556] width 157 height 12
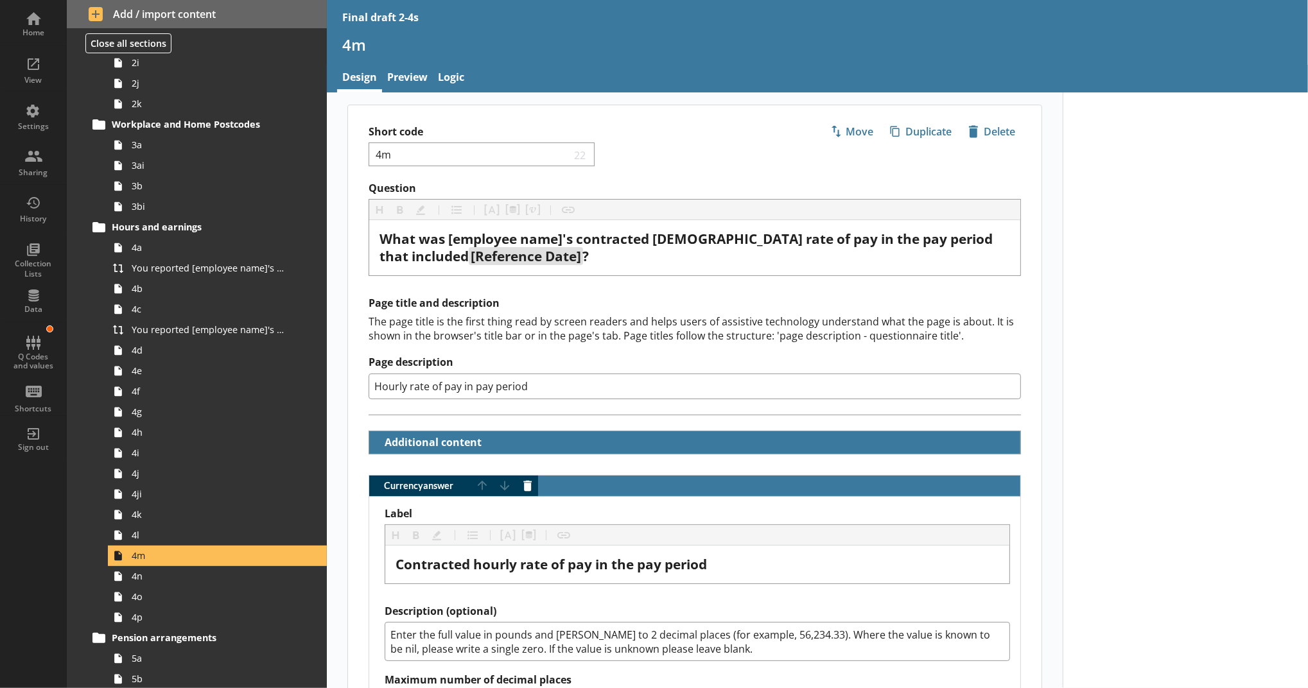
drag, startPoint x: 560, startPoint y: 263, endPoint x: 356, endPoint y: 234, distance: 206.2
click at [356, 234] on div "Question Heading Heading Bold Bold Highlight Highlight List List Pipe answer Pi…" at bounding box center [694, 229] width 693 height 94
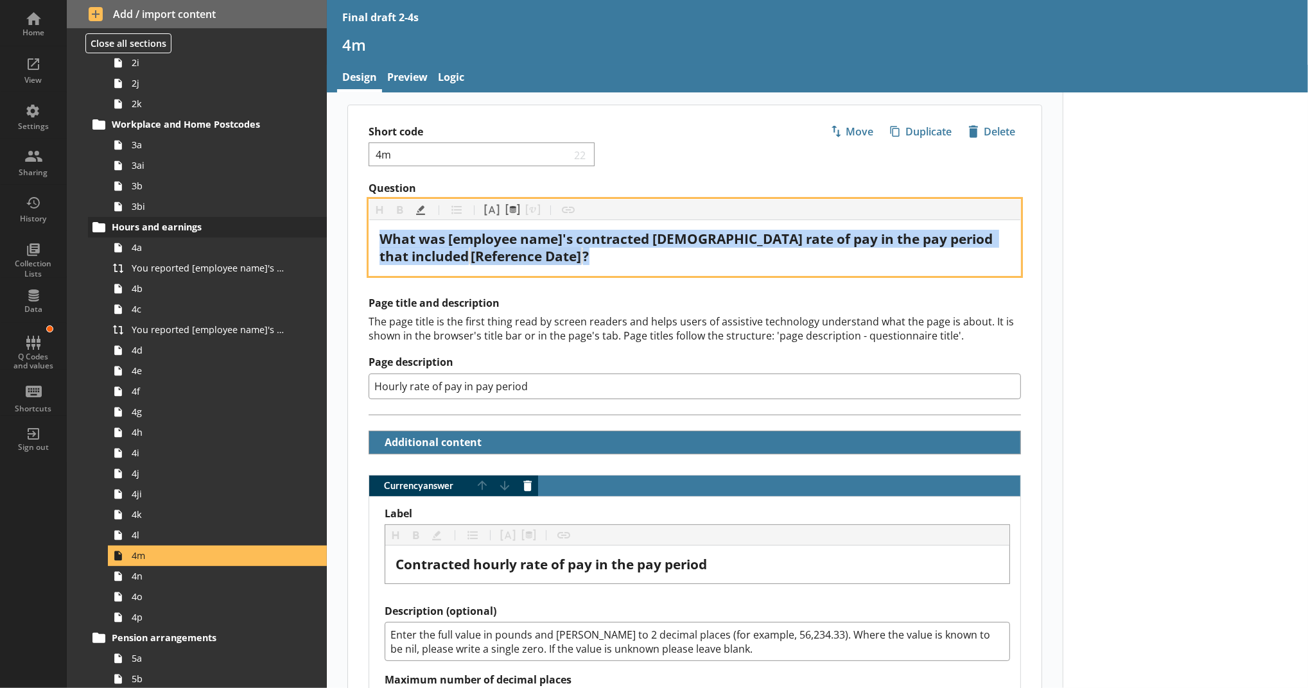
drag, startPoint x: 434, startPoint y: 263, endPoint x: 300, endPoint y: 227, distance: 138.9
click at [300, 227] on div "Home View Settings Sharing History Collection Lists Data Q Codes and values Sho…" at bounding box center [654, 344] width 1308 height 688
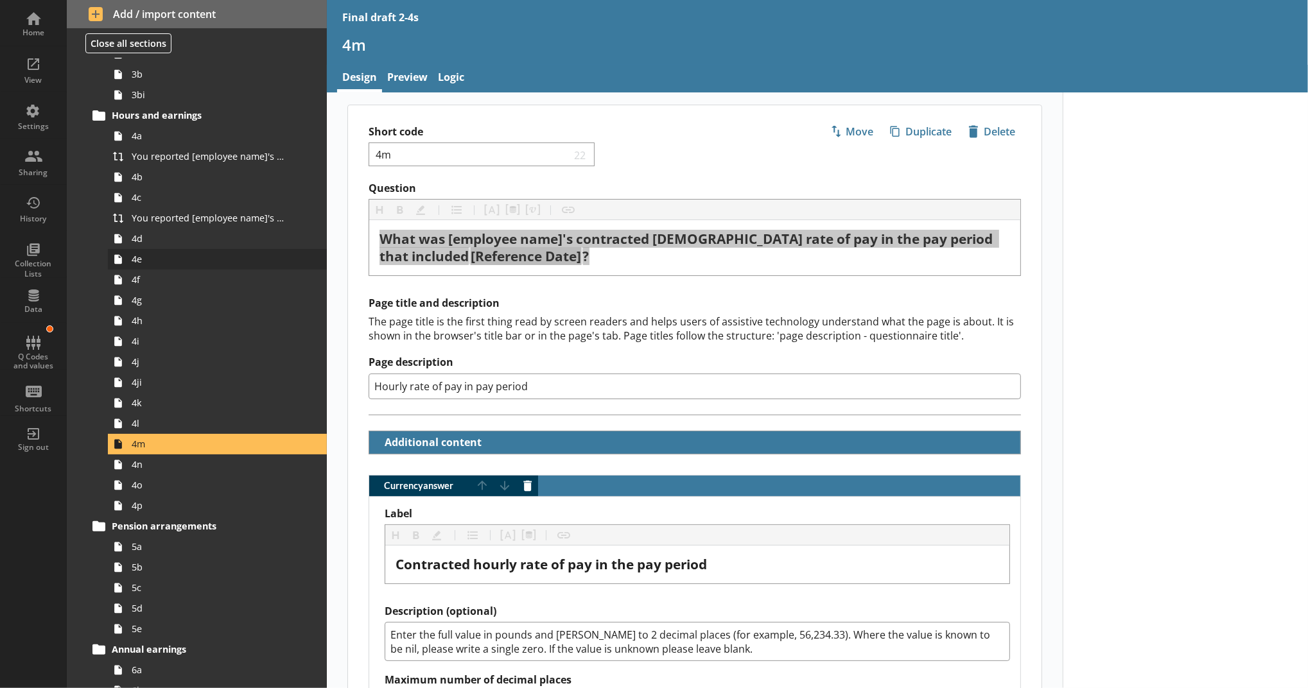
scroll to position [428, 0]
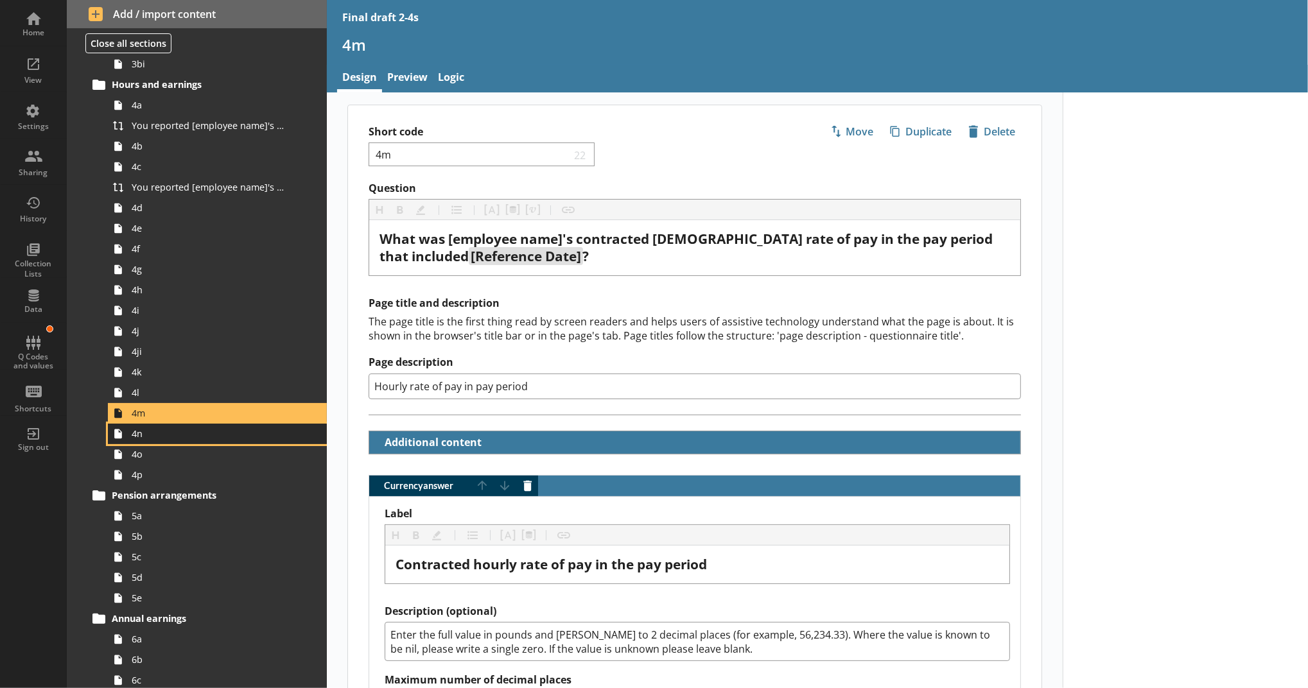
click at [165, 438] on span "4n" at bounding box center [210, 434] width 157 height 12
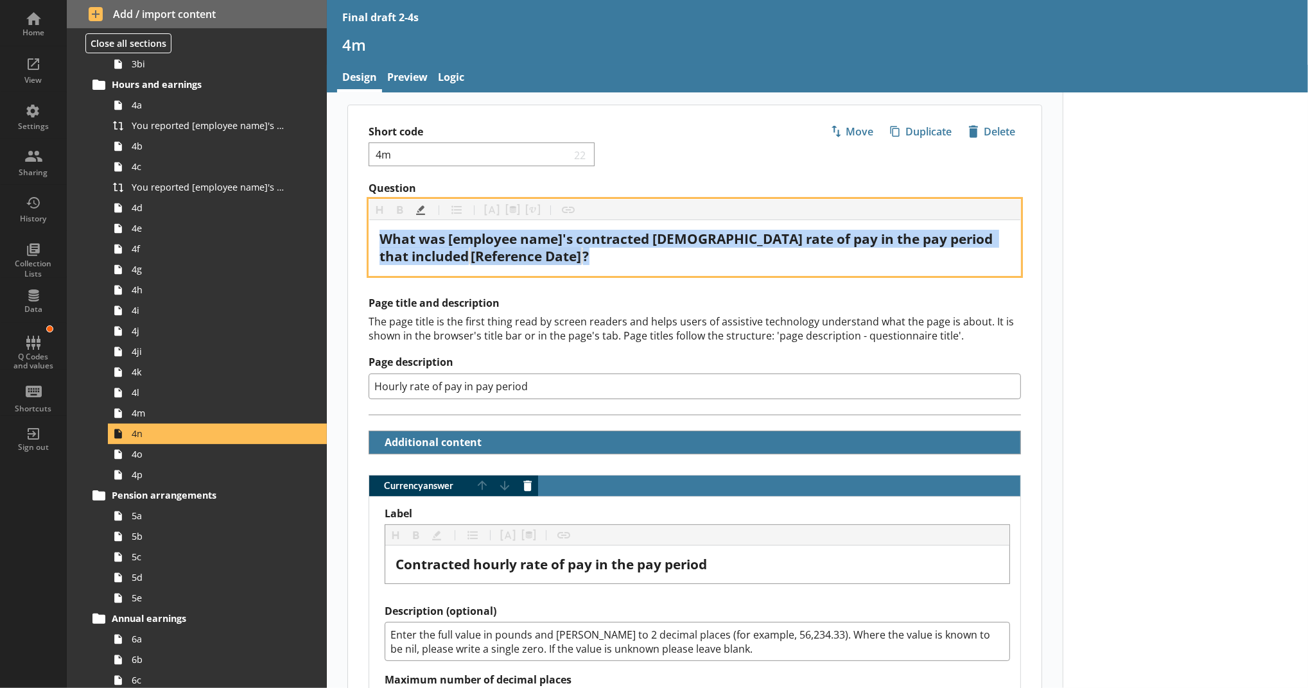
drag, startPoint x: 512, startPoint y: 255, endPoint x: 365, endPoint y: 225, distance: 150.7
click at [369, 225] on div "What was [employee name]'s contracted [DEMOGRAPHIC_DATA] rate of pay in the pay…" at bounding box center [694, 247] width 651 height 55
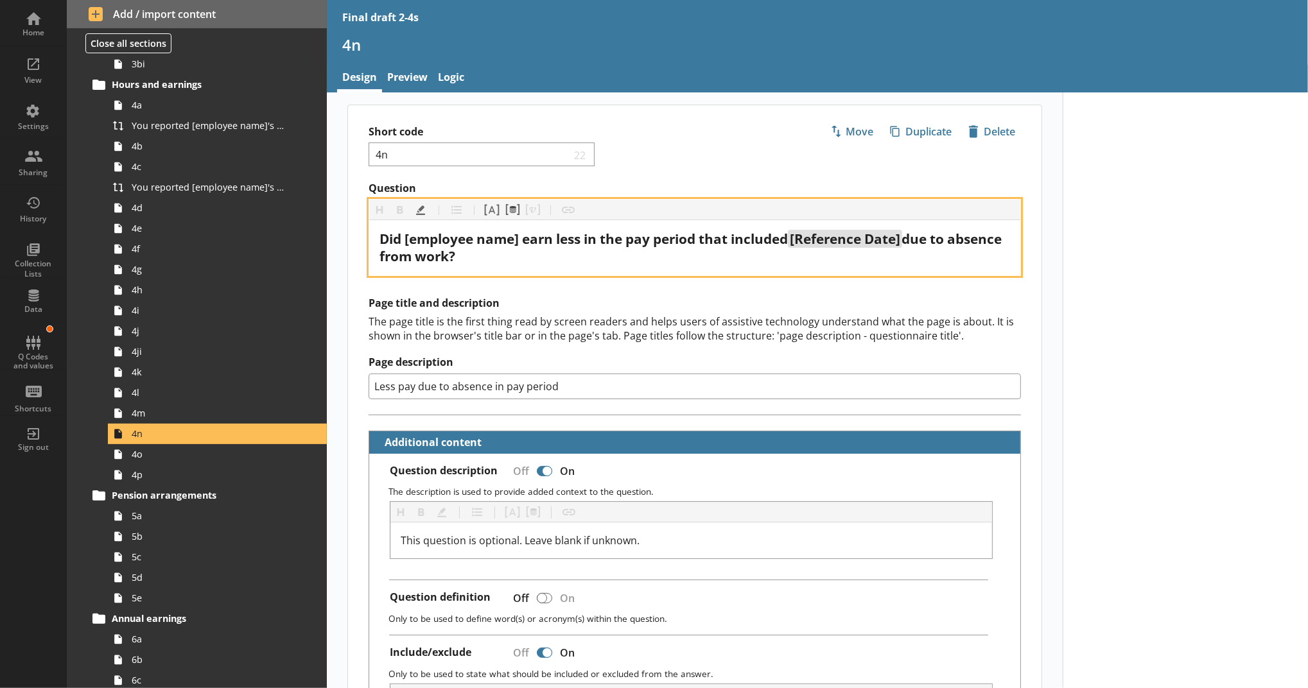
drag, startPoint x: 558, startPoint y: 251, endPoint x: 341, endPoint y: 220, distance: 219.3
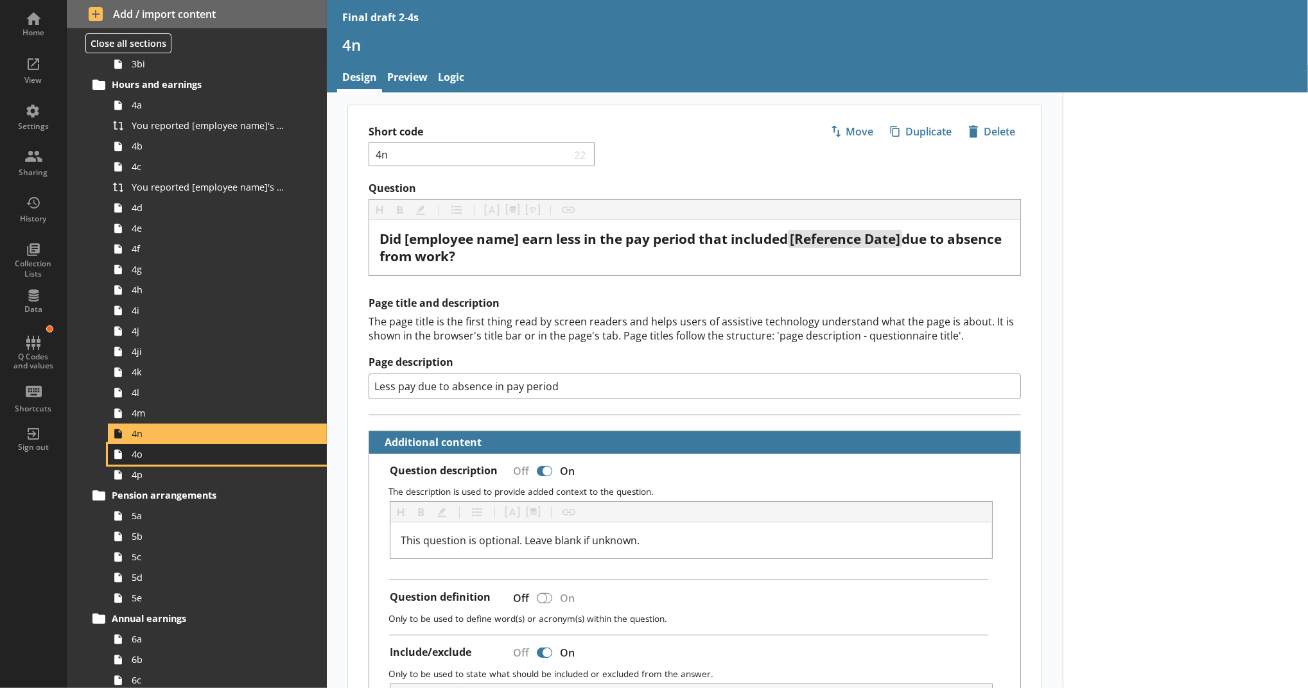
click at [239, 453] on span "4o" at bounding box center [210, 454] width 157 height 12
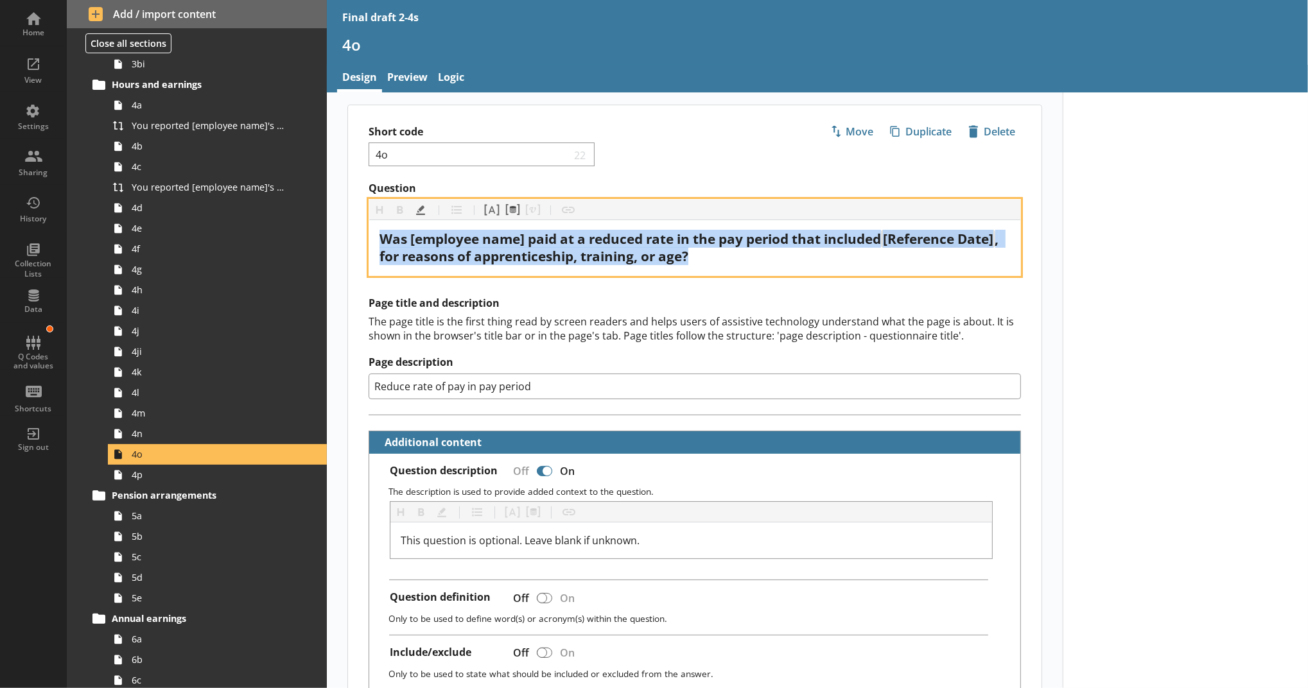
drag, startPoint x: 718, startPoint y: 250, endPoint x: 331, endPoint y: 220, distance: 388.3
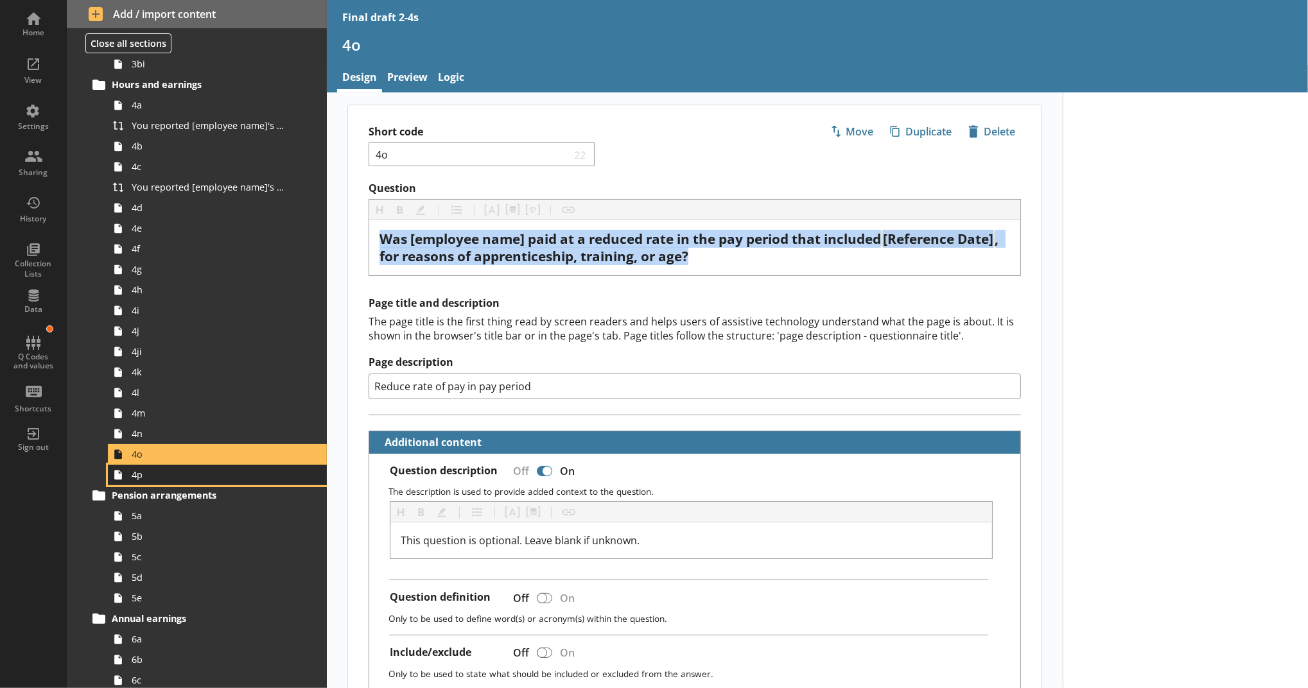
drag, startPoint x: 156, startPoint y: 480, endPoint x: 162, endPoint y: 465, distance: 16.1
click at [156, 480] on span "4p" at bounding box center [210, 475] width 157 height 12
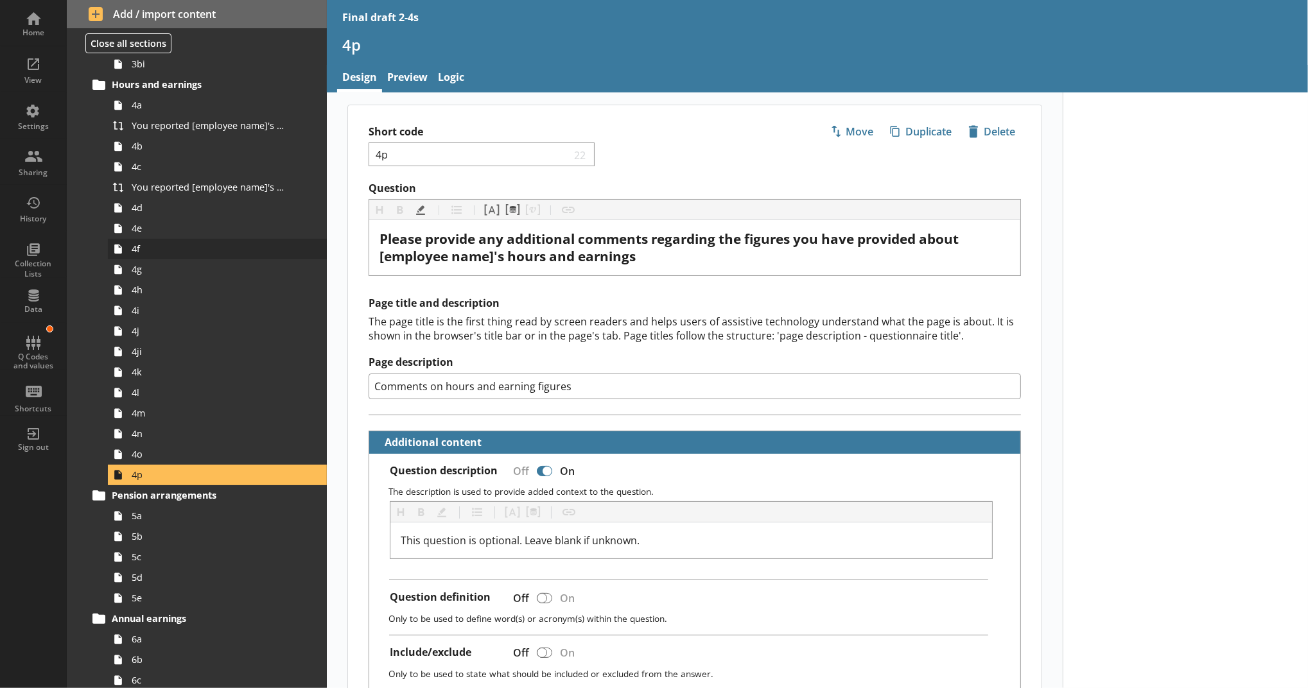
click at [306, 238] on div "Home View Settings Sharing History Collection Lists Data Q Codes and values Sho…" at bounding box center [654, 344] width 1308 height 688
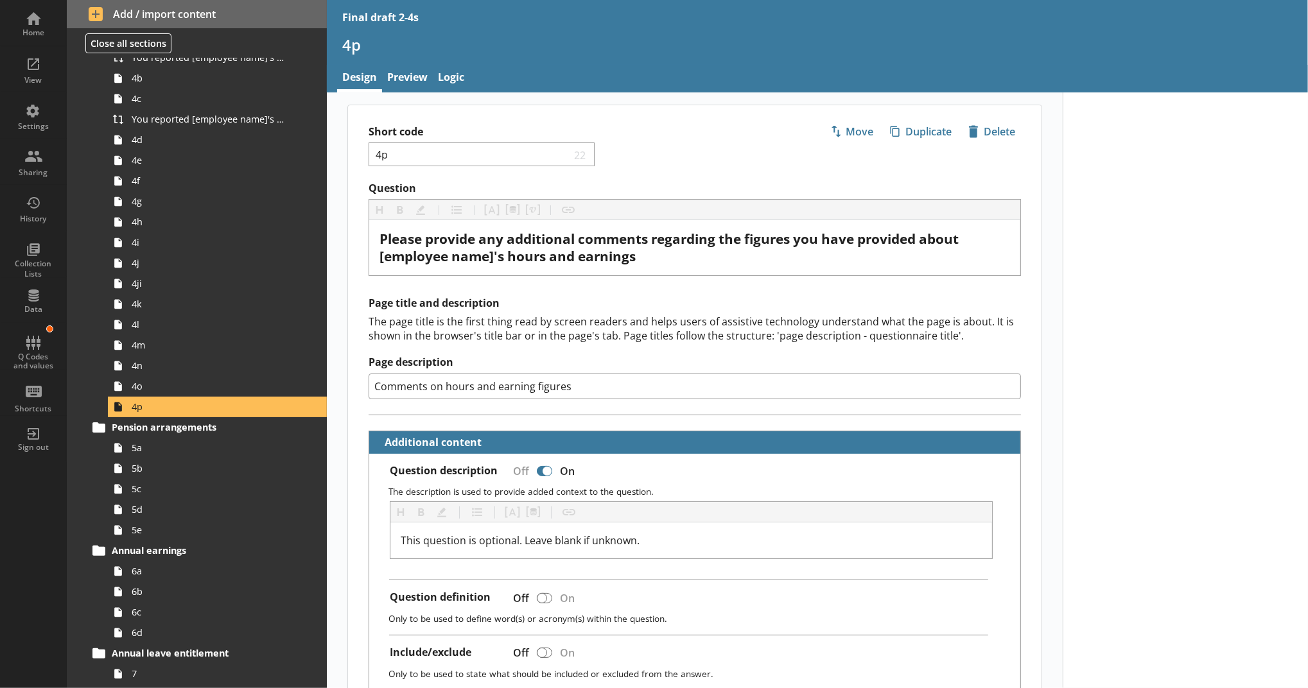
scroll to position [570, 0]
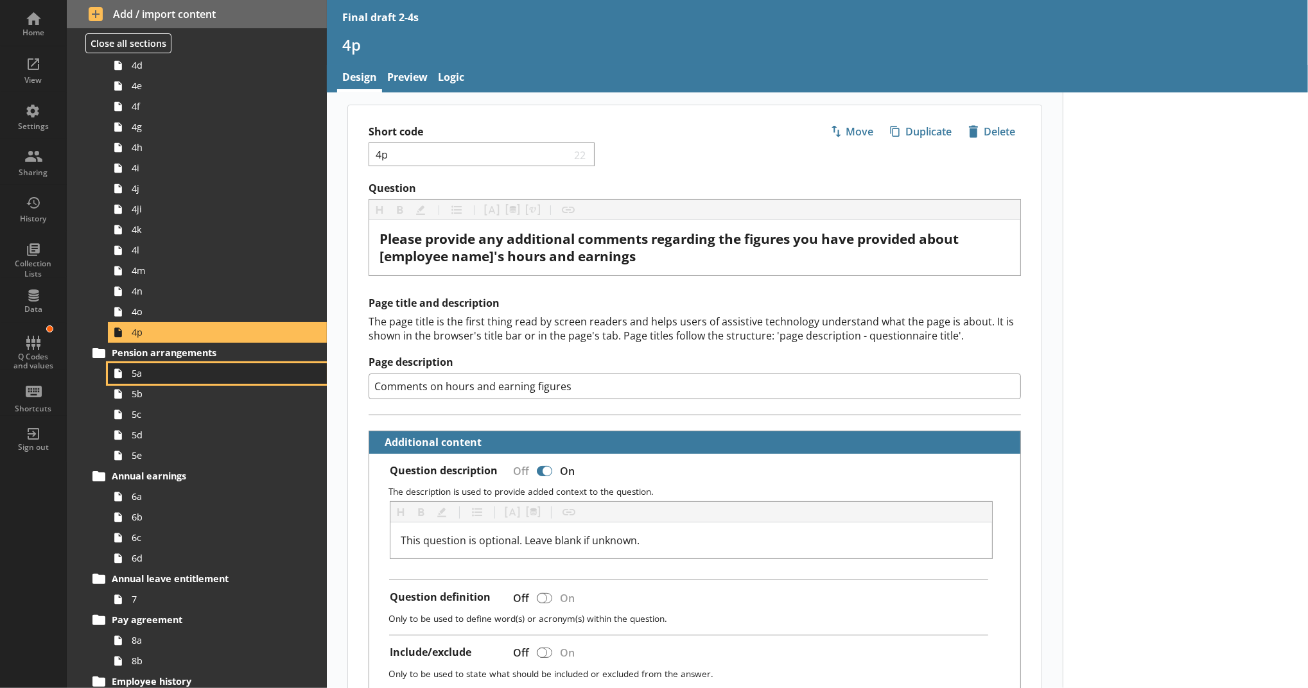
click at [134, 382] on link "5a" at bounding box center [217, 373] width 219 height 21
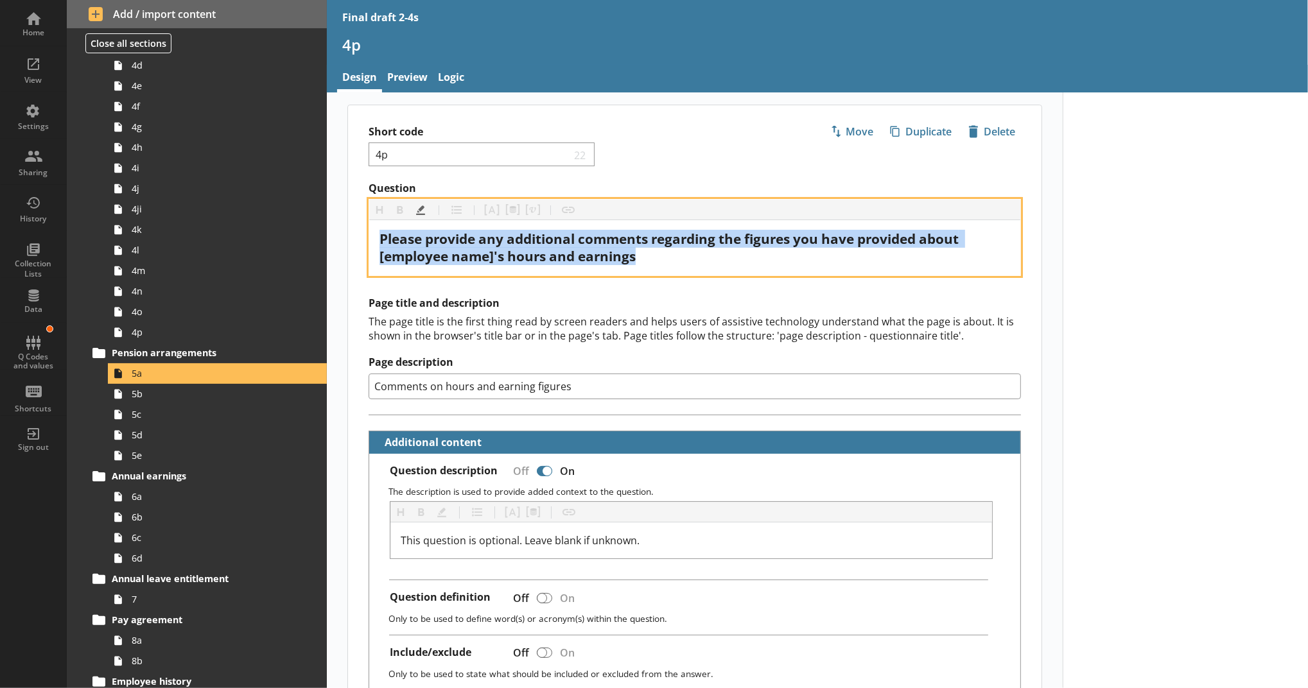
drag, startPoint x: 649, startPoint y: 254, endPoint x: 363, endPoint y: 240, distance: 286.0
click at [369, 240] on div "Heading Heading Bold Bold Highlight Highlight List List Pipe answer Pipe answer…" at bounding box center [695, 237] width 652 height 77
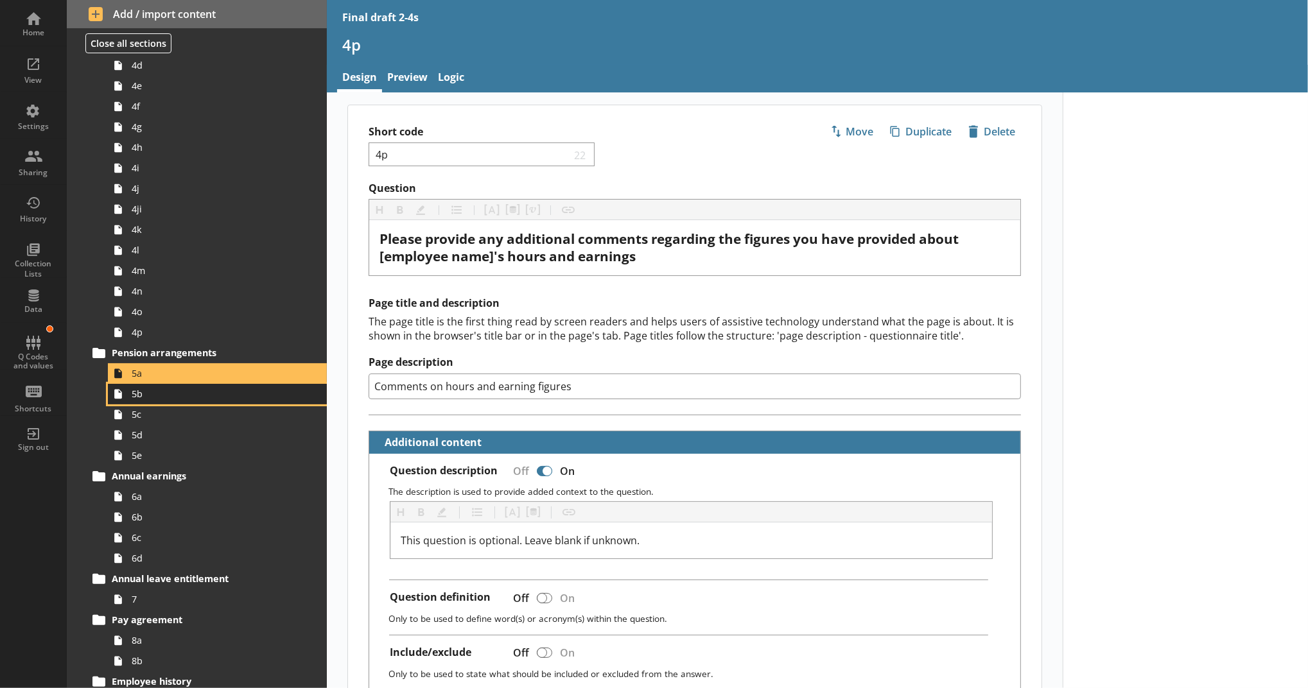
click at [233, 397] on span "5b" at bounding box center [210, 394] width 157 height 12
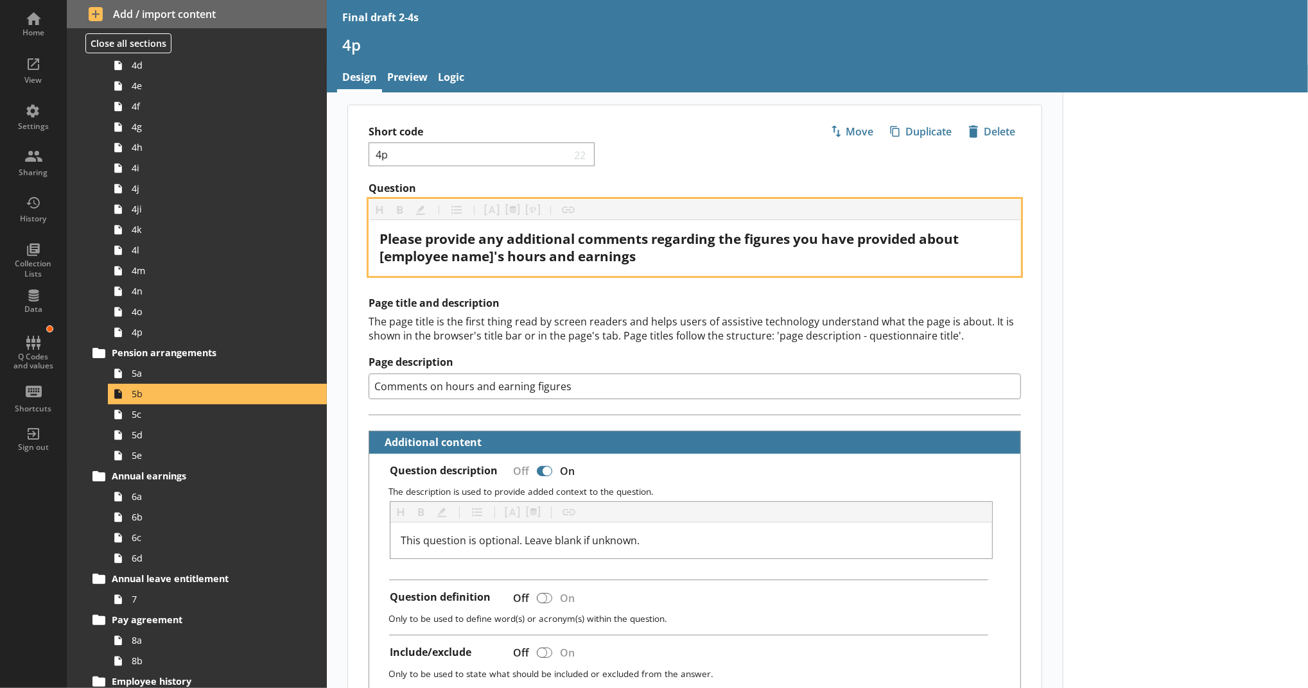
click at [657, 250] on div "Please provide any additional comments regarding the figures you have provided …" at bounding box center [694, 247] width 630 height 35
drag, startPoint x: 657, startPoint y: 251, endPoint x: 315, endPoint y: 250, distance: 342.2
click at [315, 252] on div "Home View Settings Sharing History Collection Lists Data Q Codes and values Sho…" at bounding box center [654, 344] width 1308 height 688
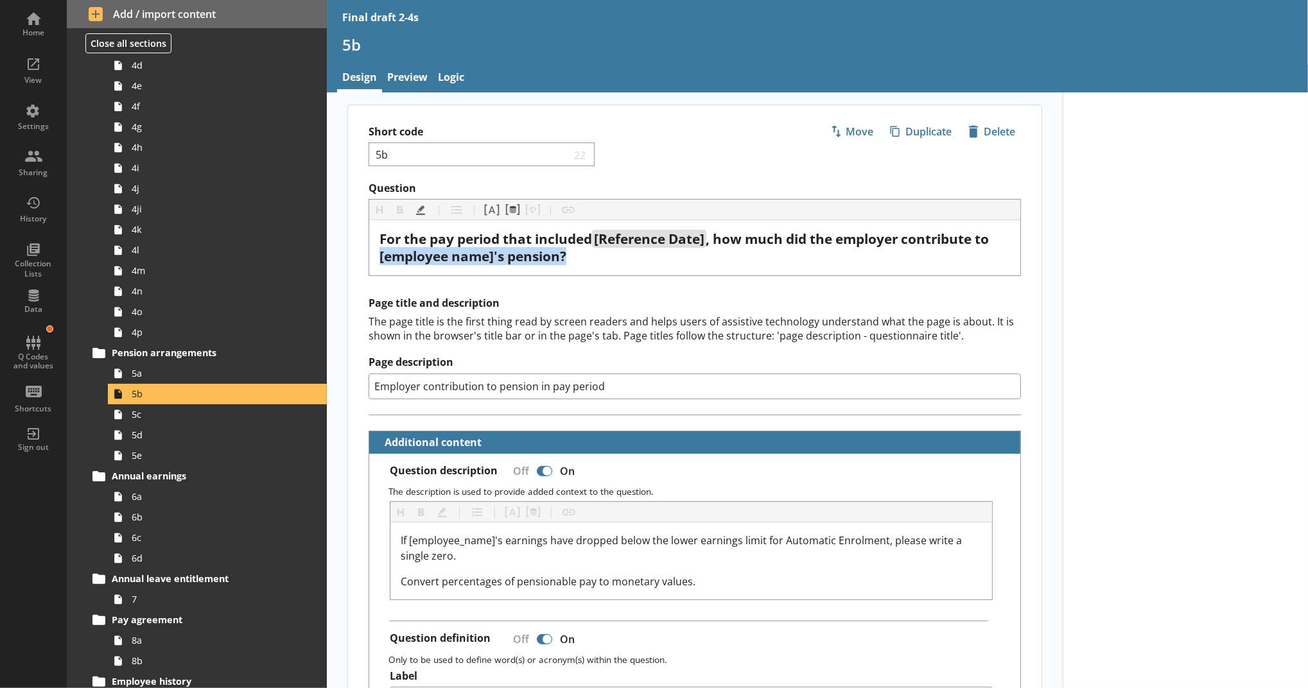
click at [348, 250] on div "Question Heading Heading Bold Bold Highlight Highlight List List Pipe answer Pi…" at bounding box center [694, 229] width 693 height 94
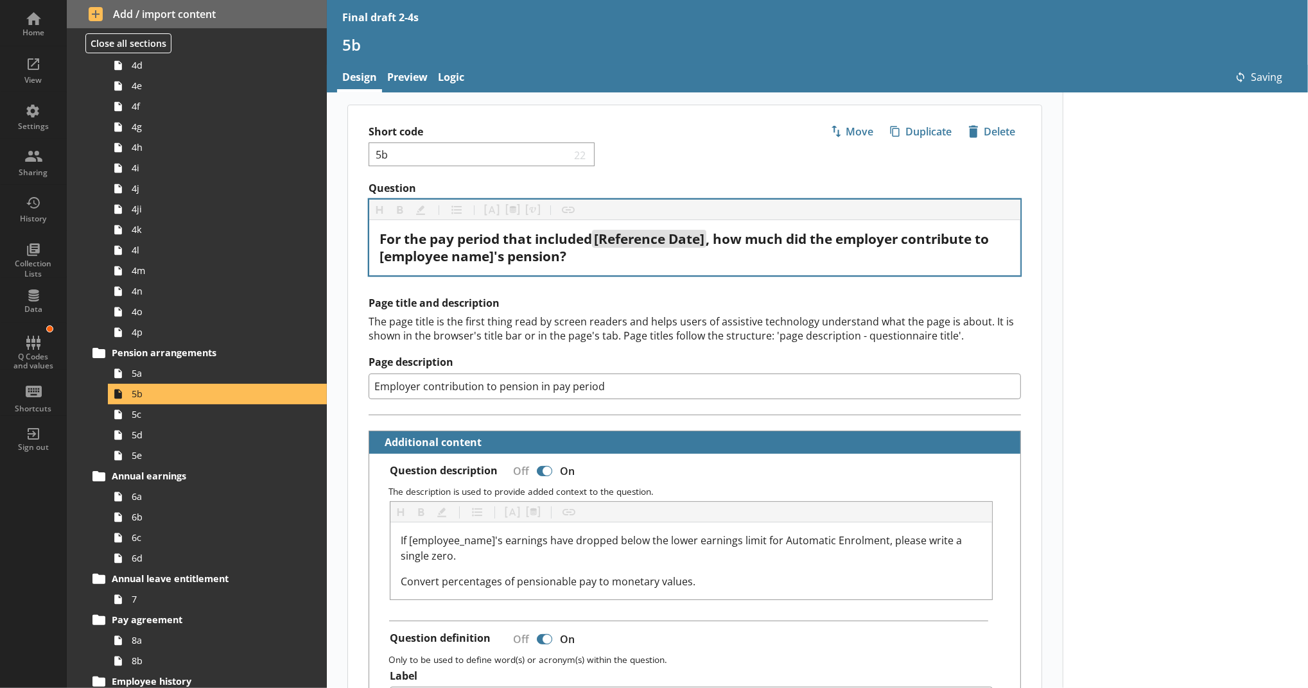
click at [610, 265] on div "For the pay period that included [Reference Date] , how much did the employer c…" at bounding box center [694, 247] width 651 height 55
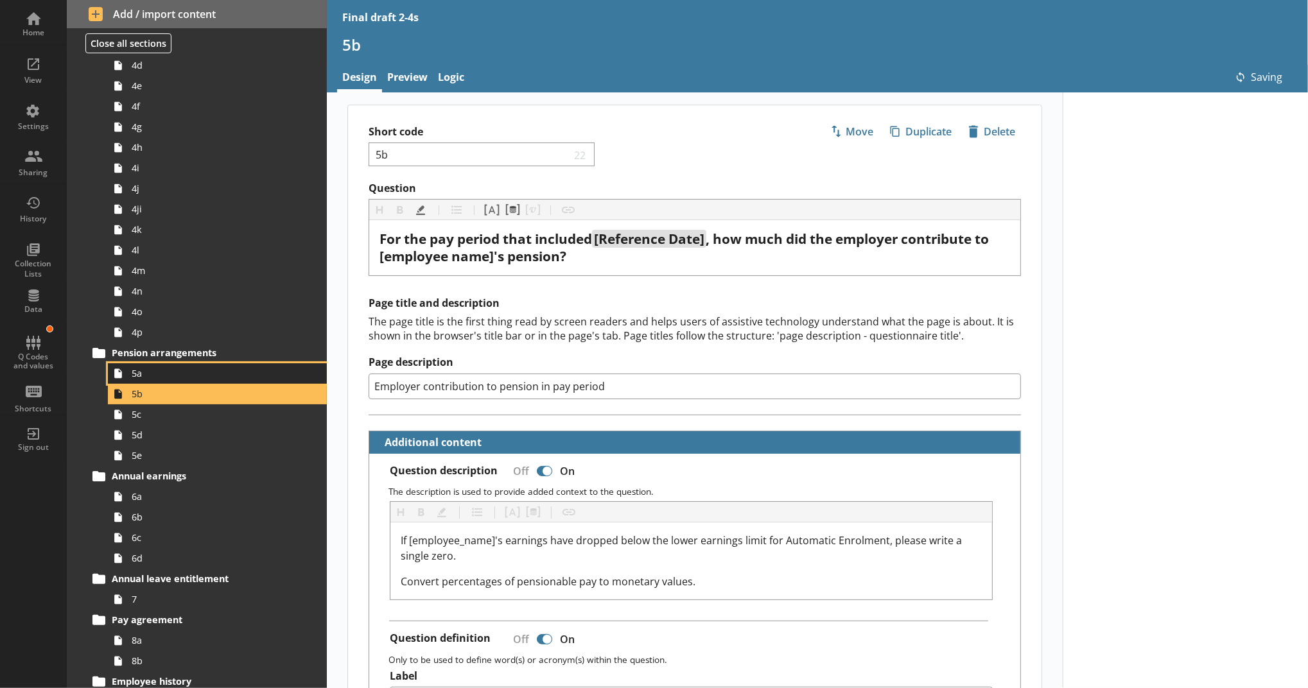
click at [160, 365] on link "5a" at bounding box center [217, 373] width 219 height 21
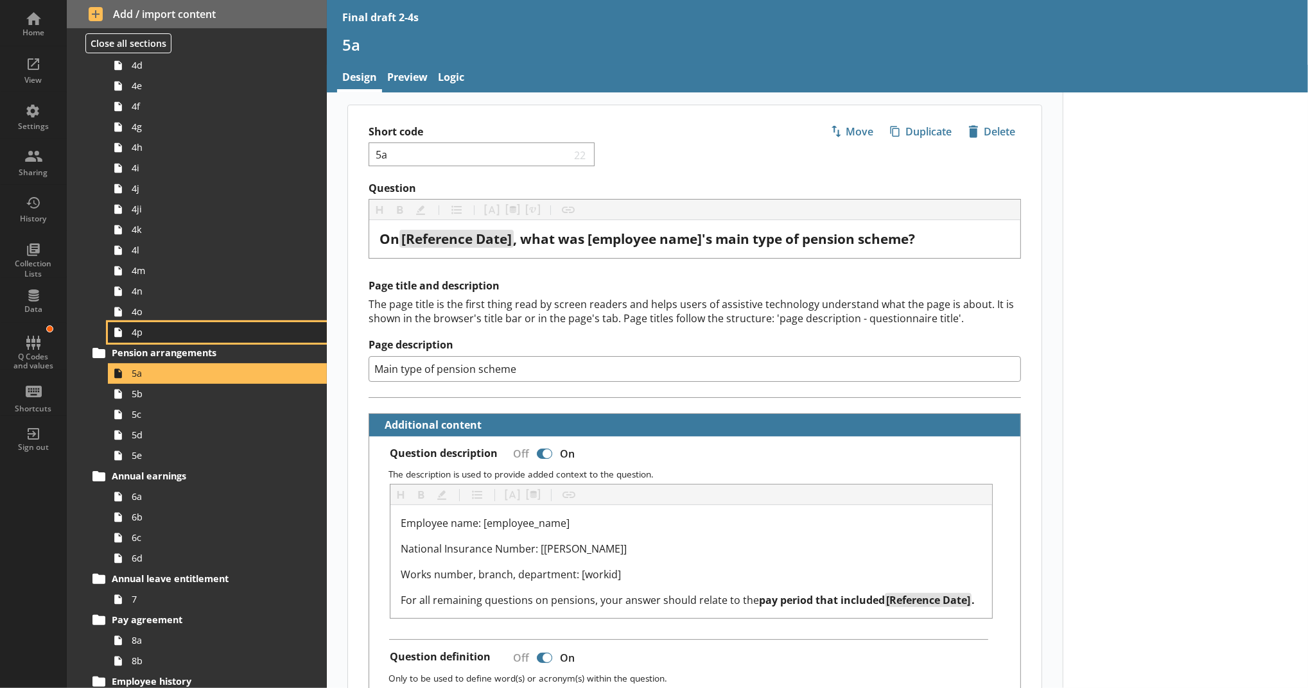
click at [132, 335] on span "4p" at bounding box center [210, 332] width 157 height 12
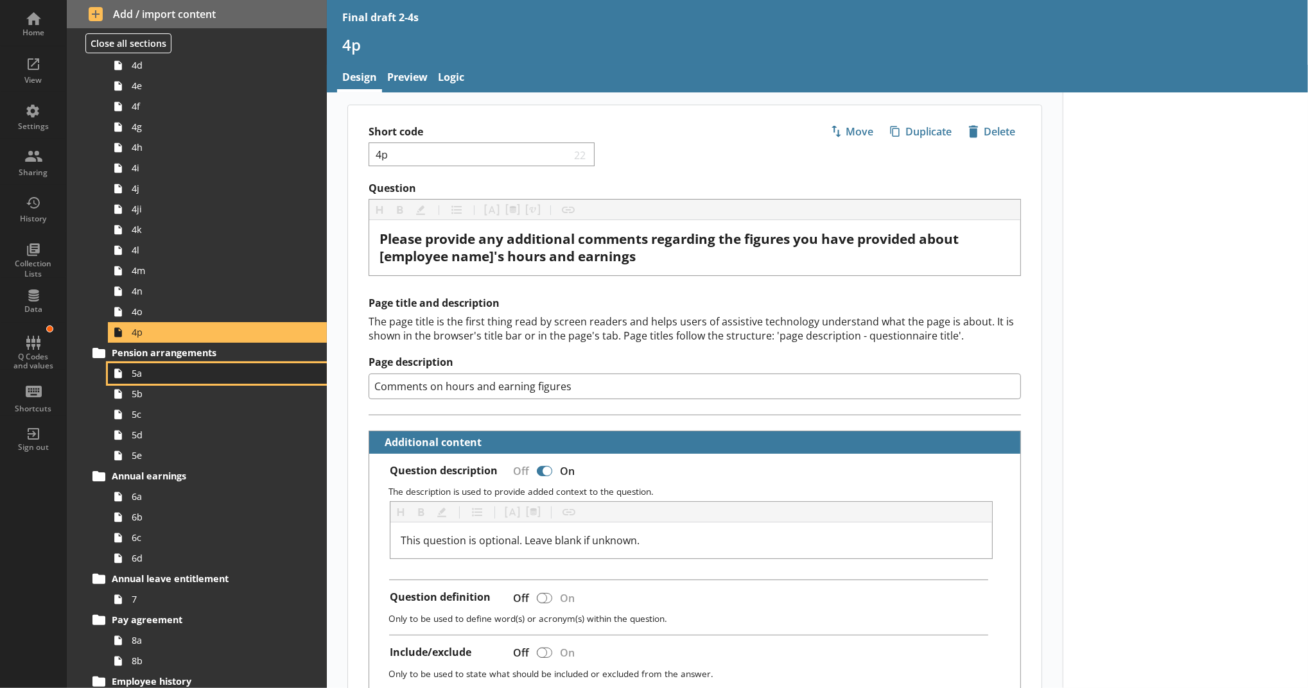
click at [159, 372] on span "5a" at bounding box center [210, 373] width 157 height 12
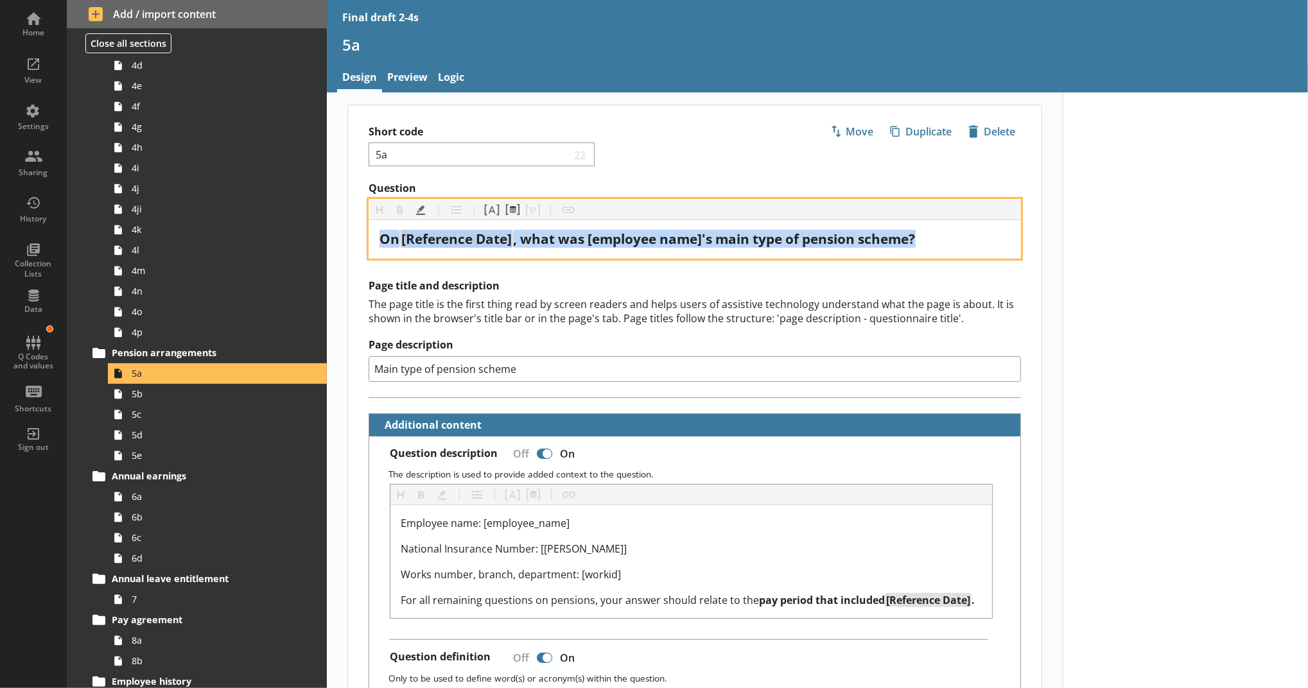
drag, startPoint x: 901, startPoint y: 238, endPoint x: 331, endPoint y: 239, distance: 570.1
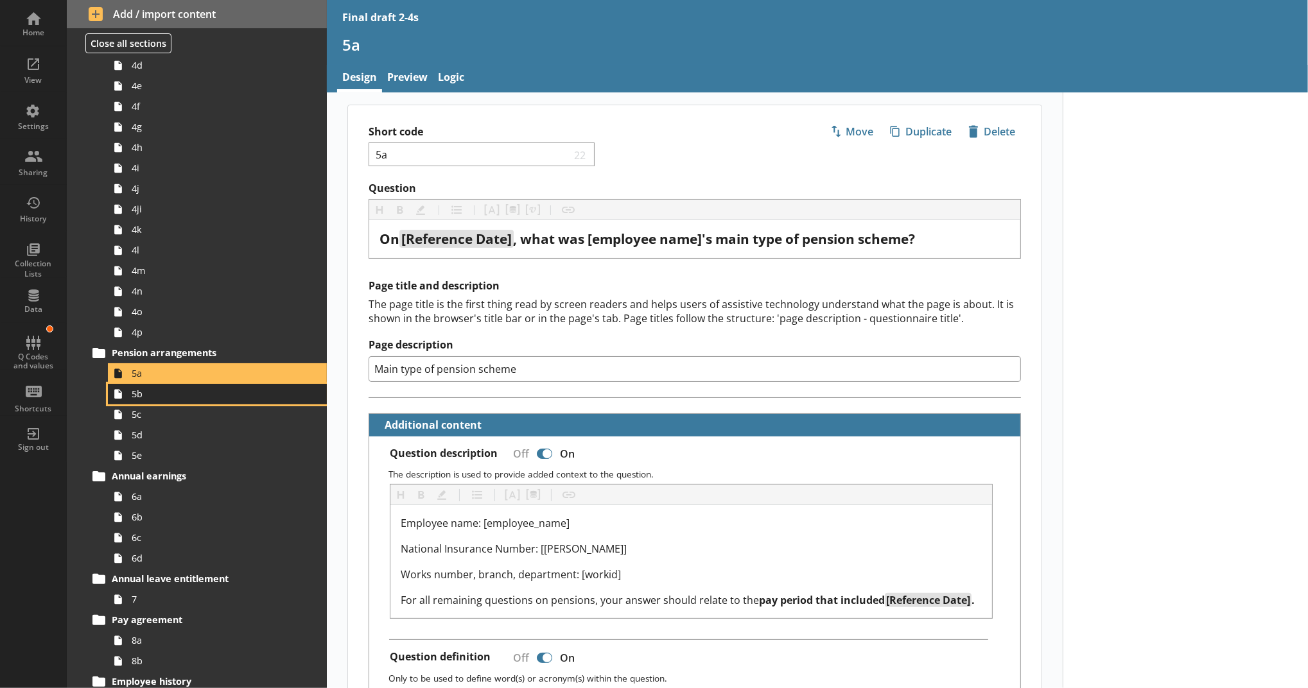
click at [136, 399] on span "5b" at bounding box center [210, 394] width 157 height 12
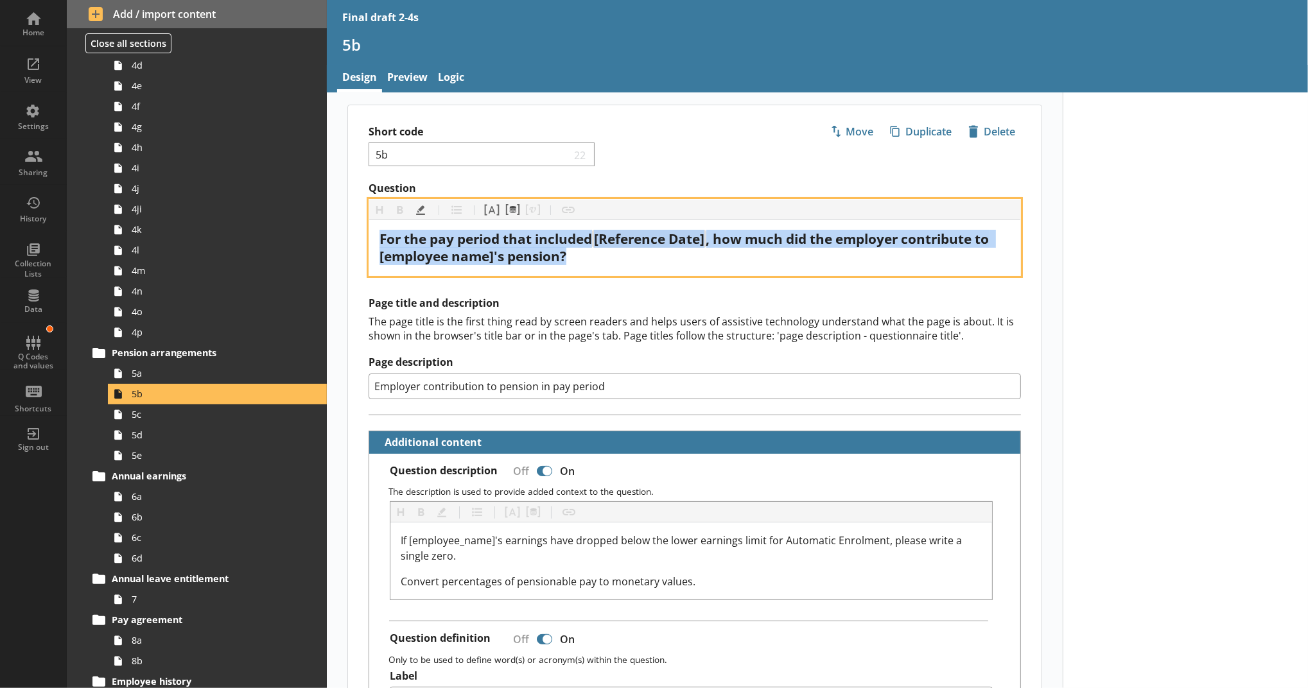
drag, startPoint x: 614, startPoint y: 261, endPoint x: 373, endPoint y: 220, distance: 244.2
click at [373, 220] on div "For the pay period that included [Reference Date] , how much did the employer c…" at bounding box center [694, 247] width 651 height 55
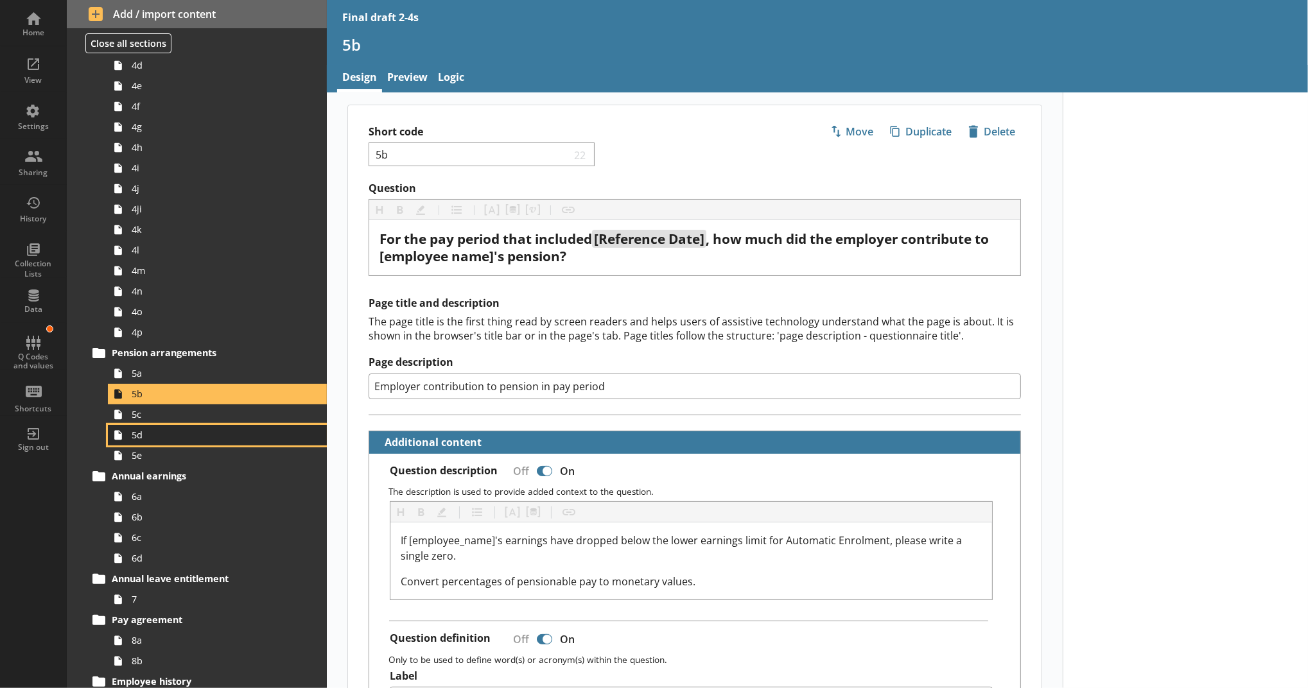
click at [245, 425] on link "5d" at bounding box center [217, 435] width 219 height 21
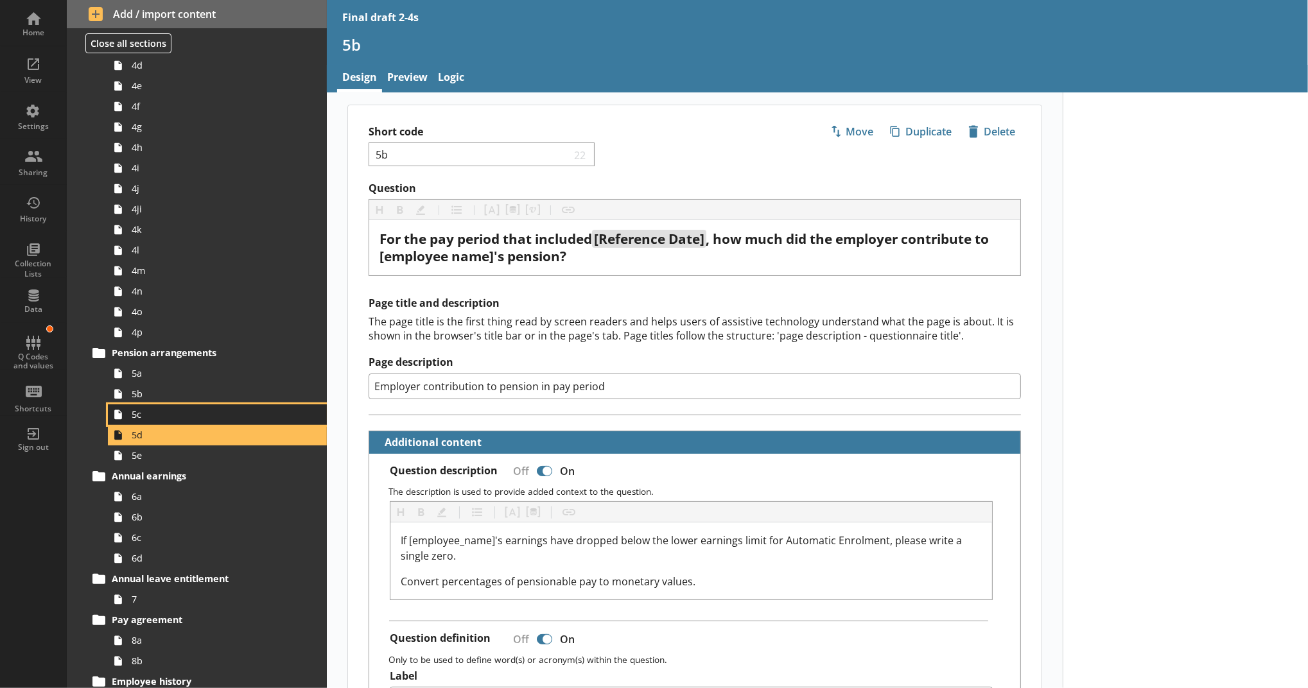
click at [243, 413] on span "5c" at bounding box center [210, 414] width 157 height 12
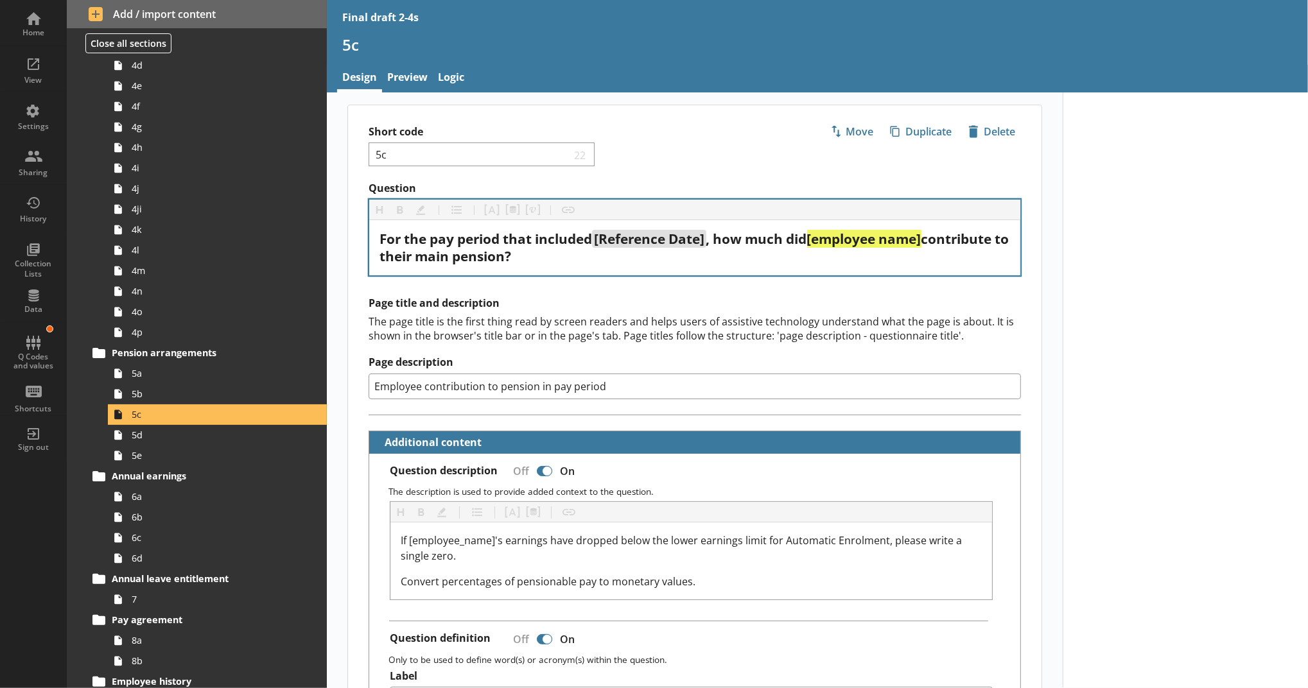
click at [521, 273] on div "For the pay period that included [Reference Date] , how much did [employee name…" at bounding box center [694, 247] width 651 height 55
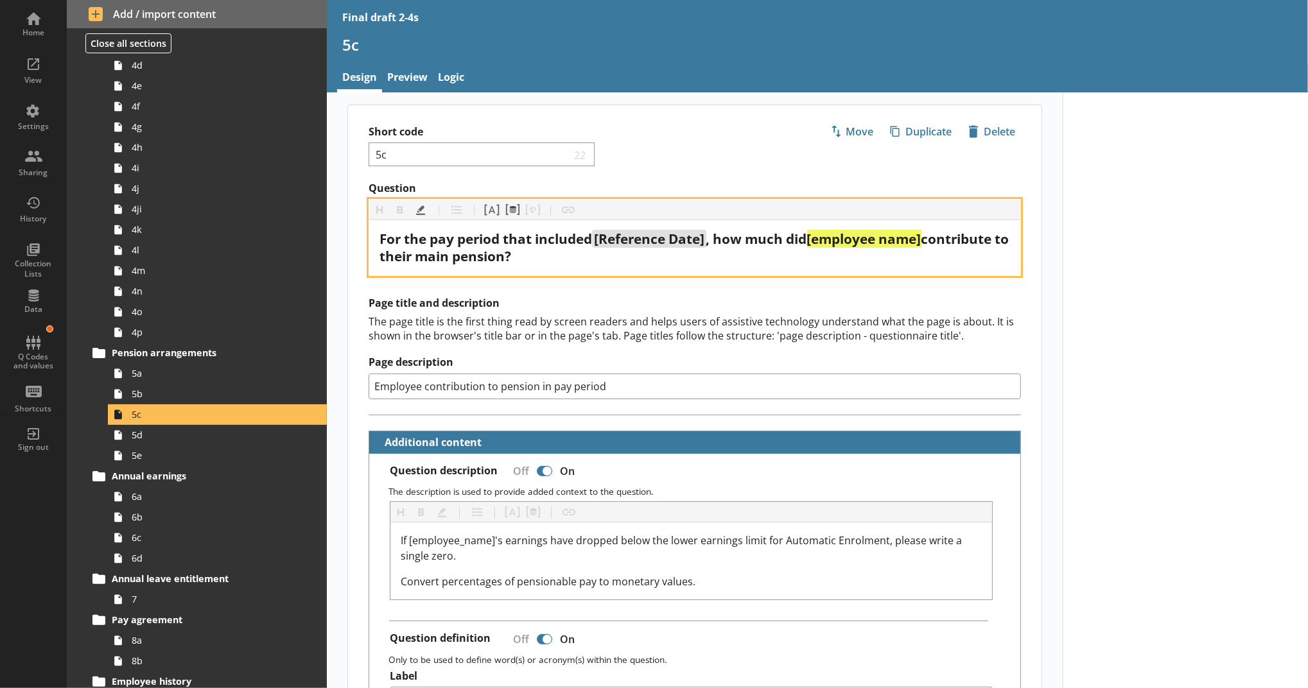
drag, startPoint x: 566, startPoint y: 254, endPoint x: 357, endPoint y: 220, distance: 212.0
click at [357, 220] on div "Question Heading Heading Bold Bold Highlight Highlight List List Pipe answer Pi…" at bounding box center [694, 229] width 693 height 94
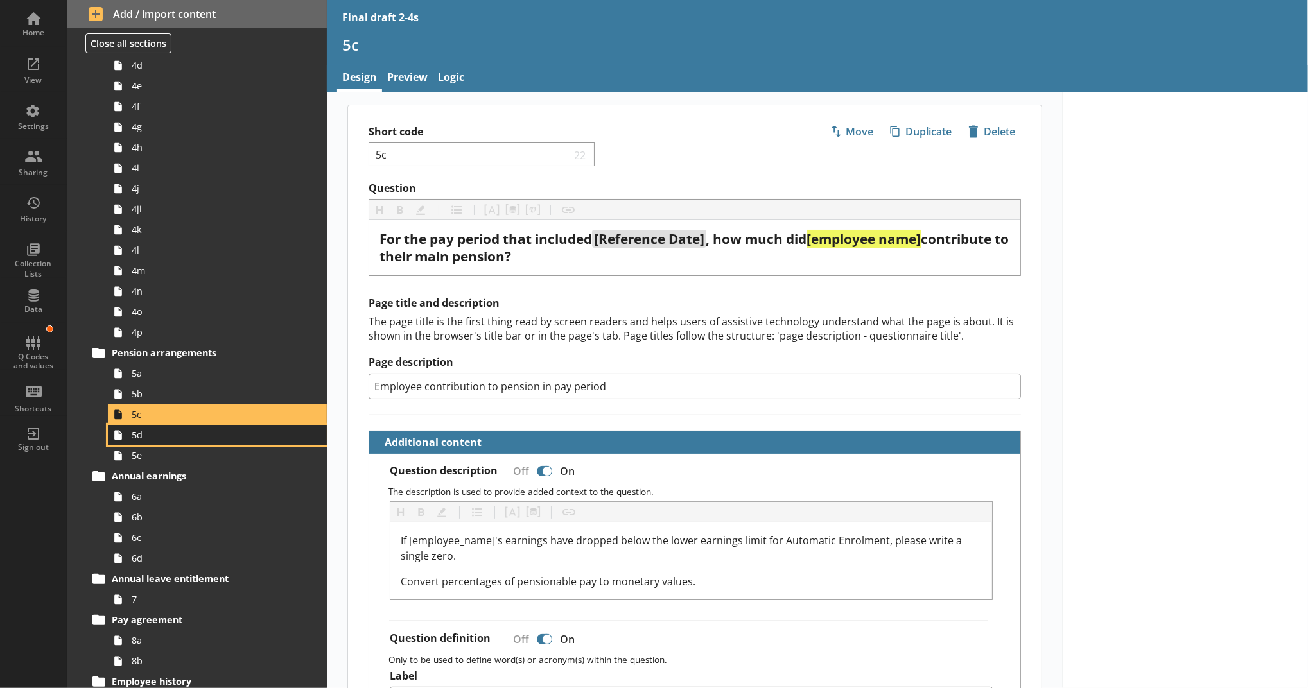
click at [154, 433] on span "5d" at bounding box center [210, 435] width 157 height 12
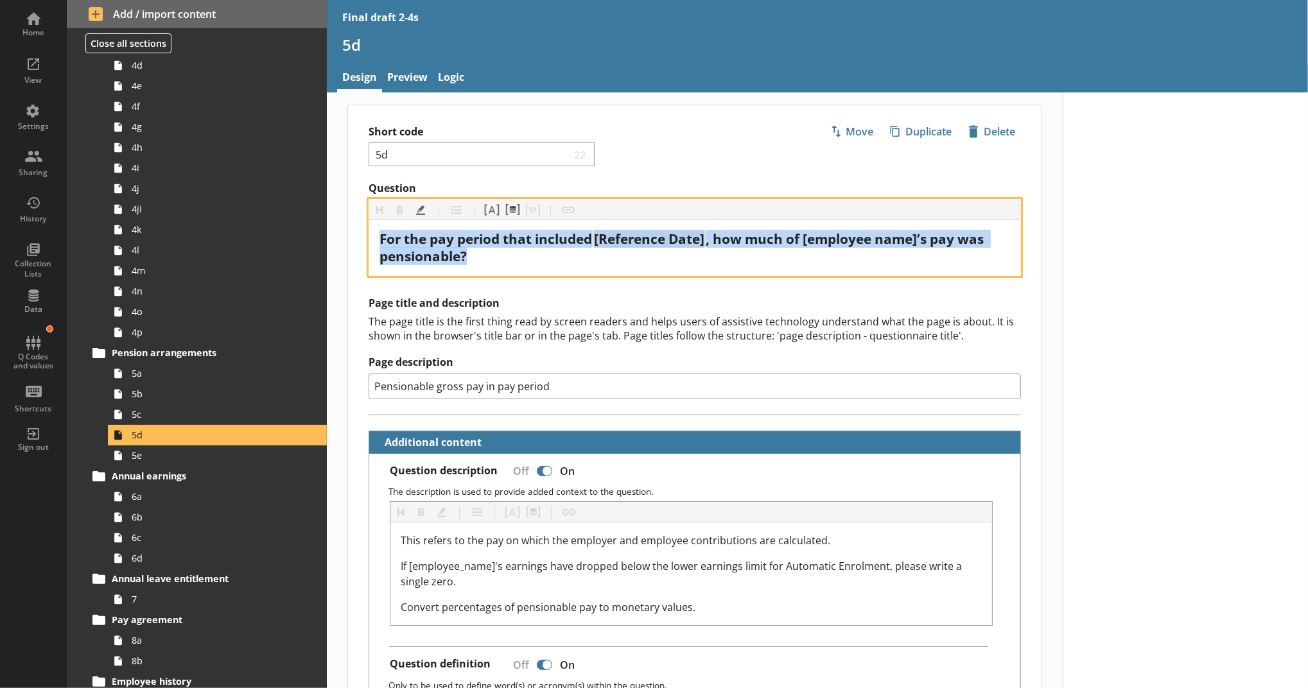
drag, startPoint x: 487, startPoint y: 258, endPoint x: 356, endPoint y: 232, distance: 133.5
click at [356, 232] on div "Question Heading Heading Bold Bold Highlight Highlight List List Pipe answer Pi…" at bounding box center [694, 229] width 693 height 94
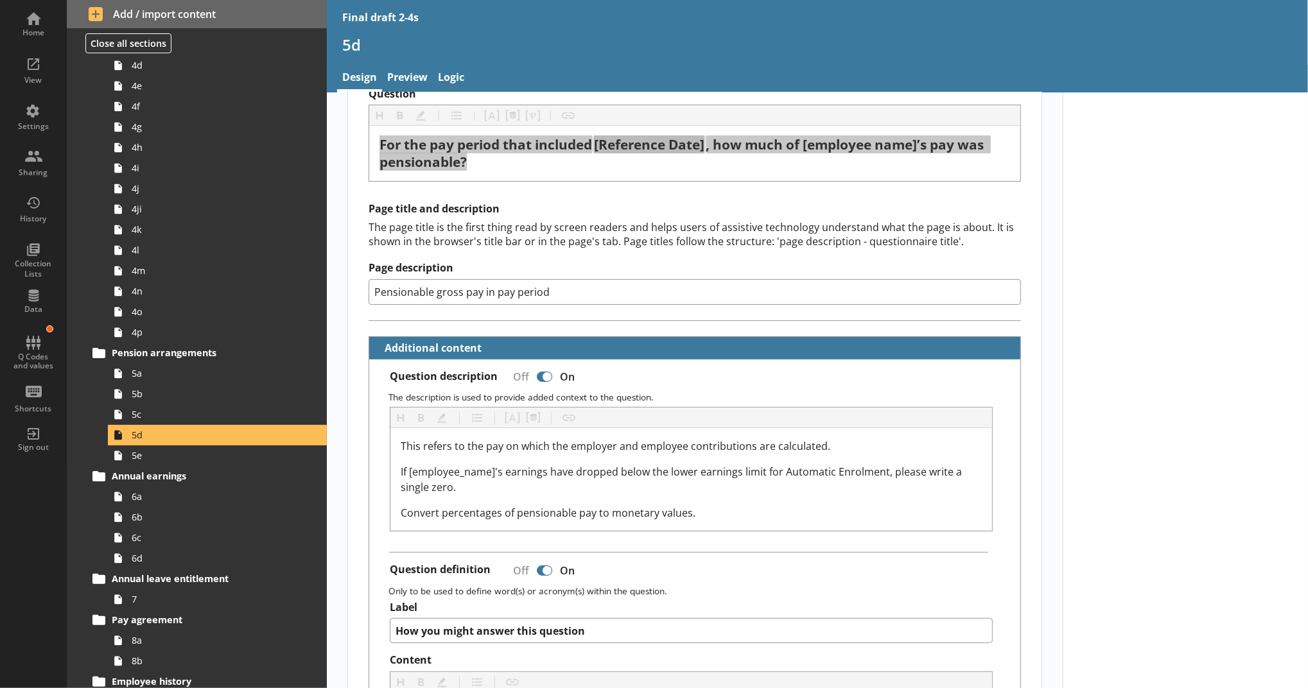
scroll to position [142, 0]
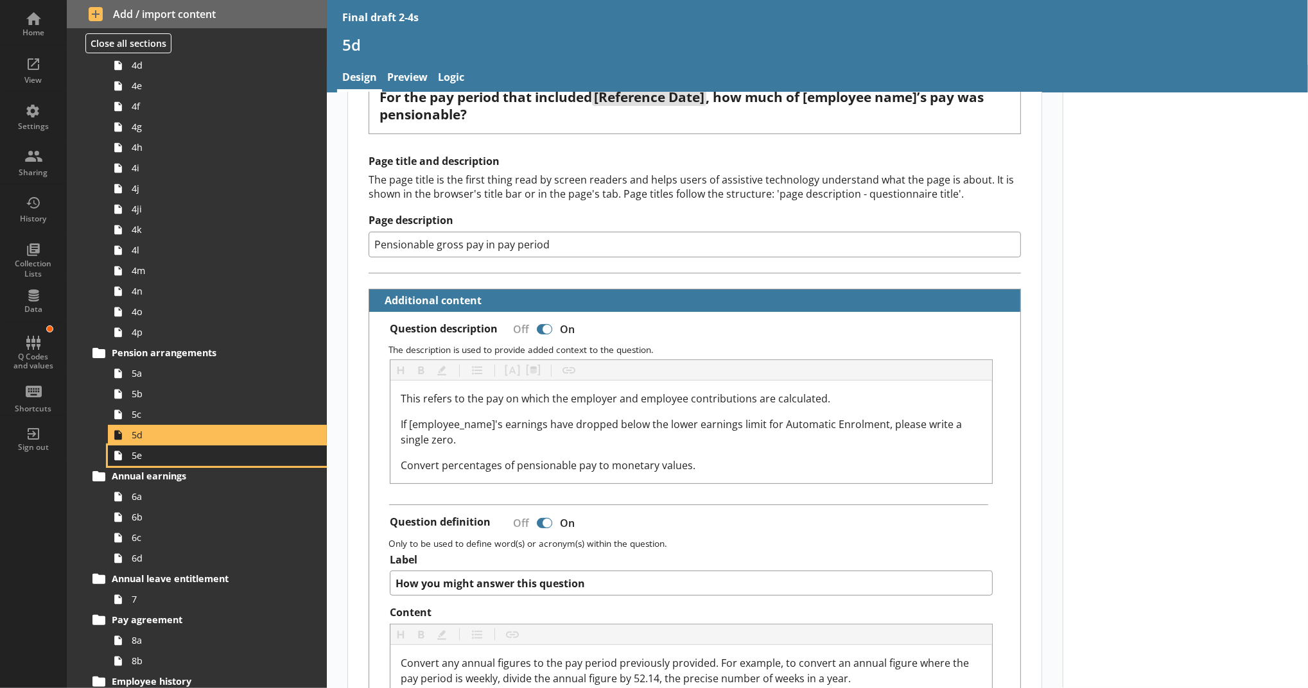
click at [268, 453] on span "5e" at bounding box center [210, 455] width 157 height 12
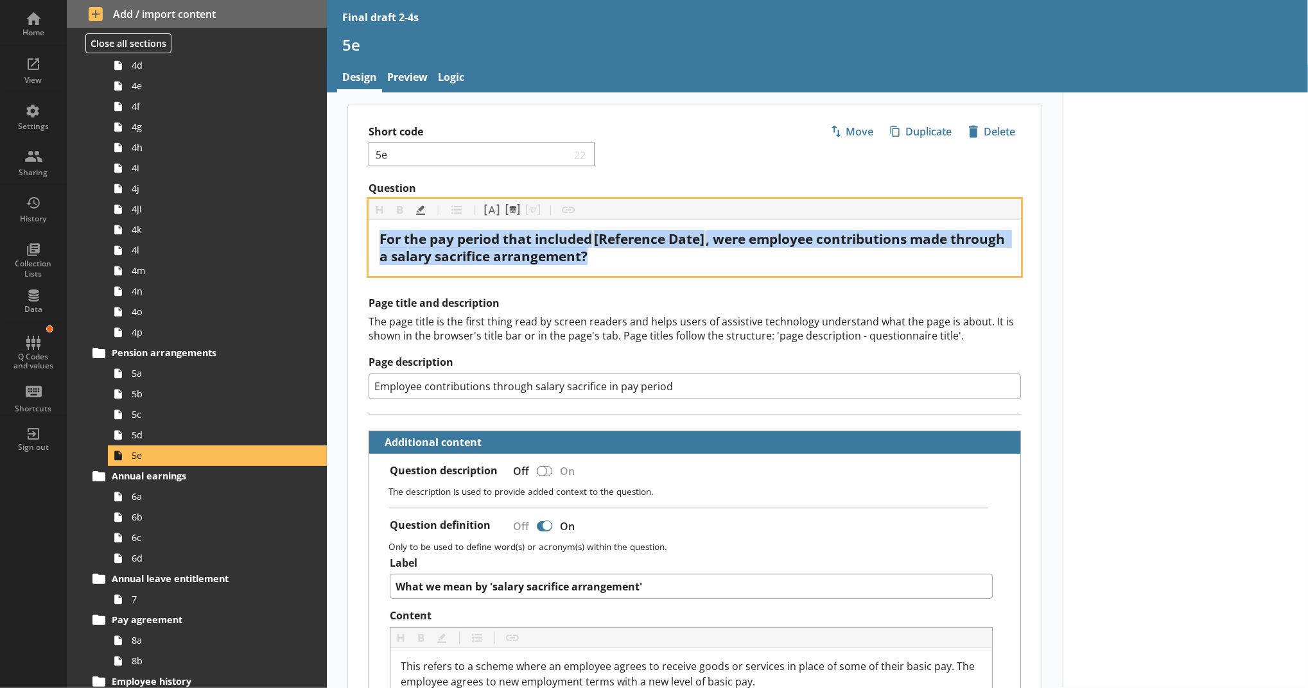
drag, startPoint x: 655, startPoint y: 261, endPoint x: 358, endPoint y: 214, distance: 301.0
click at [358, 214] on div "Question Heading Heading Bold Bold Highlight Highlight List List Pipe answer Pi…" at bounding box center [694, 229] width 693 height 94
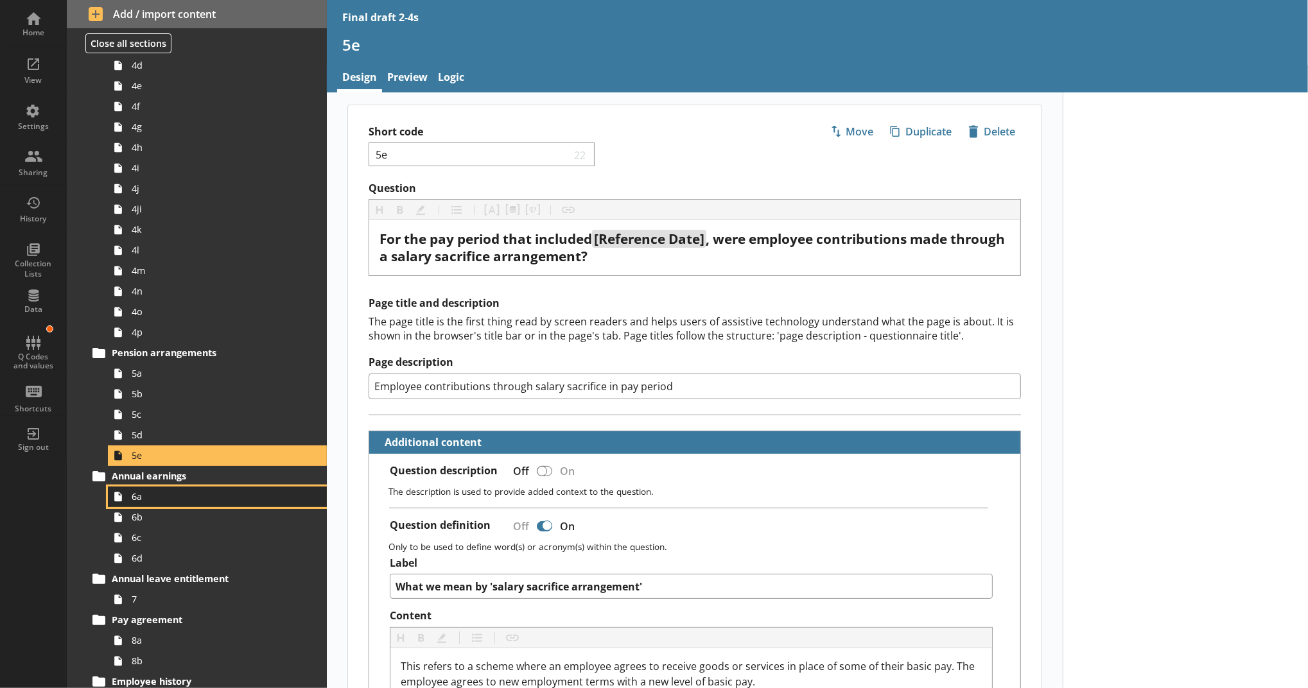
click at [193, 499] on span "6a" at bounding box center [210, 496] width 157 height 12
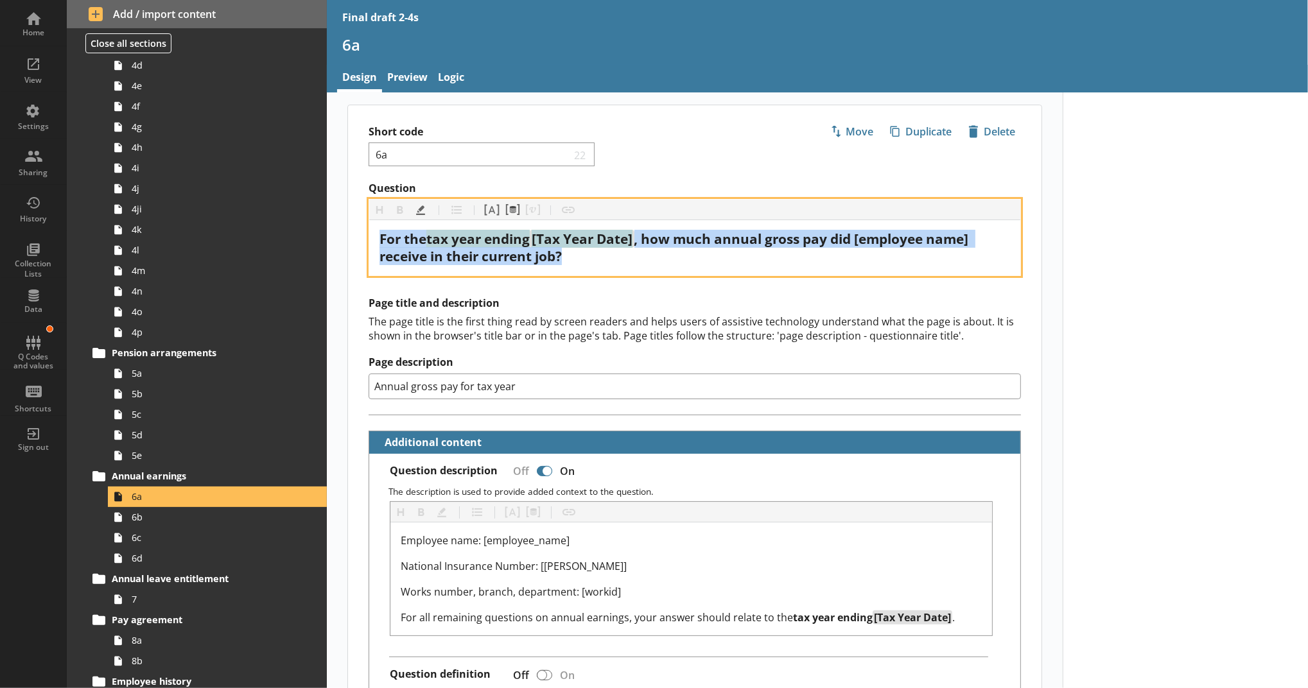
drag, startPoint x: 641, startPoint y: 254, endPoint x: 327, endPoint y: 243, distance: 314.7
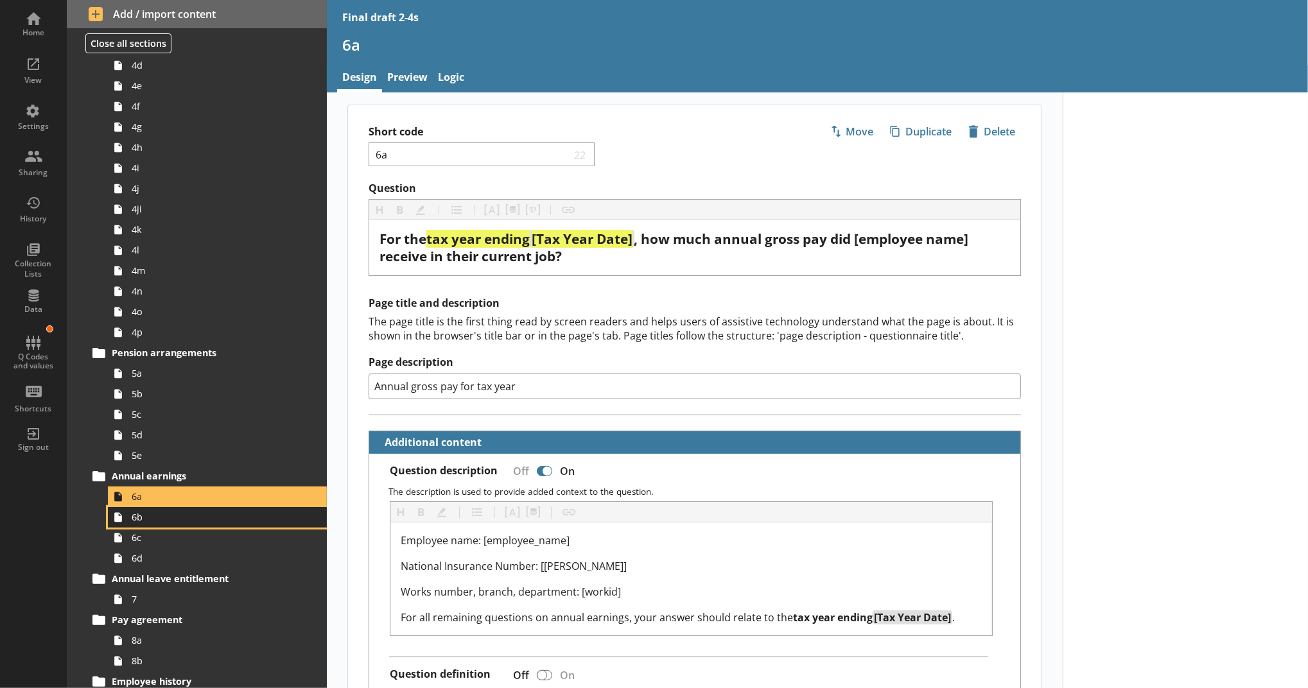
click at [160, 516] on span "6b" at bounding box center [210, 517] width 157 height 12
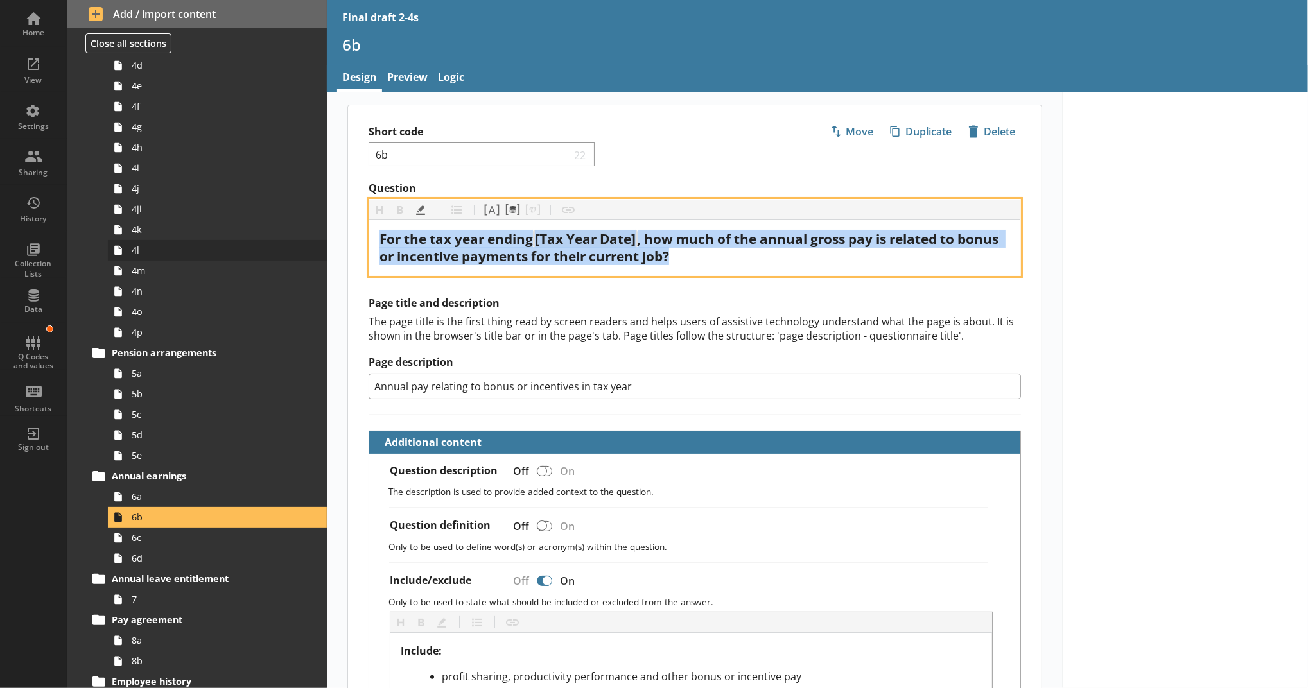
drag, startPoint x: 675, startPoint y: 258, endPoint x: 308, endPoint y: 239, distance: 367.7
click at [308, 239] on div "Home View Settings Sharing History Collection Lists Data Q Codes and values Sho…" at bounding box center [654, 344] width 1308 height 688
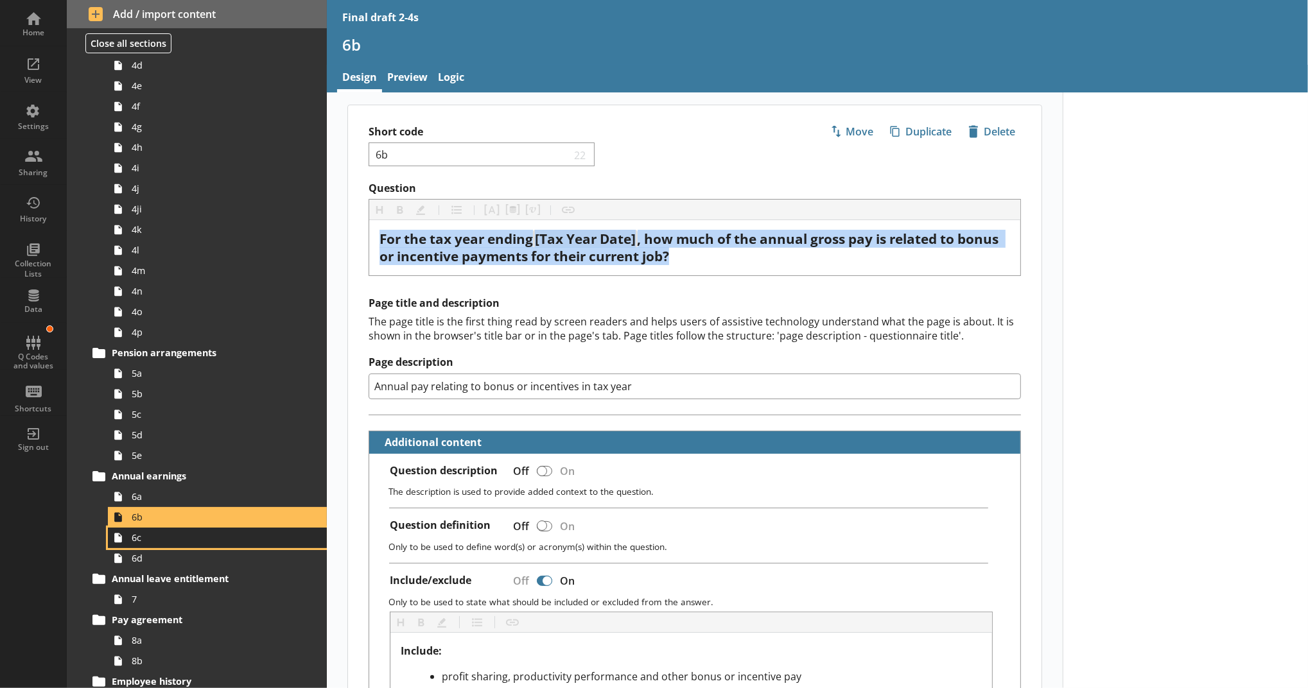
click at [239, 528] on link "6c" at bounding box center [217, 538] width 219 height 21
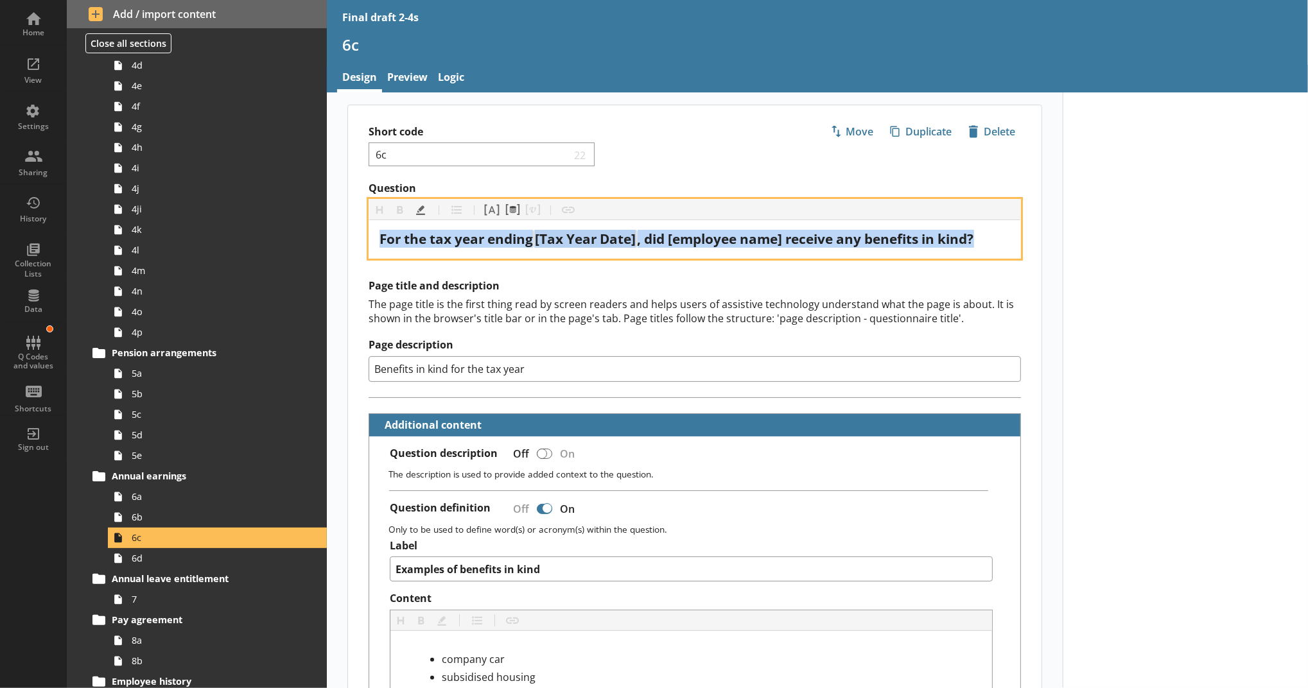
drag, startPoint x: 993, startPoint y: 242, endPoint x: 340, endPoint y: 237, distance: 653.6
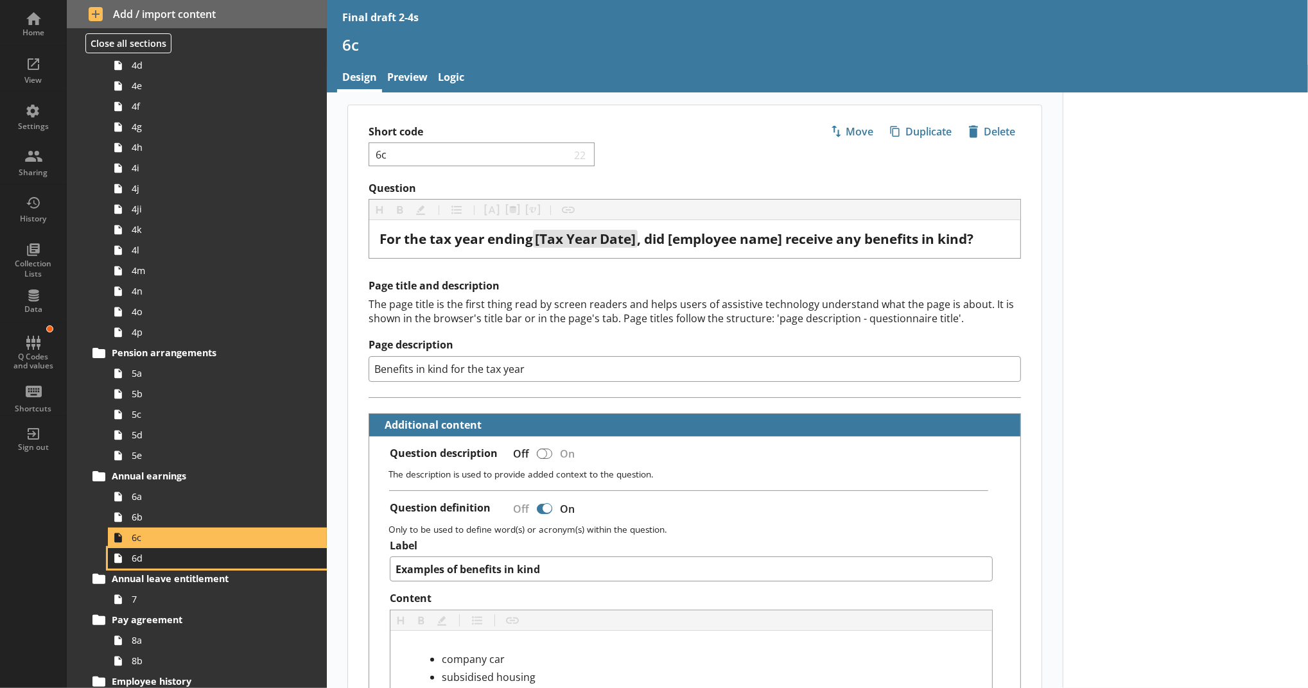
click at [249, 553] on span "6d" at bounding box center [210, 558] width 157 height 12
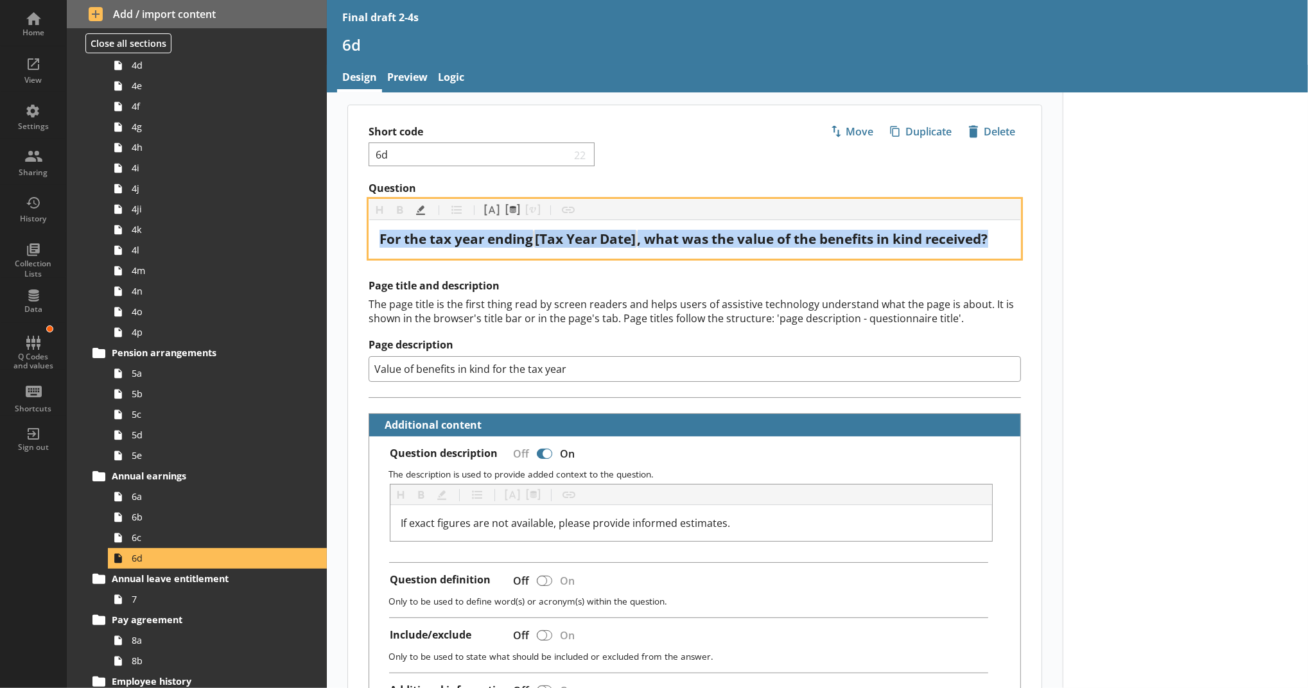
drag, startPoint x: 996, startPoint y: 239, endPoint x: 316, endPoint y: 272, distance: 681.3
click at [191, 233] on div "Home View Settings Sharing History Collection Lists Data Q Codes and values Sho…" at bounding box center [654, 344] width 1308 height 688
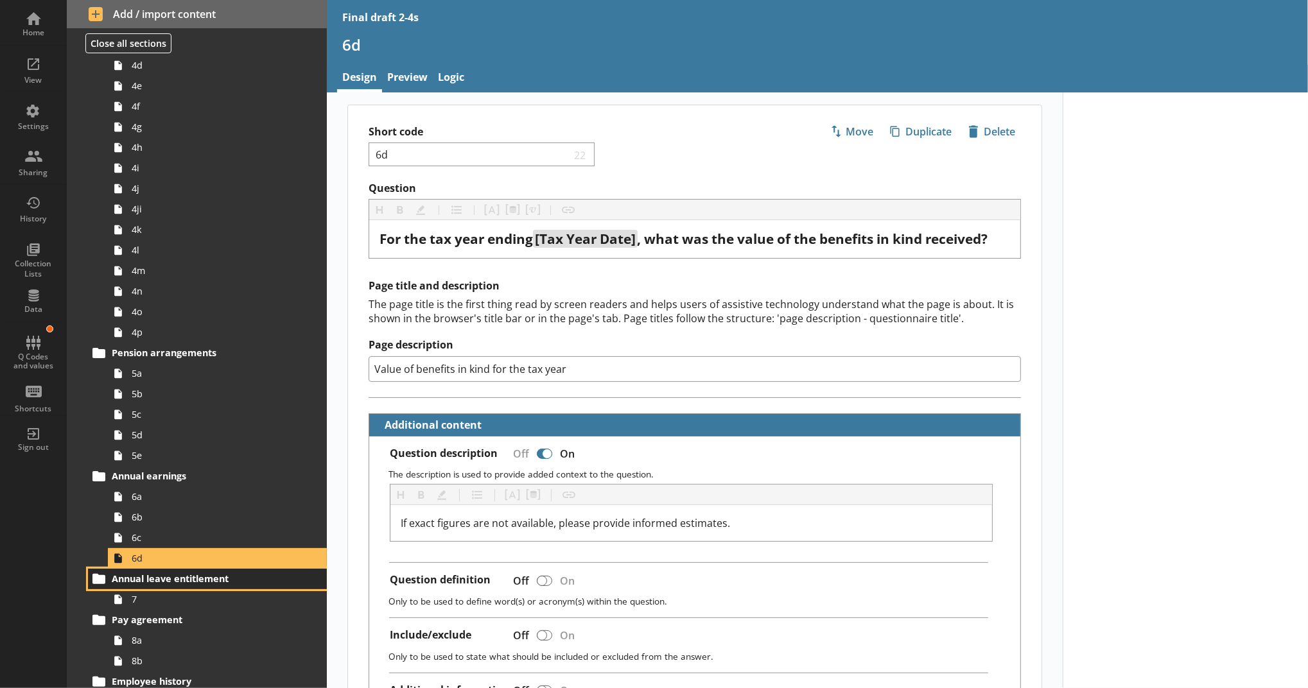
click at [261, 588] on link "Annual leave entitlement" at bounding box center [207, 579] width 239 height 21
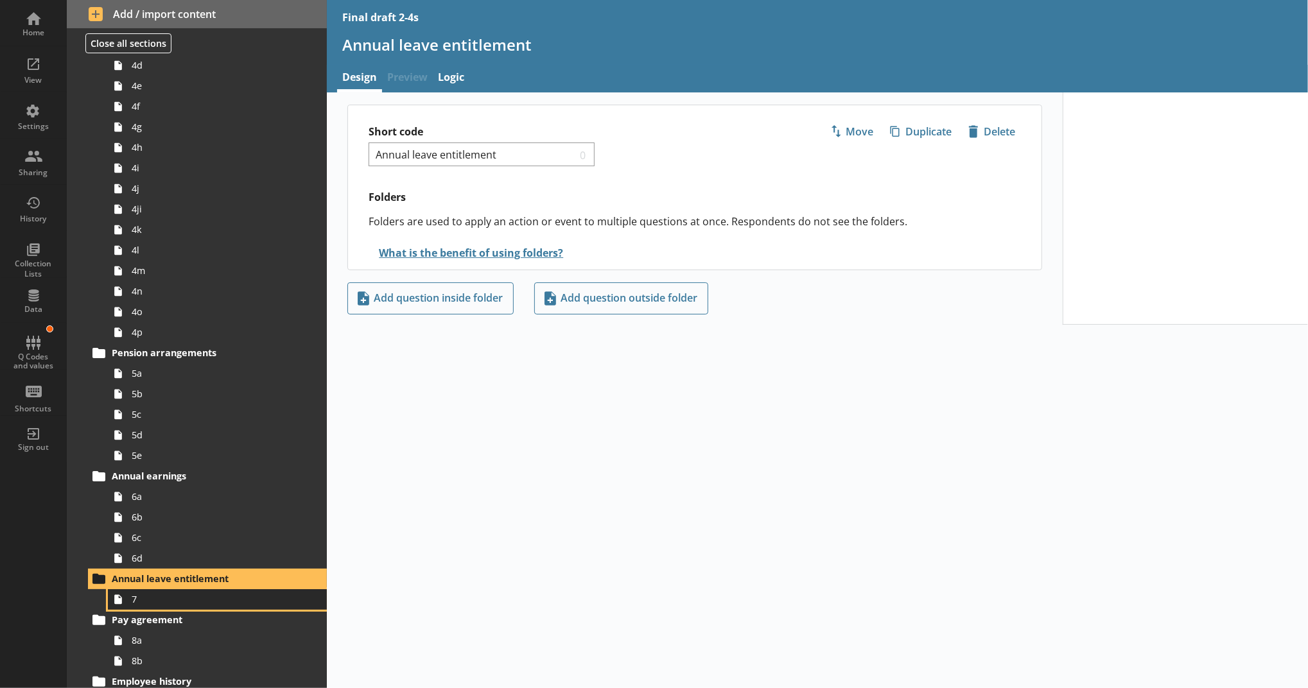
click at [250, 598] on span "7" at bounding box center [210, 599] width 157 height 12
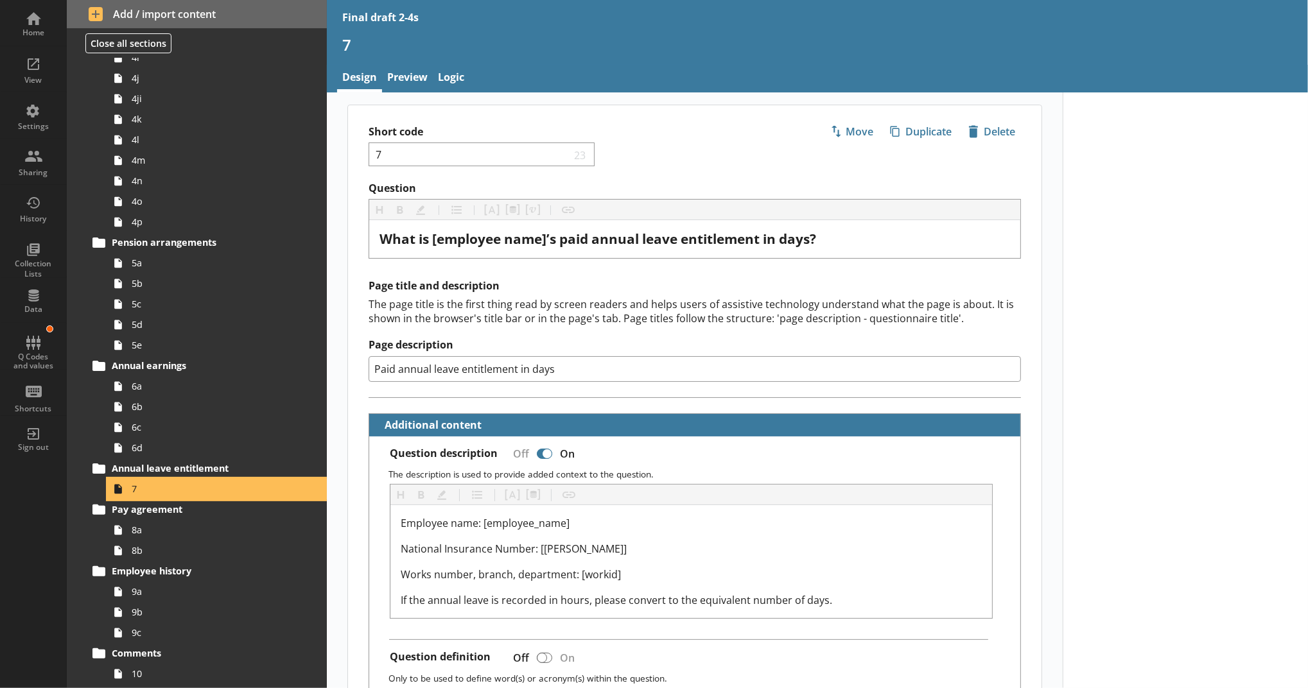
scroll to position [713, 0]
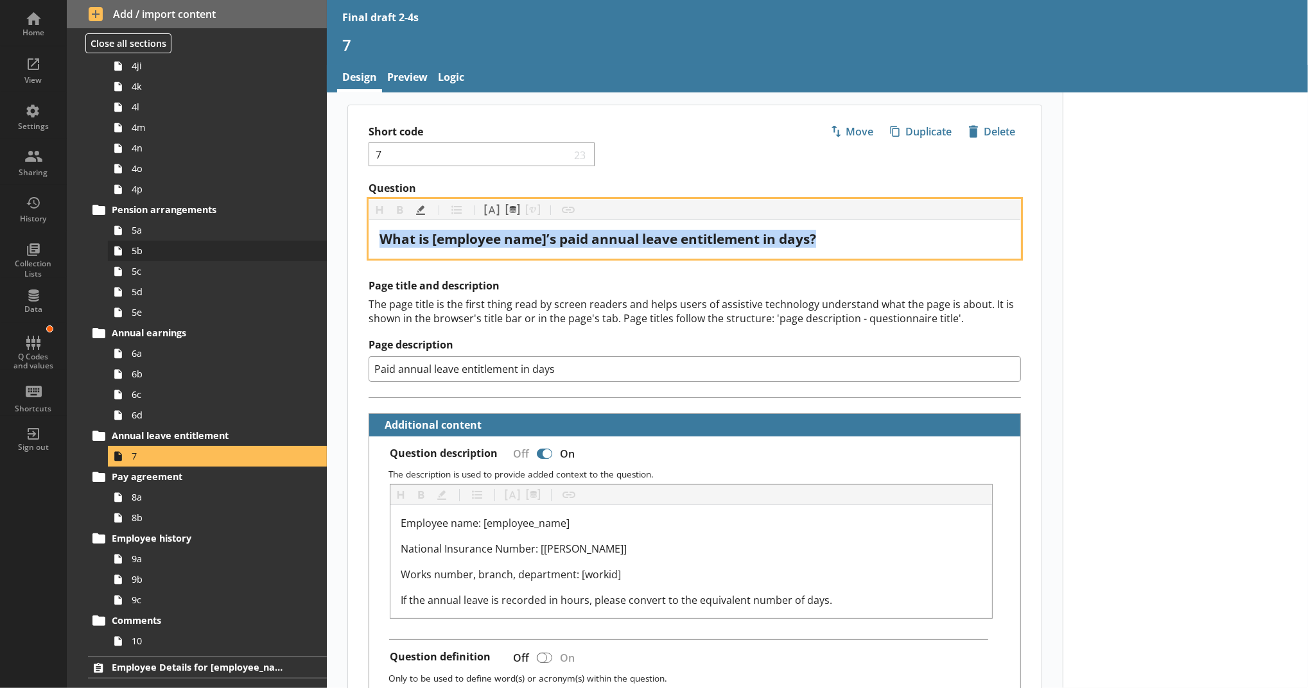
drag, startPoint x: 839, startPoint y: 242, endPoint x: 212, endPoint y: 241, distance: 626.6
click at [212, 241] on div "Home View Settings Sharing History Collection Lists Data Q Codes and values Sho…" at bounding box center [654, 344] width 1308 height 688
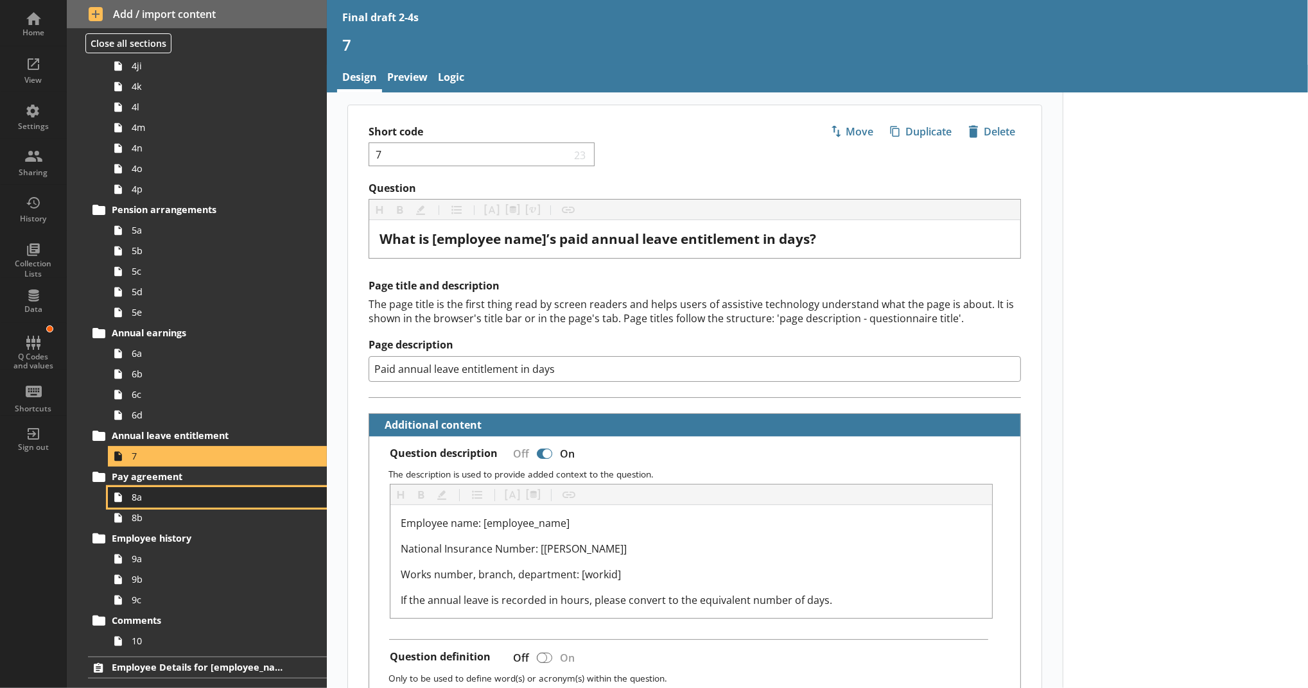
click at [164, 499] on span "8a" at bounding box center [210, 497] width 157 height 12
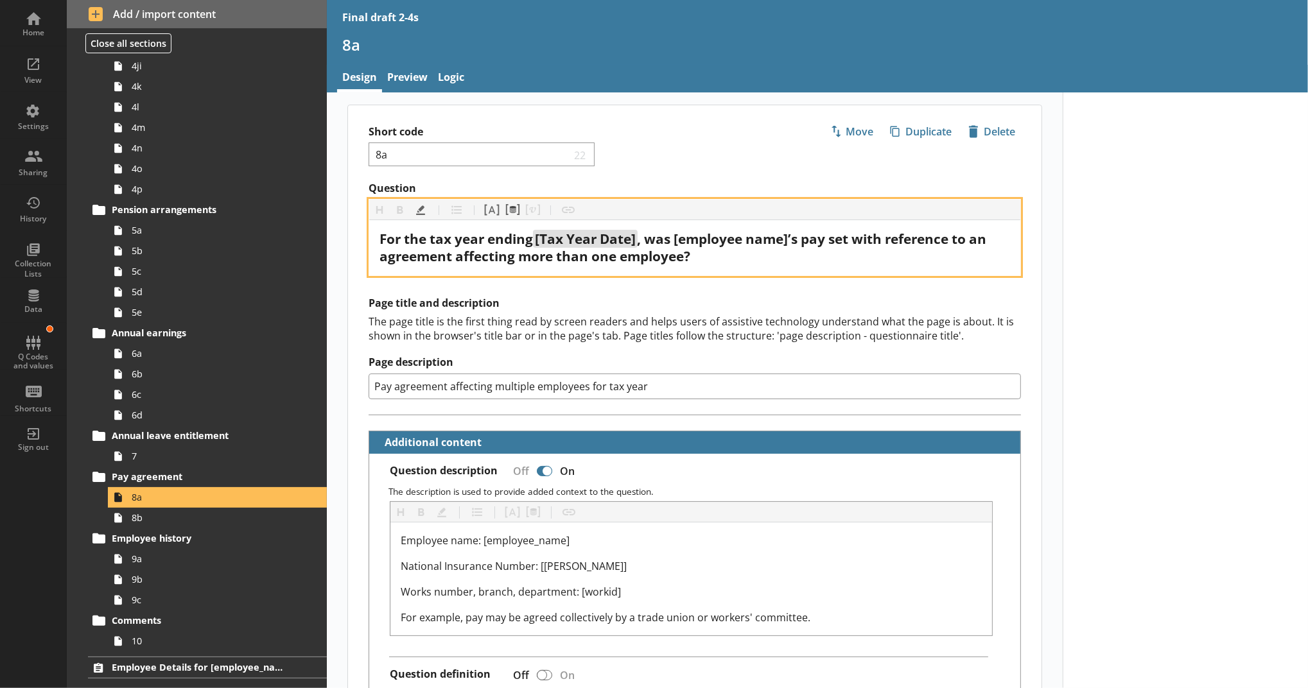
drag, startPoint x: 732, startPoint y: 253, endPoint x: 343, endPoint y: 238, distance: 388.7
click at [348, 238] on div "Question Heading Heading Bold Bold Highlight Highlight List List Pipe answer Pi…" at bounding box center [694, 229] width 693 height 94
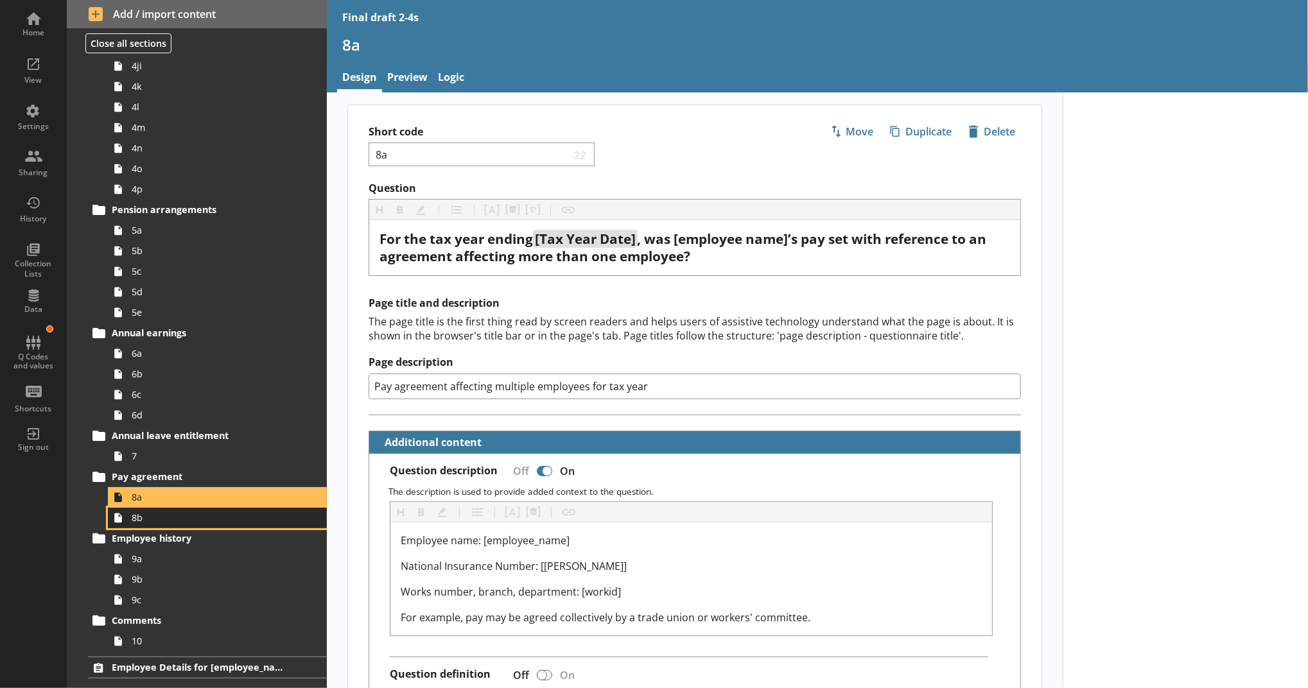
click at [167, 519] on span "8b" at bounding box center [210, 518] width 157 height 12
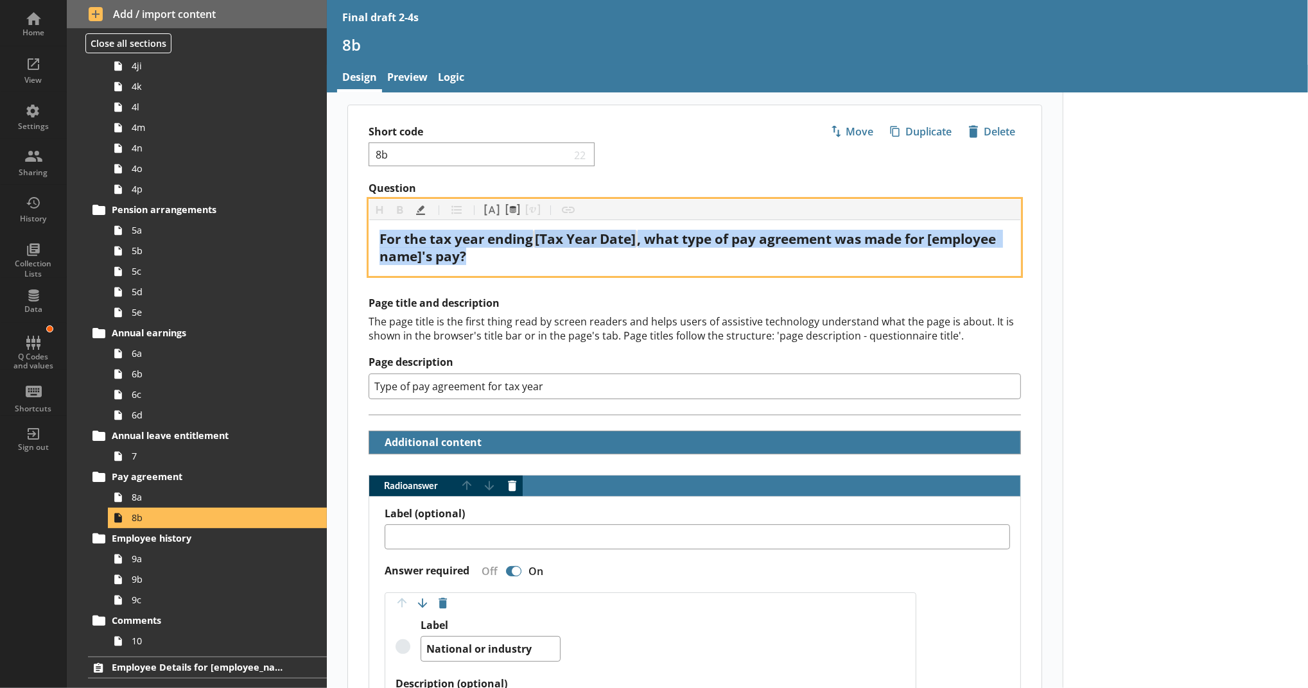
drag, startPoint x: 598, startPoint y: 258, endPoint x: 364, endPoint y: 211, distance: 238.3
click at [369, 211] on div "Heading Heading Bold Bold Highlight Highlight List List Pipe answer Pipe answer…" at bounding box center [695, 237] width 652 height 77
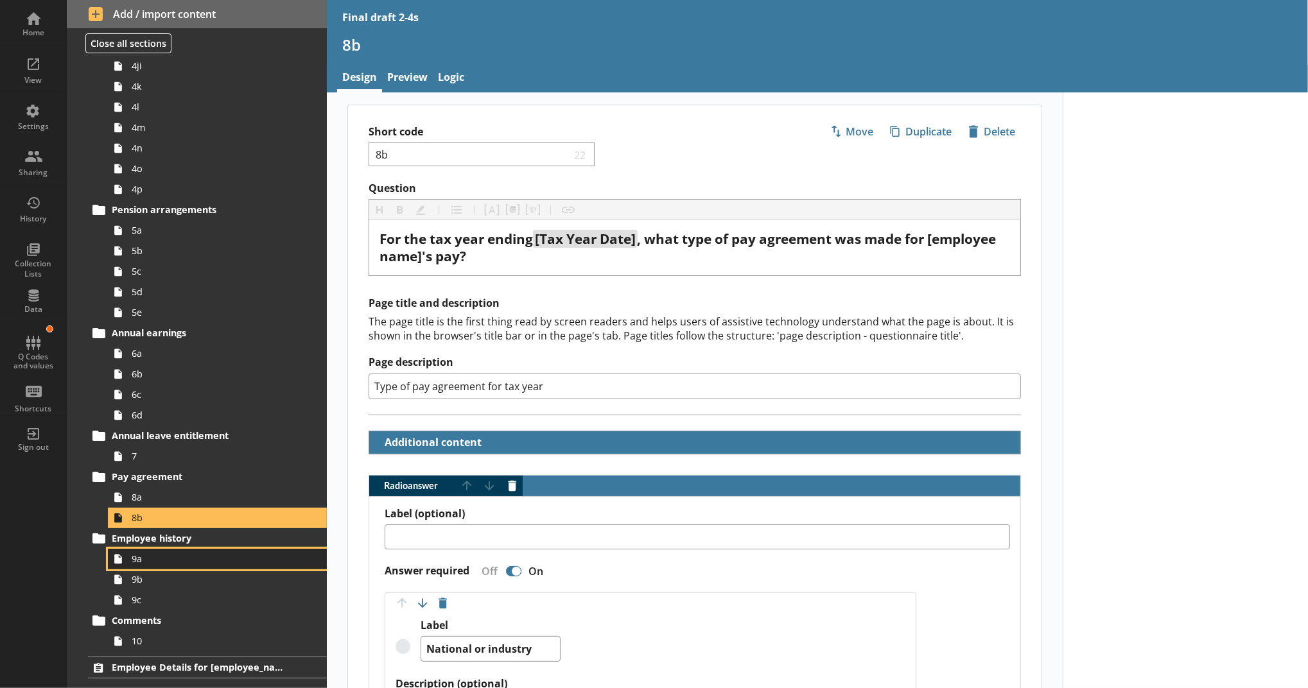
click at [228, 568] on link "9a" at bounding box center [217, 559] width 219 height 21
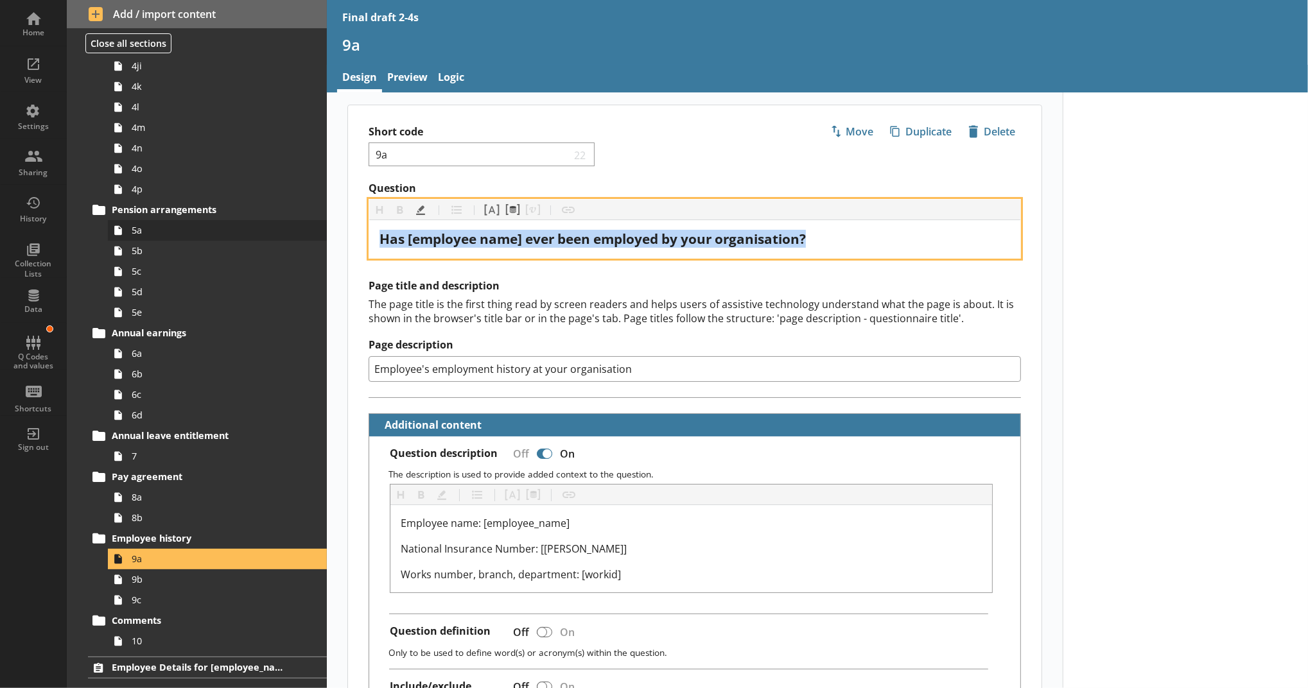
drag, startPoint x: 854, startPoint y: 229, endPoint x: 288, endPoint y: 221, distance: 566.3
click at [288, 221] on div "Home View Settings Sharing History Collection Lists Data Q Codes and values Sho…" at bounding box center [654, 344] width 1308 height 688
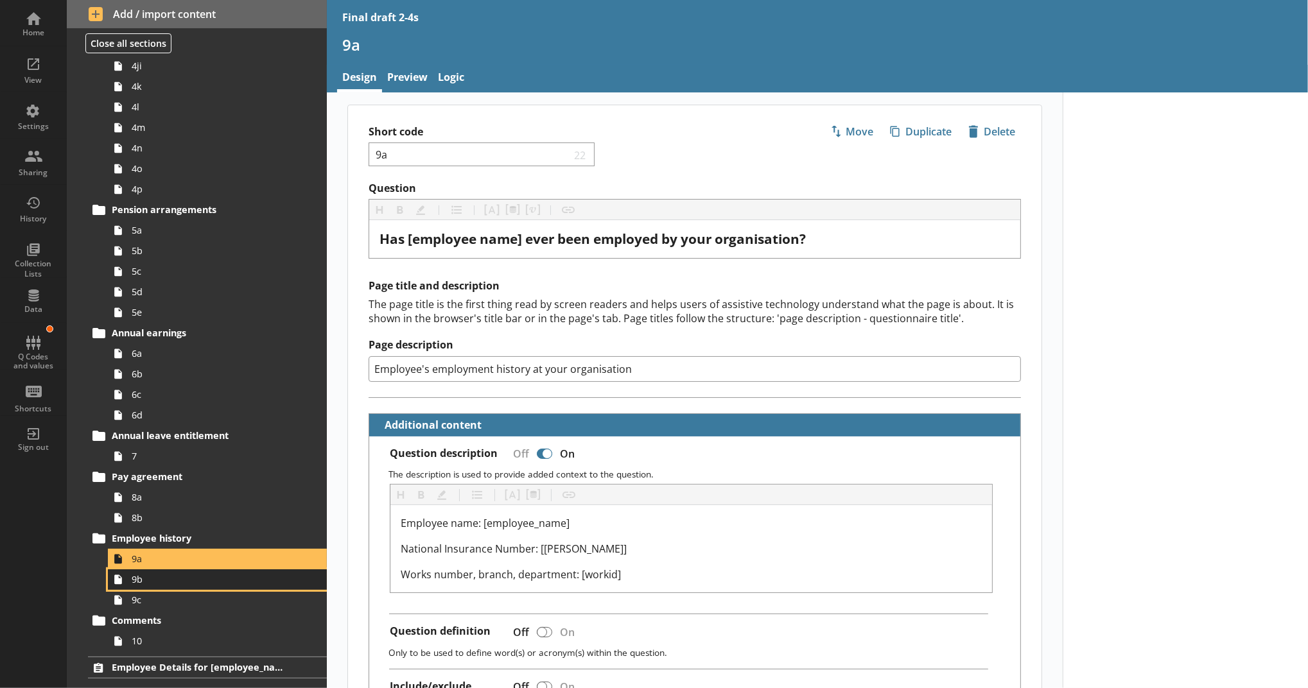
click at [177, 577] on span "9b" at bounding box center [210, 579] width 157 height 12
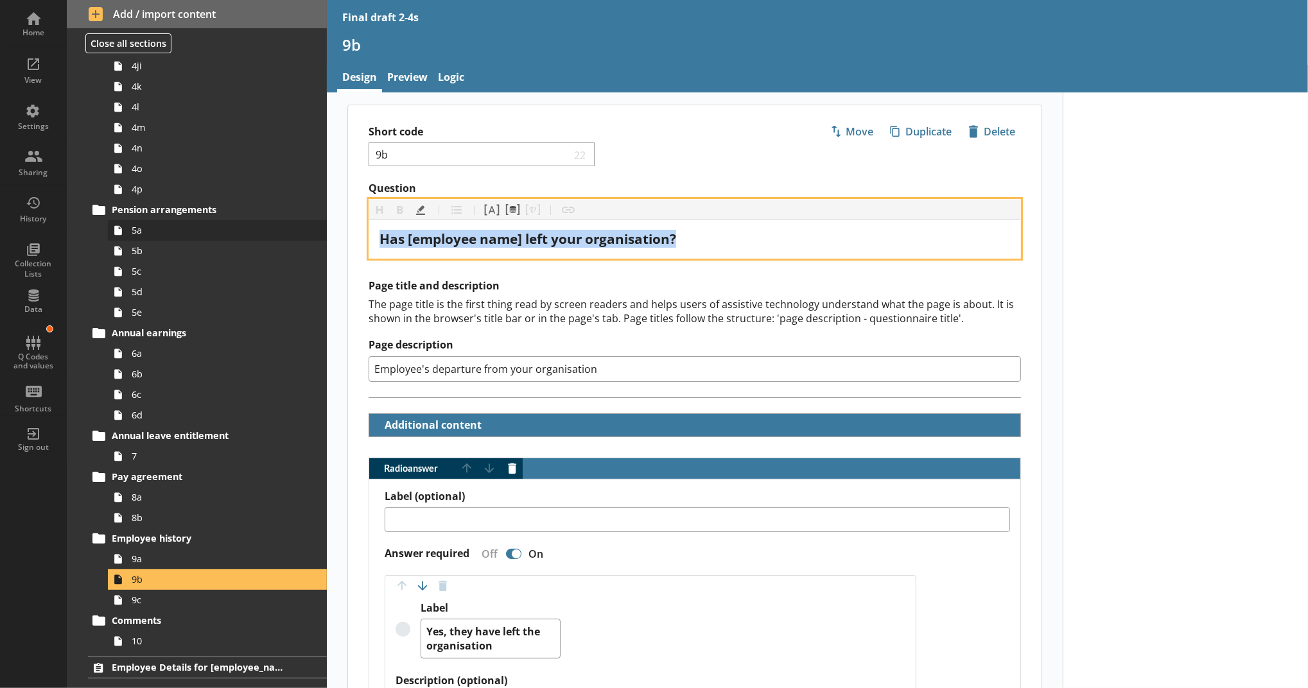
drag, startPoint x: 804, startPoint y: 232, endPoint x: 300, endPoint y: 232, distance: 503.3
click at [300, 232] on div "Home View Settings Sharing History Collection Lists Data Q Codes and values Sho…" at bounding box center [654, 344] width 1308 height 688
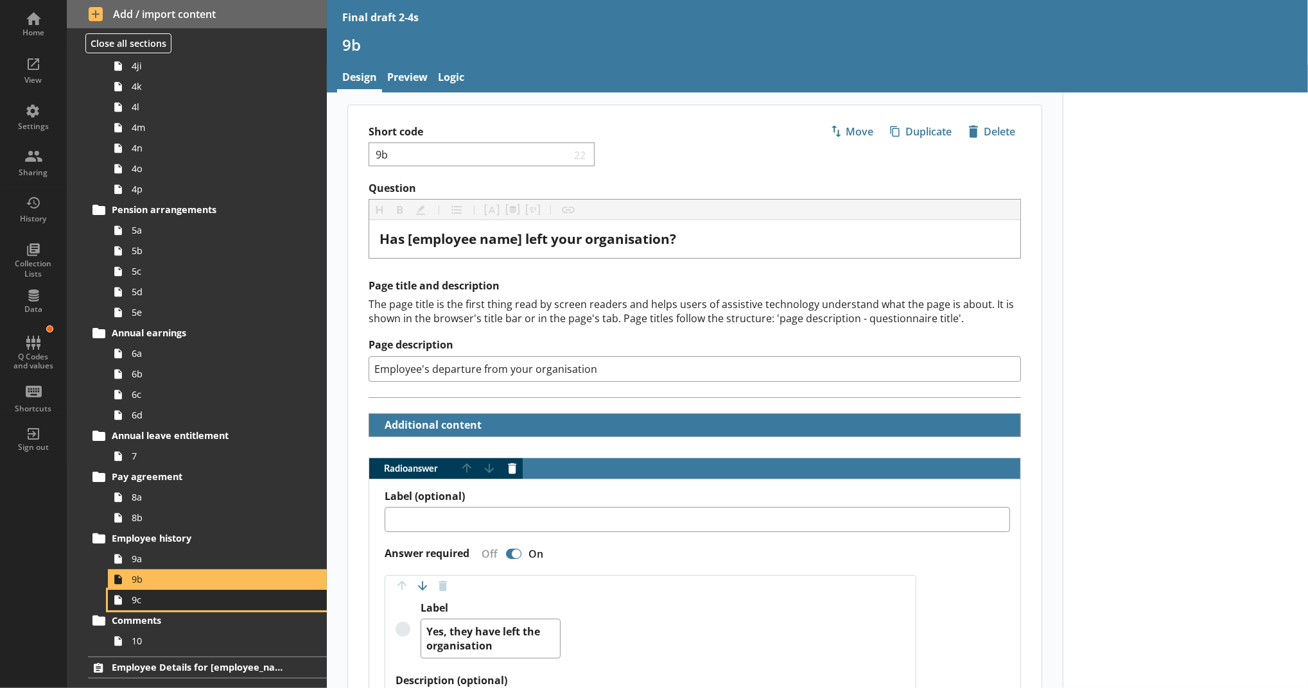
click at [161, 607] on link "9c" at bounding box center [217, 600] width 219 height 21
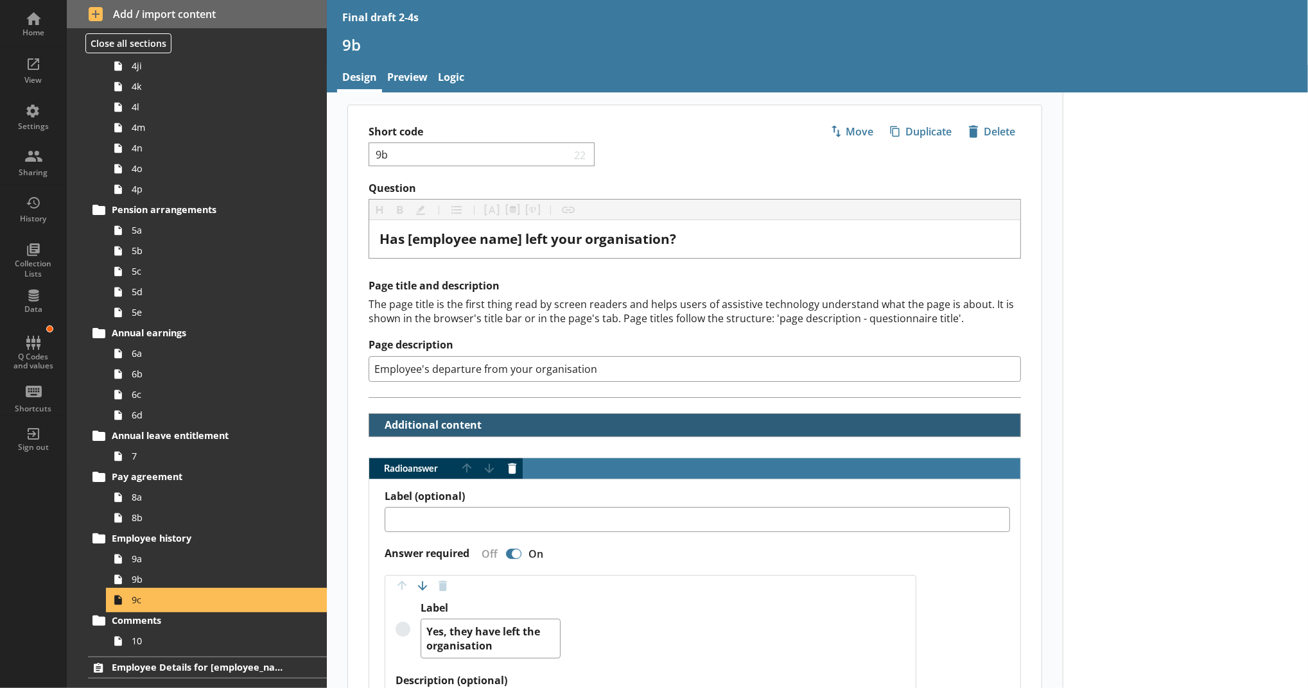
type textarea "x"
select select "mm/yyyy"
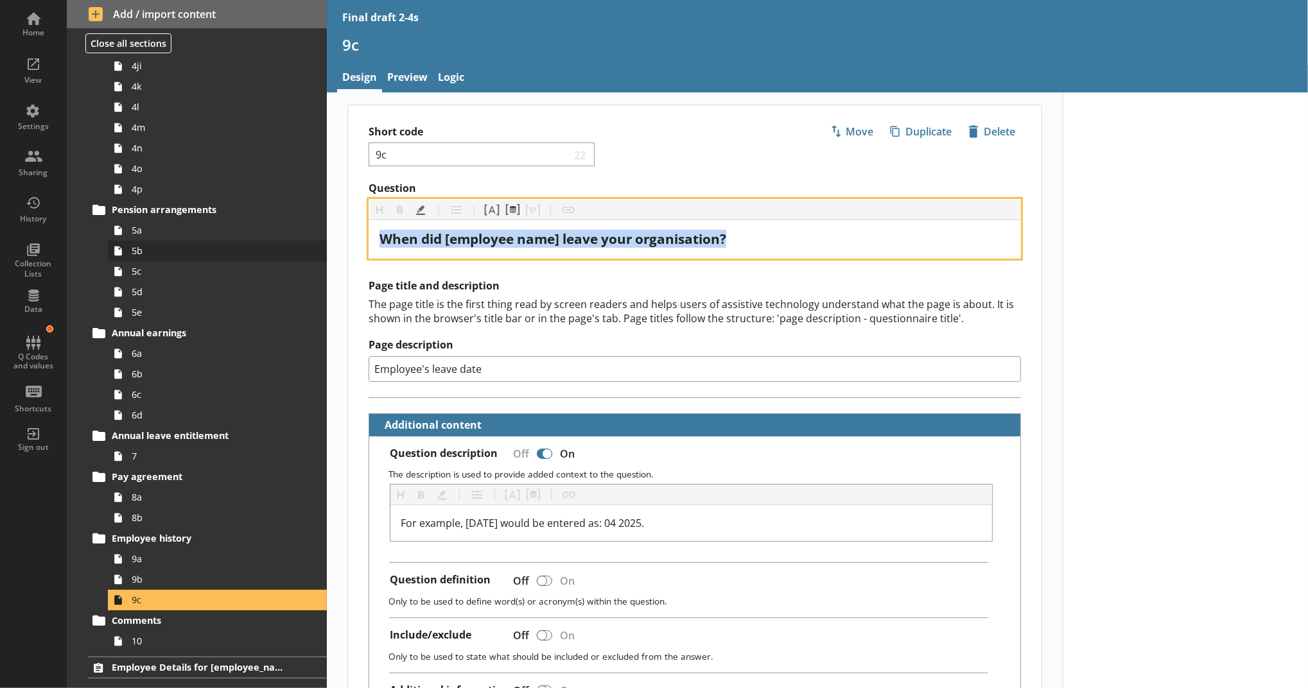
drag, startPoint x: 747, startPoint y: 243, endPoint x: 254, endPoint y: 241, distance: 493.1
click at [254, 241] on div "Home View Settings Sharing History Collection Lists Data Q Codes and values Sho…" at bounding box center [654, 344] width 1308 height 688
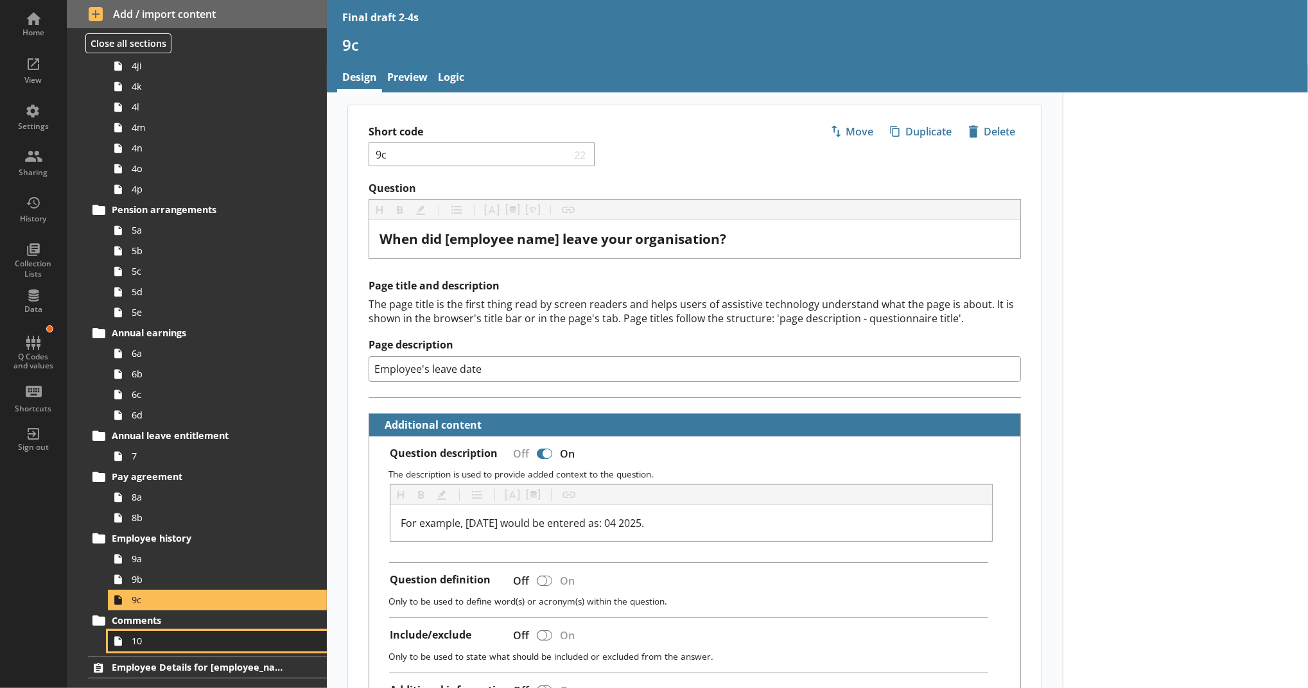
click at [202, 638] on span "10" at bounding box center [210, 641] width 157 height 12
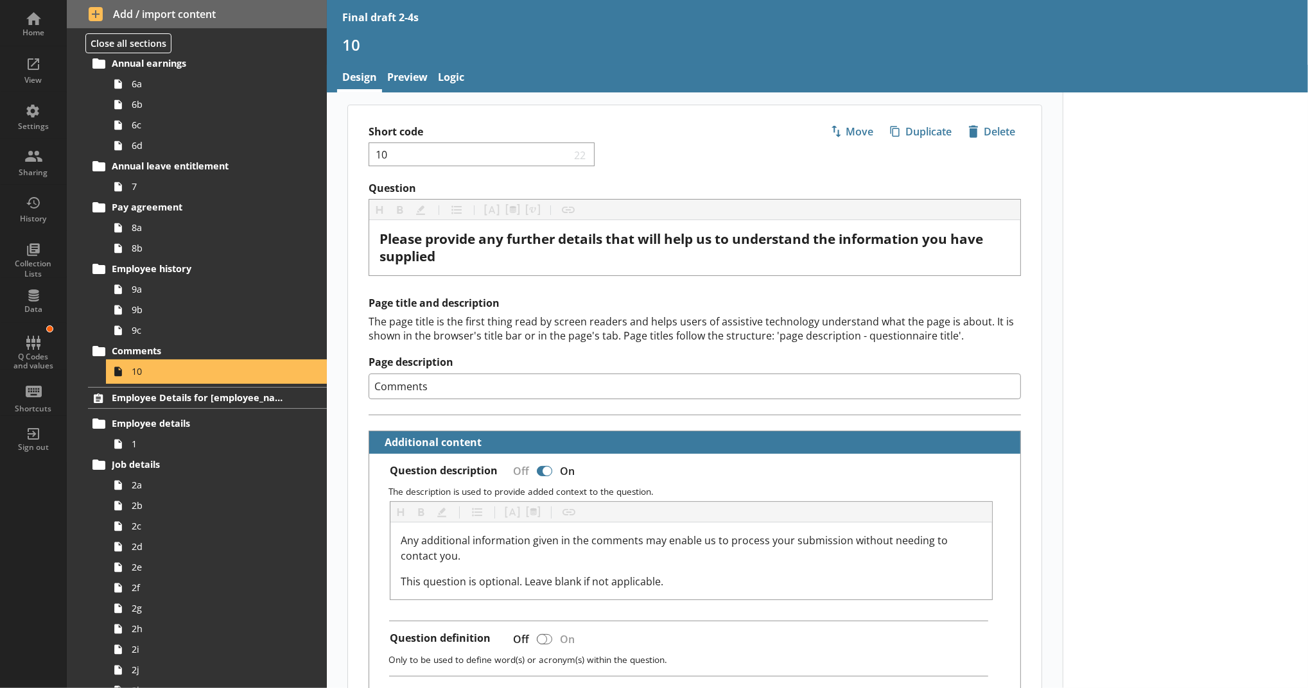
scroll to position [998, 0]
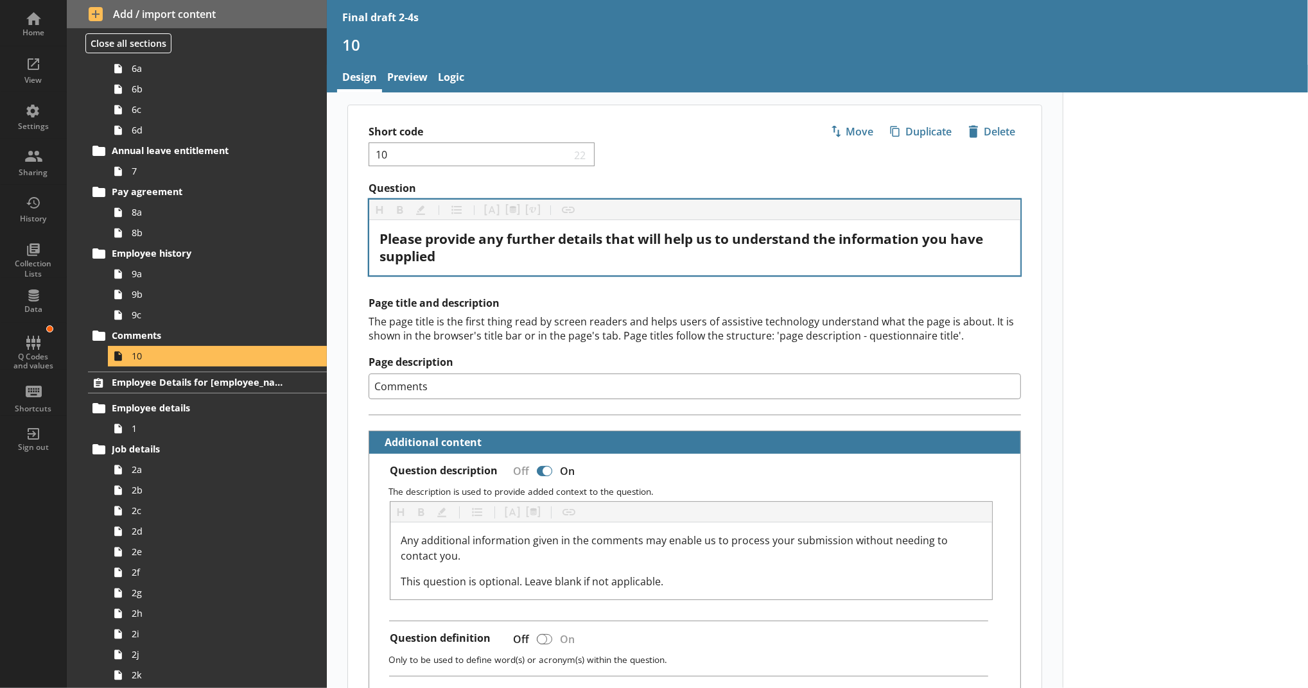
drag, startPoint x: 409, startPoint y: 250, endPoint x: 380, endPoint y: 239, distance: 30.7
click at [380, 239] on div "Please provide any further details that will help us to understand the informat…" at bounding box center [694, 247] width 651 height 55
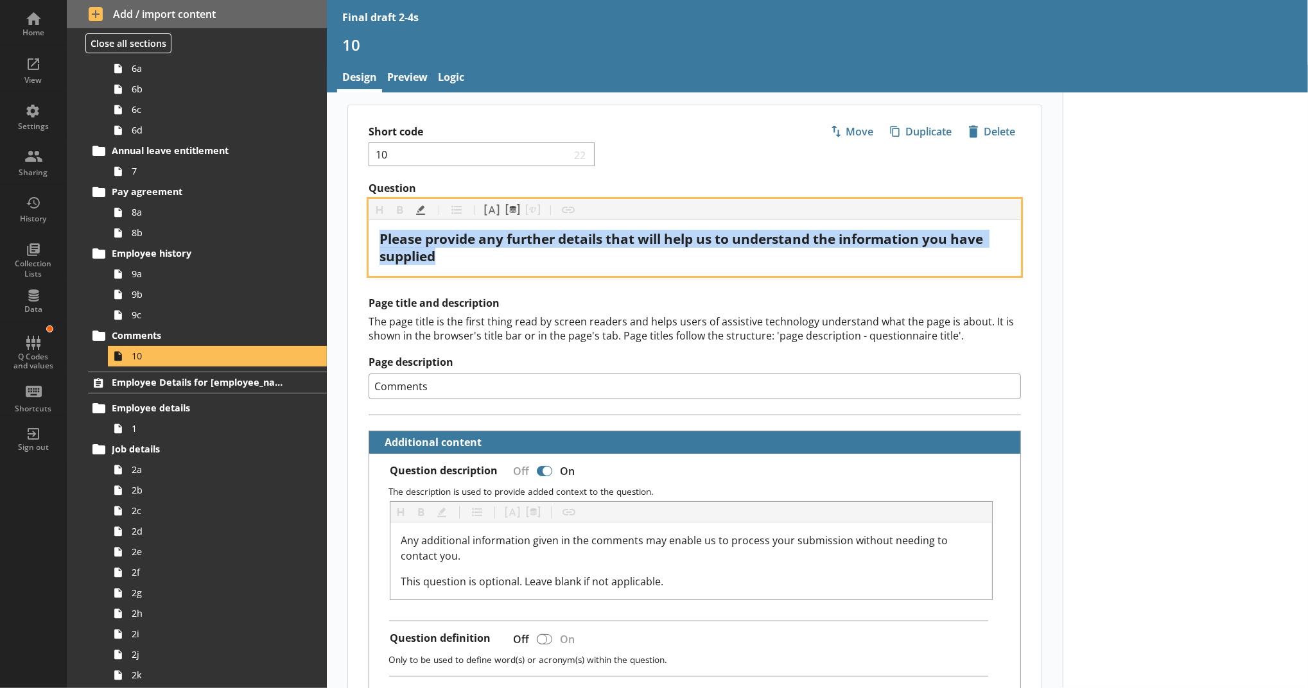
drag, startPoint x: 461, startPoint y: 260, endPoint x: 320, endPoint y: 234, distance: 142.9
click at [320, 234] on div "Home View Settings Sharing History Collection Lists Data Q Codes and values Sho…" at bounding box center [654, 344] width 1308 height 688
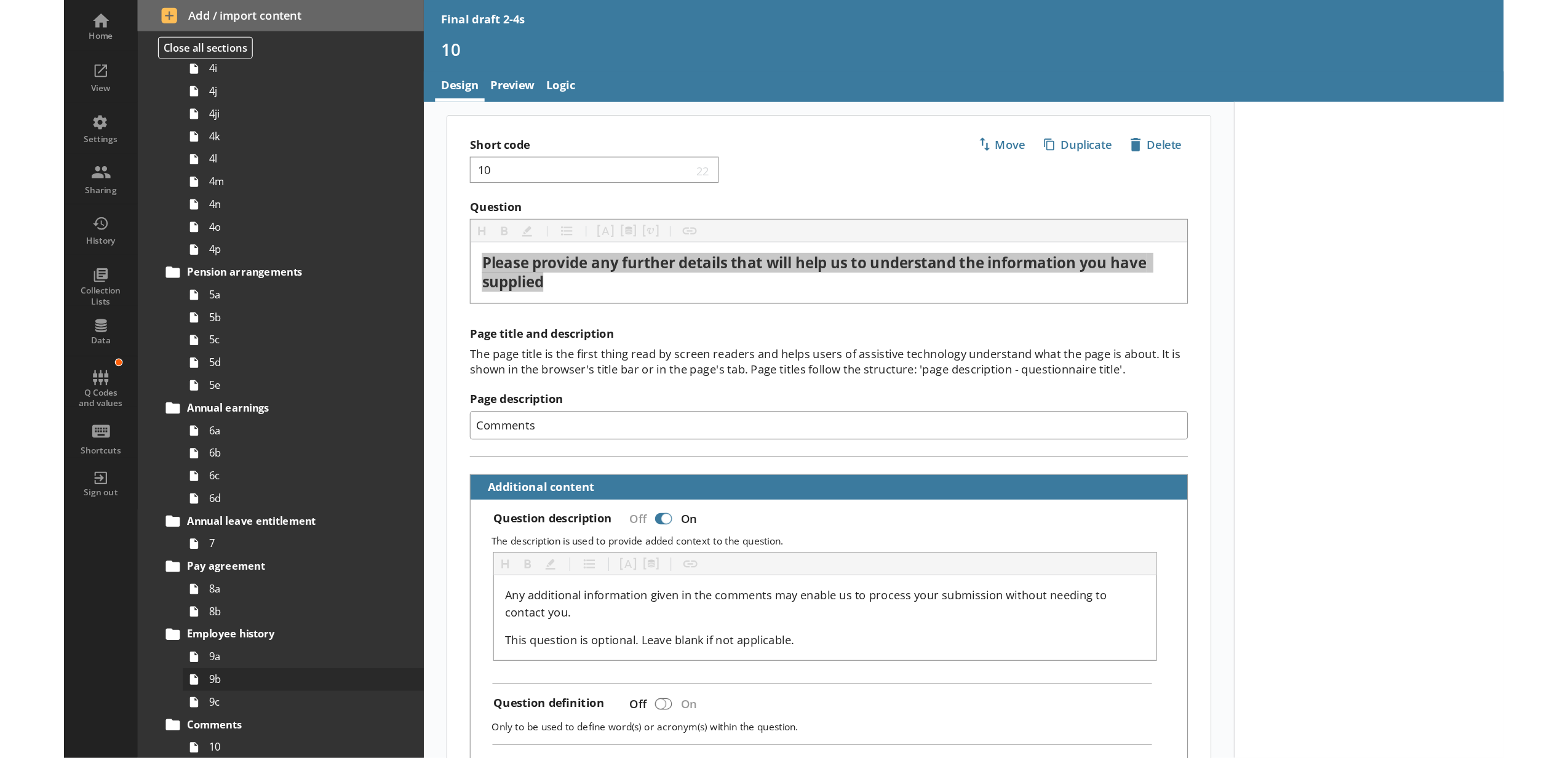
scroll to position [1981, 0]
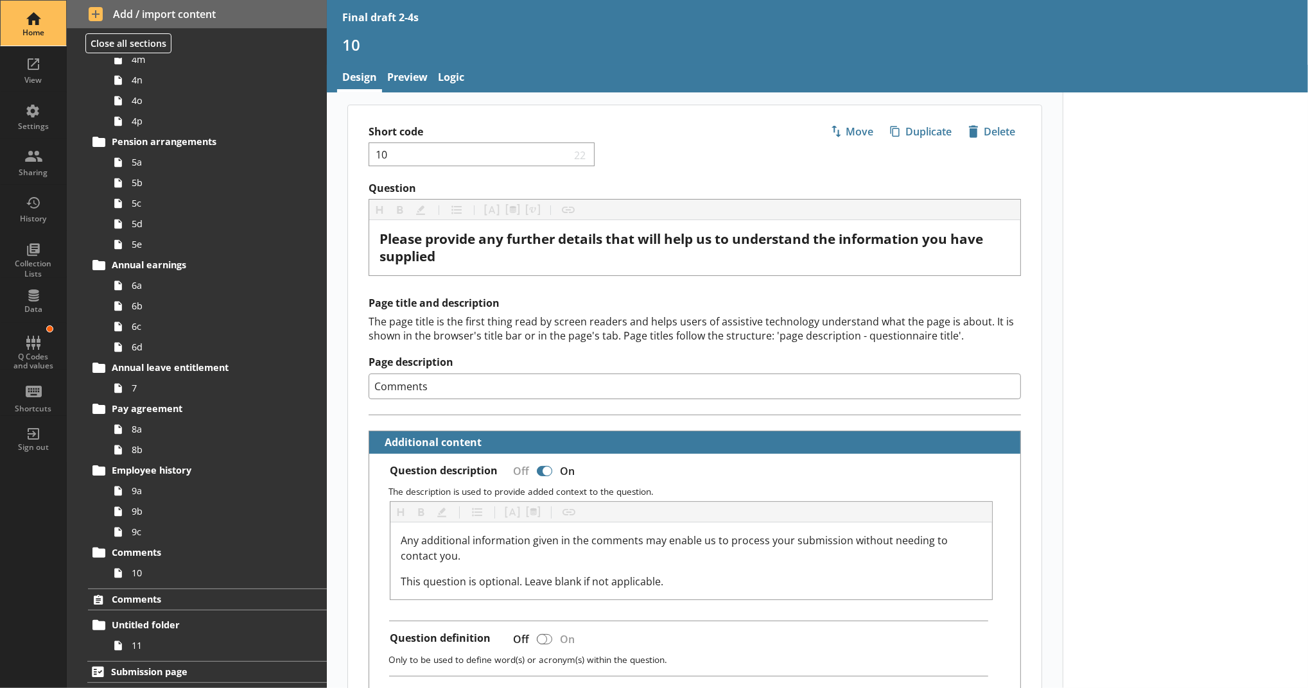
click at [24, 12] on div "Home" at bounding box center [33, 23] width 45 height 45
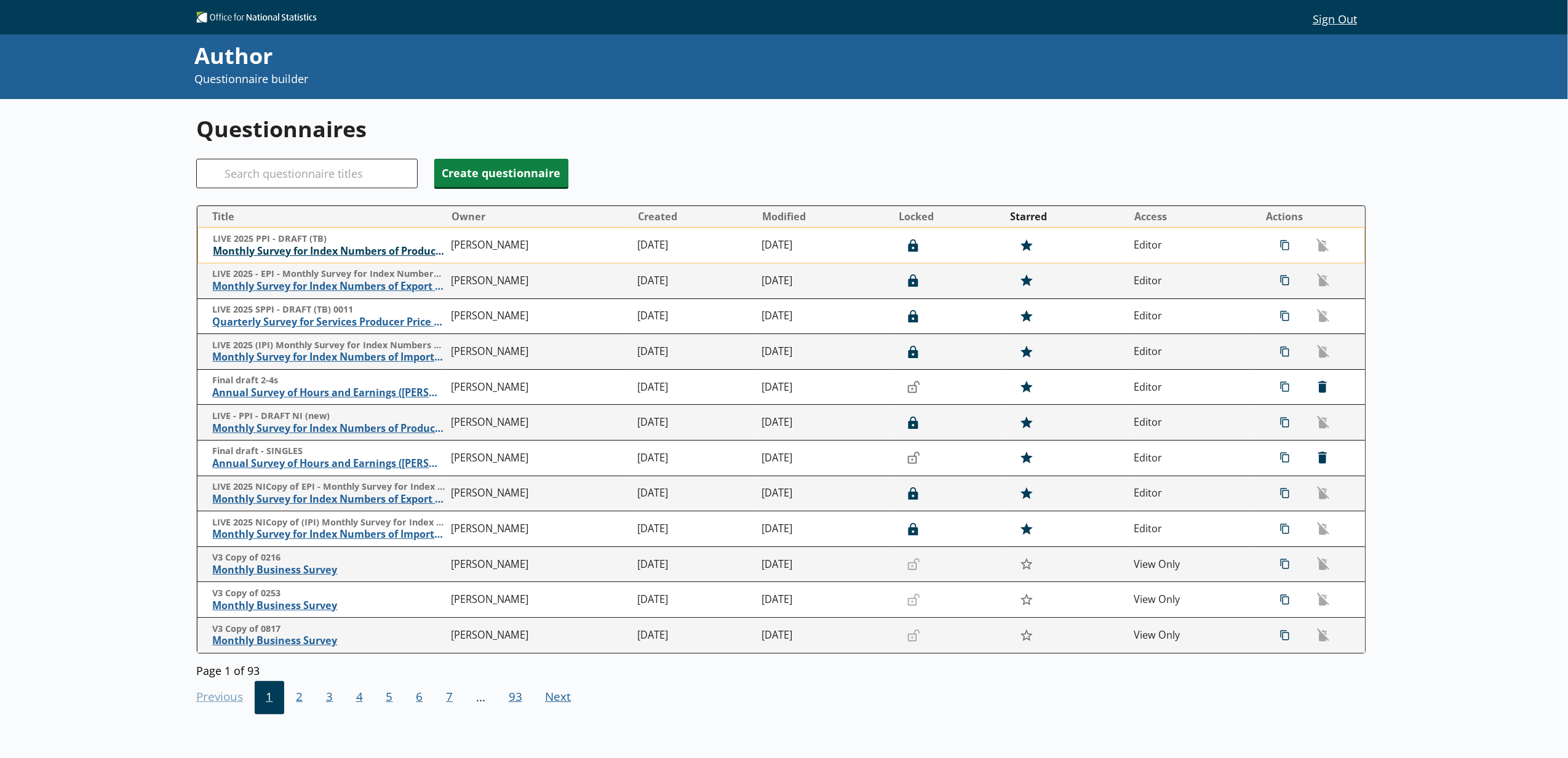
click at [287, 254] on span "Monthly Survey for Index Numbers of Producer Prices - Price Quotation Return" at bounding box center [329, 251] width 233 height 12
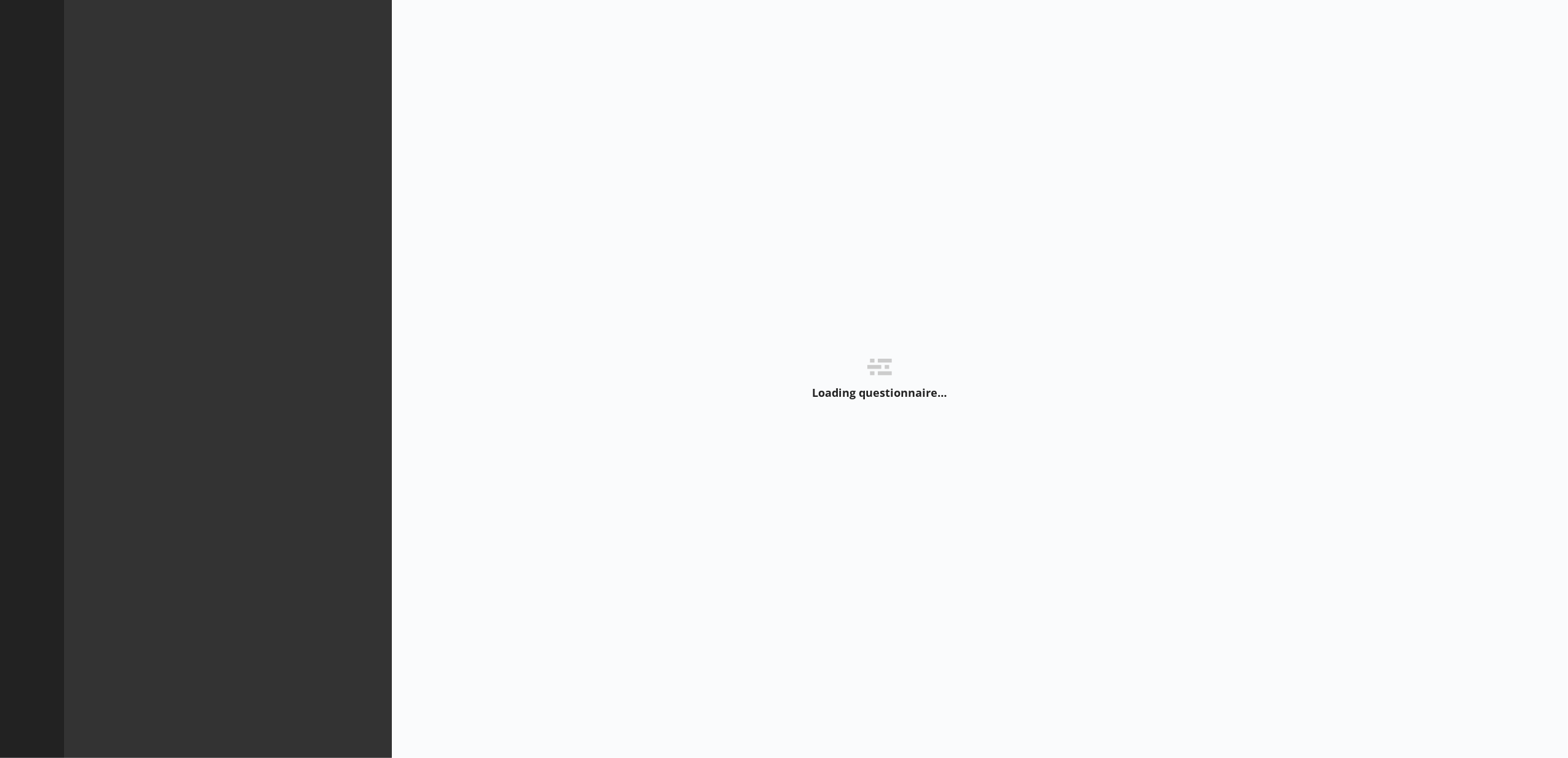
type textarea "x"
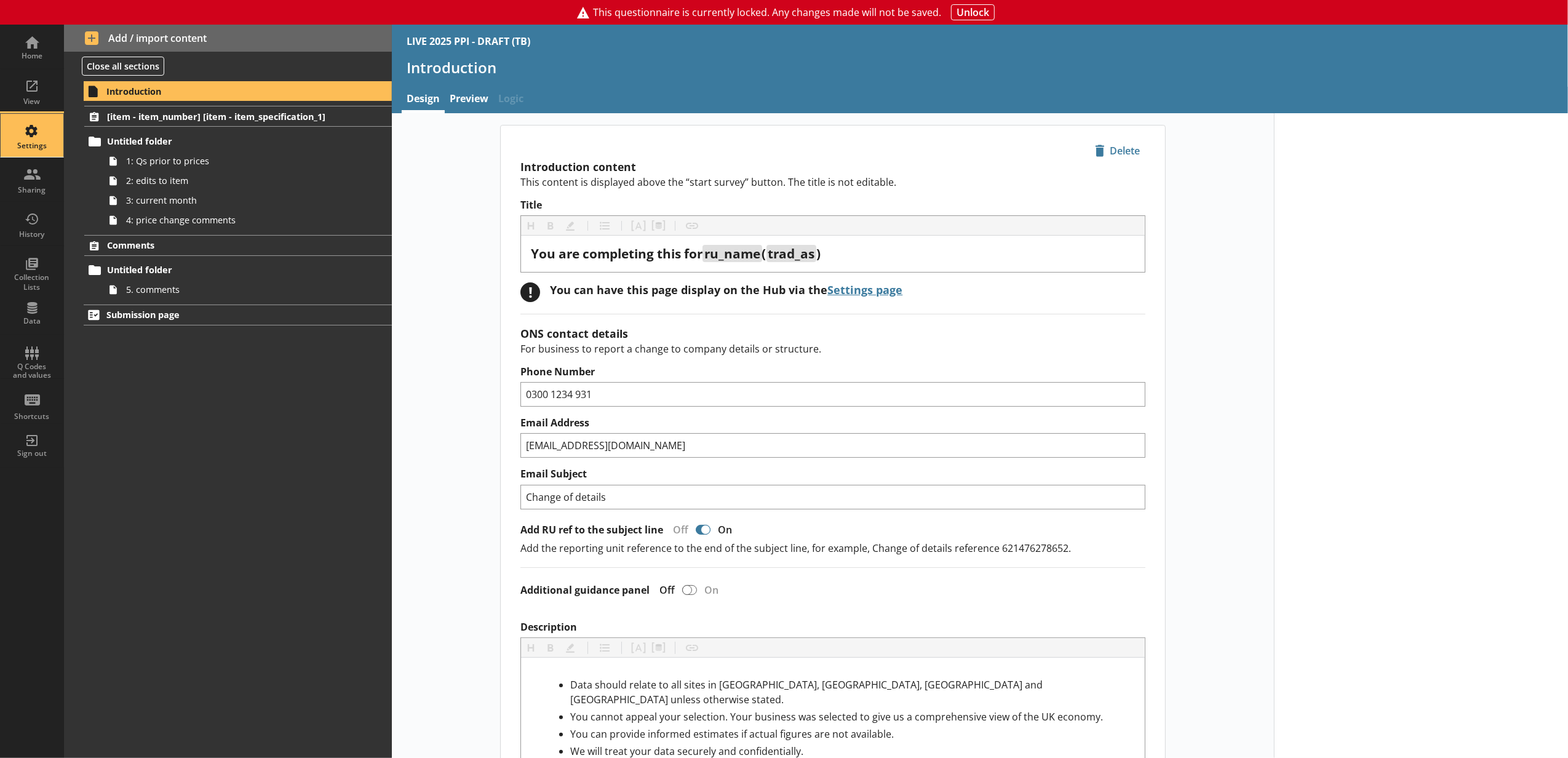
click at [47, 156] on div "Settings" at bounding box center [32, 135] width 43 height 43
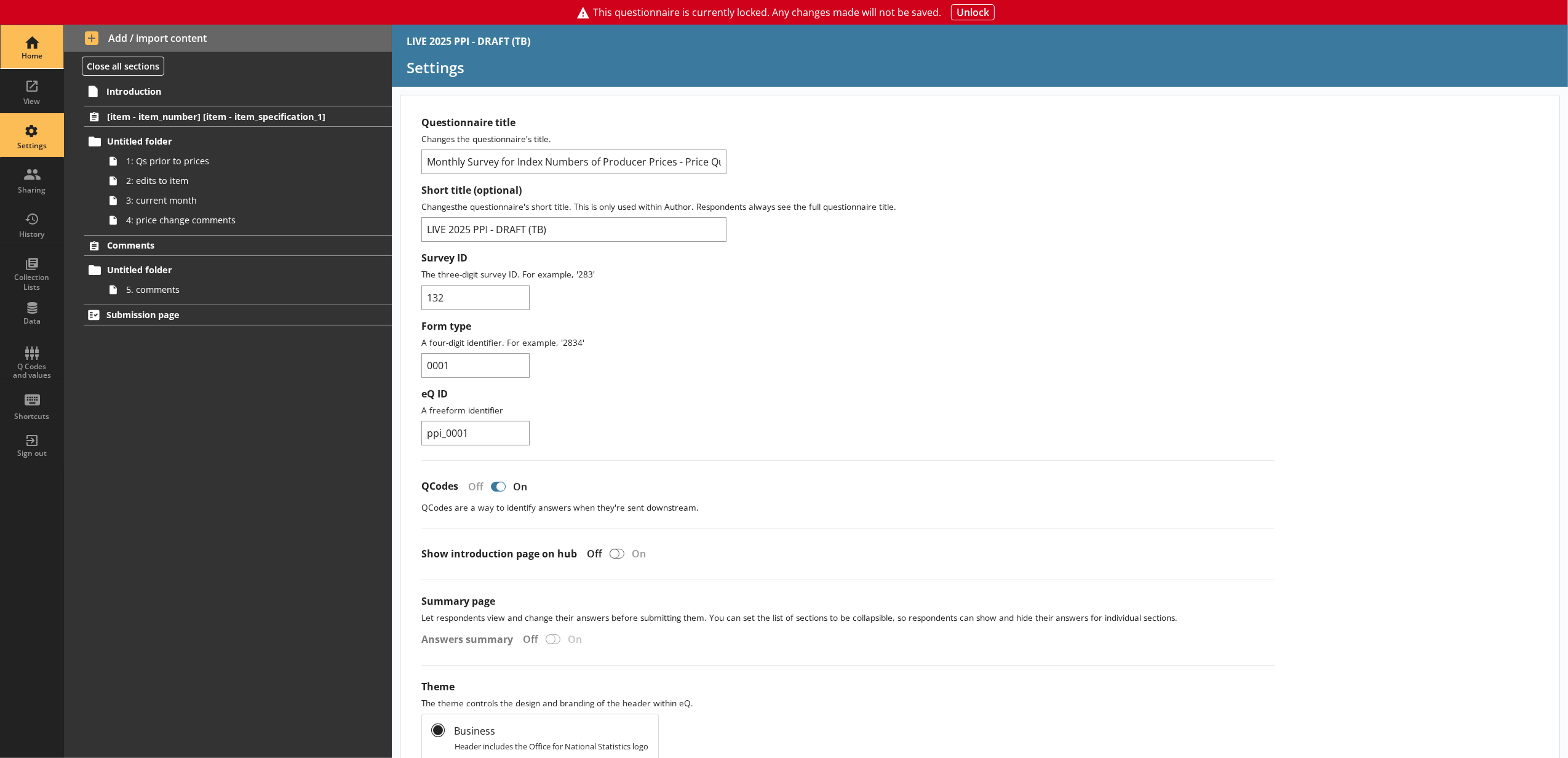
click at [16, 53] on div "Home" at bounding box center [32, 56] width 43 height 10
